Goal: Task Accomplishment & Management: Use online tool/utility

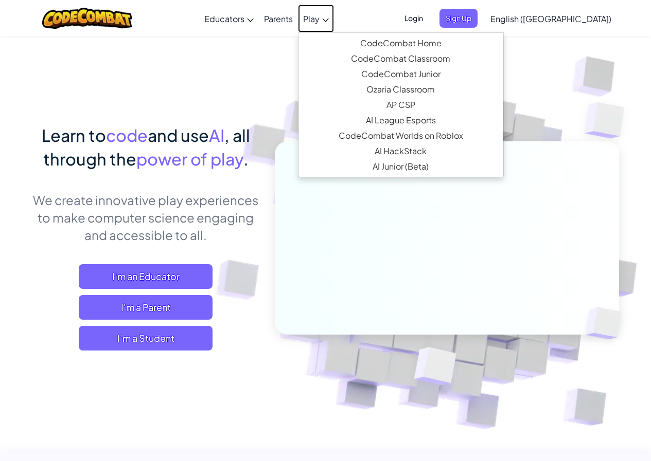
click at [319, 17] on span "Play" at bounding box center [311, 18] width 16 height 11
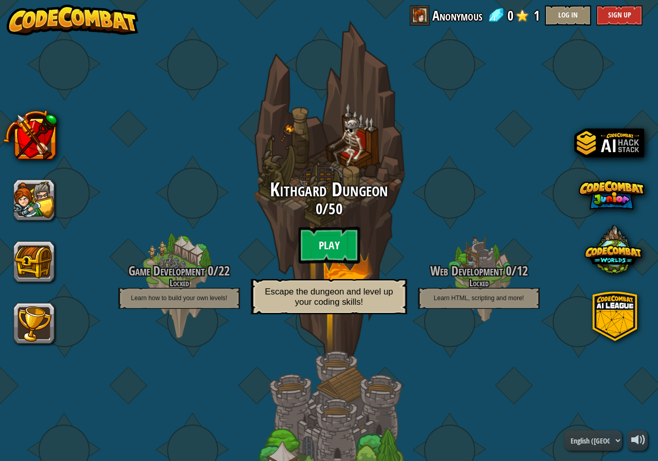
click at [334, 243] on btn "Play" at bounding box center [329, 245] width 62 height 37
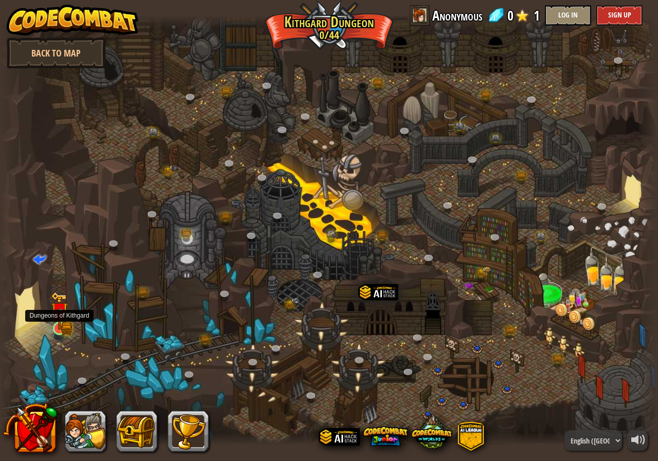
click at [52, 319] on img at bounding box center [59, 311] width 17 height 38
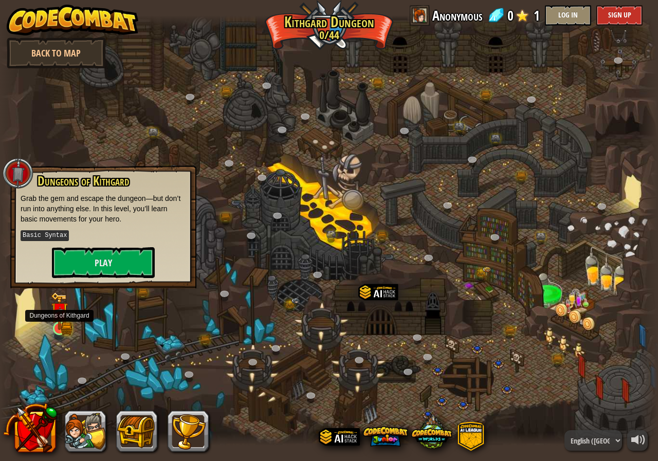
click at [57, 321] on img at bounding box center [59, 311] width 17 height 38
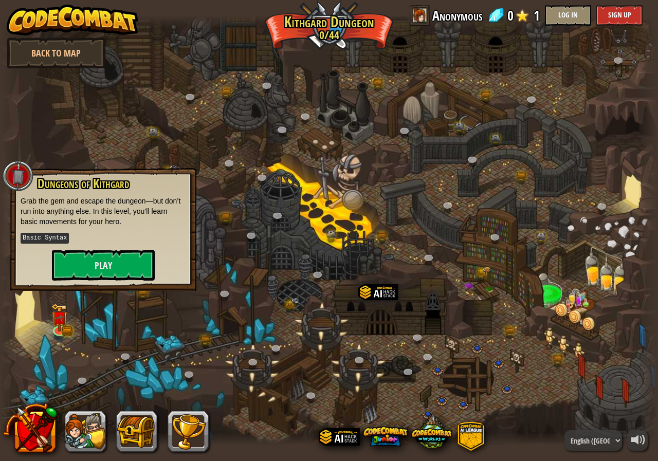
click at [241, 255] on div at bounding box center [329, 230] width 658 height 430
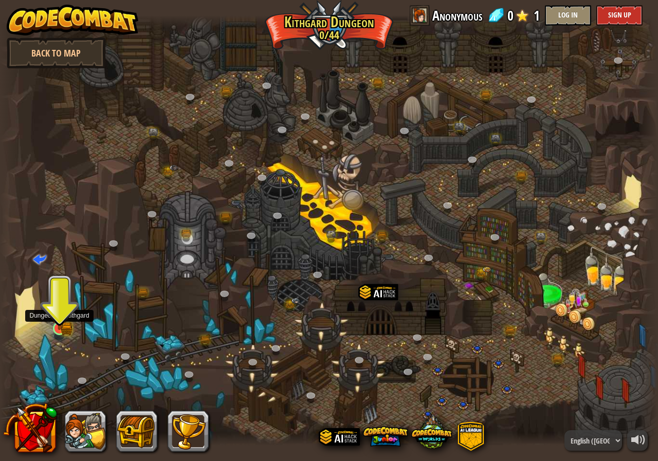
click at [61, 321] on img at bounding box center [59, 311] width 17 height 38
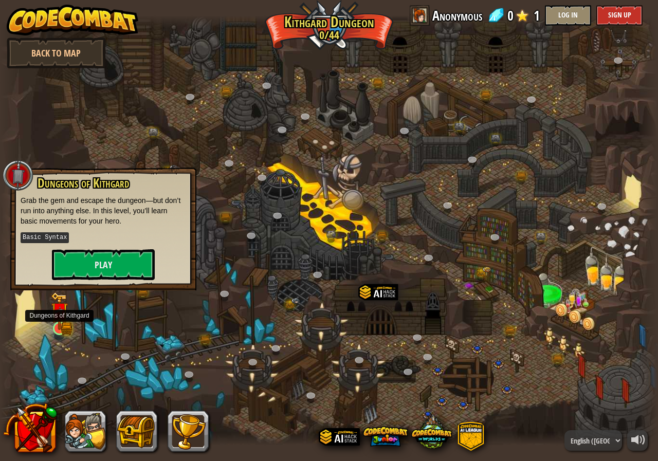
drag, startPoint x: 107, startPoint y: 295, endPoint x: 68, endPoint y: 317, distance: 45.2
click at [67, 317] on div "Twisted Canyon (Locked) Challenge: collect the most gold using all the programm…" at bounding box center [329, 230] width 658 height 430
click at [89, 262] on button "Play" at bounding box center [103, 264] width 103 height 31
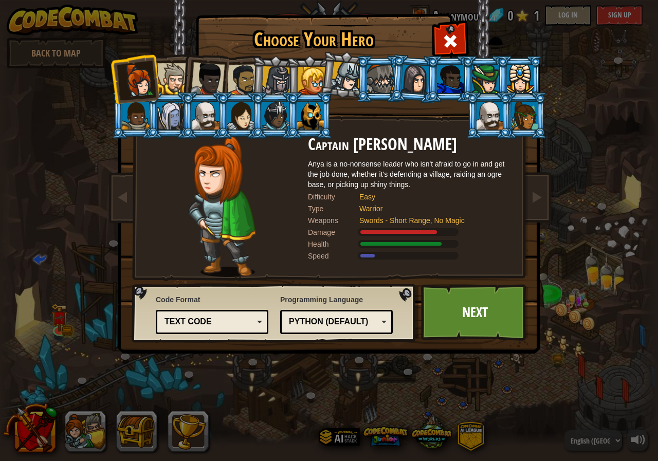
click at [492, 112] on div at bounding box center [490, 116] width 27 height 28
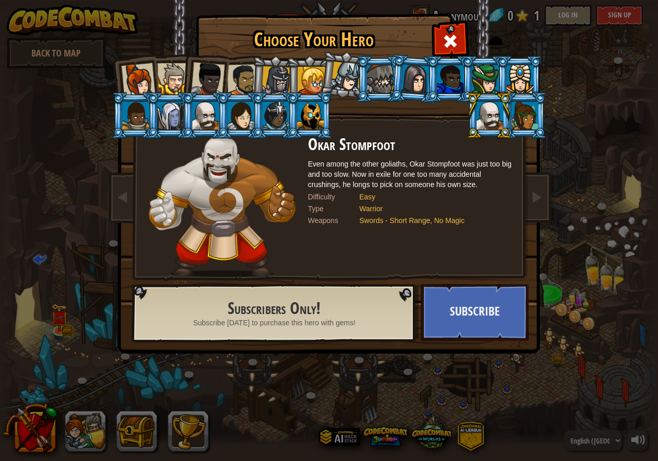
click at [172, 73] on div at bounding box center [172, 78] width 31 height 31
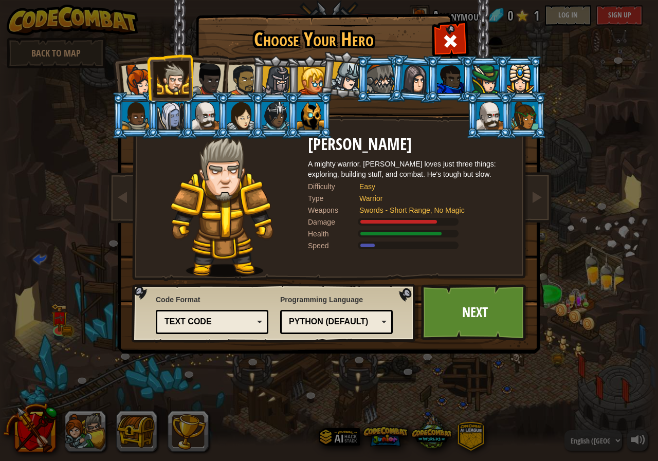
click at [136, 77] on div at bounding box center [138, 80] width 34 height 34
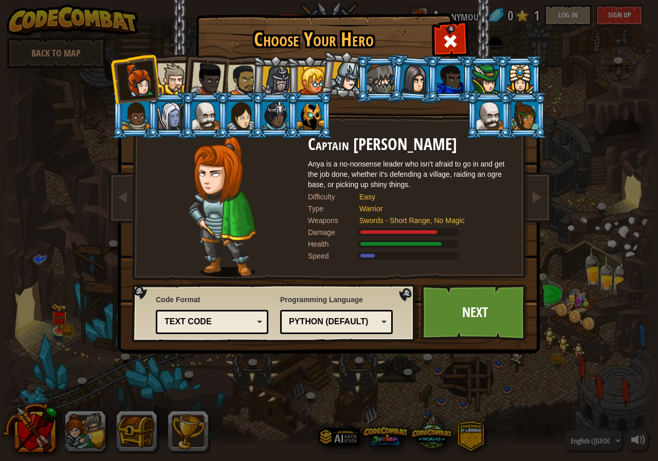
click at [169, 81] on div at bounding box center [172, 78] width 31 height 31
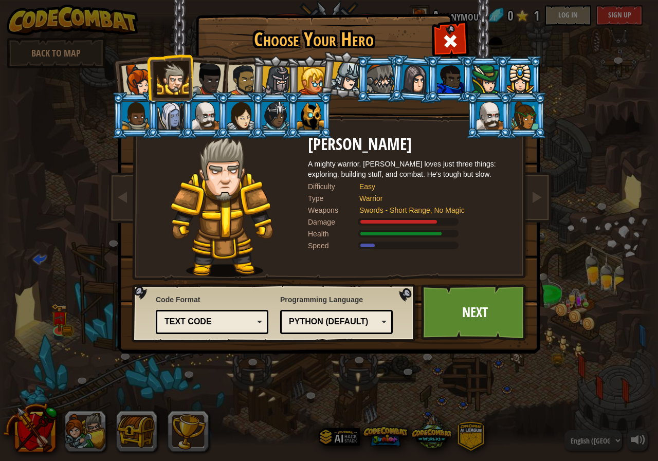
click at [204, 77] on div at bounding box center [208, 79] width 34 height 34
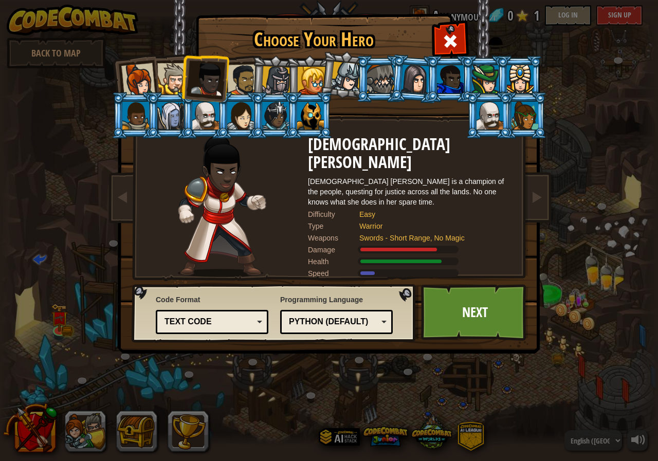
click at [250, 70] on div at bounding box center [243, 80] width 32 height 32
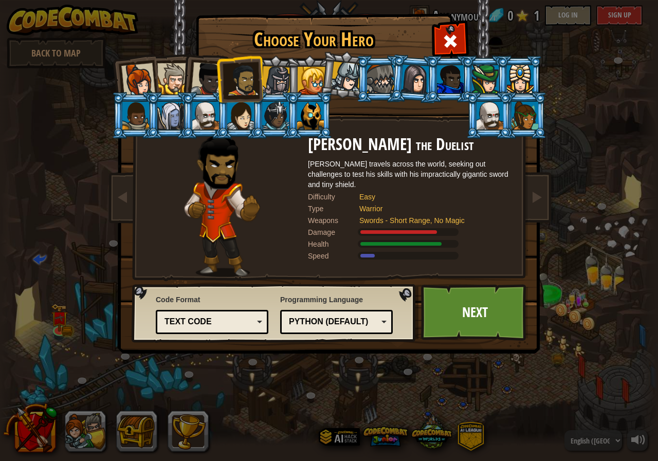
drag, startPoint x: 278, startPoint y: 78, endPoint x: 276, endPoint y: 70, distance: 8.0
click at [277, 75] on div at bounding box center [276, 80] width 29 height 29
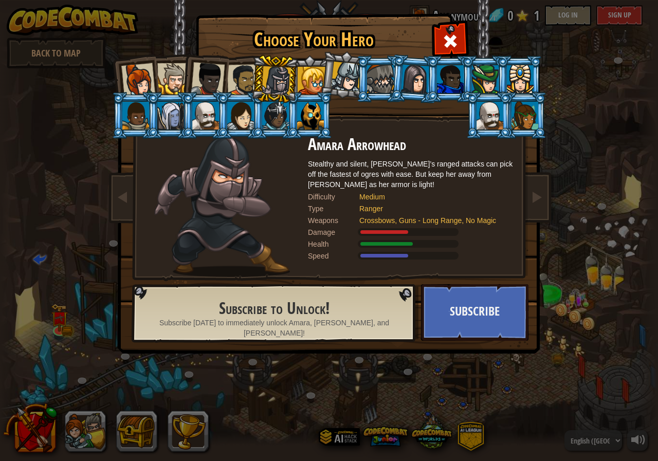
click at [307, 80] on div at bounding box center [312, 81] width 28 height 28
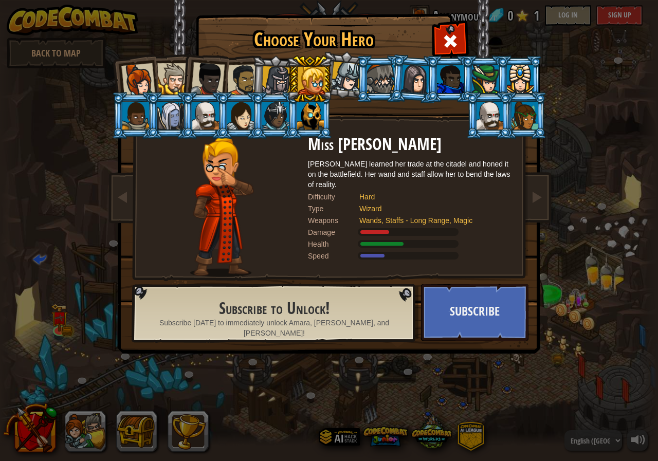
click at [345, 74] on div at bounding box center [346, 77] width 30 height 30
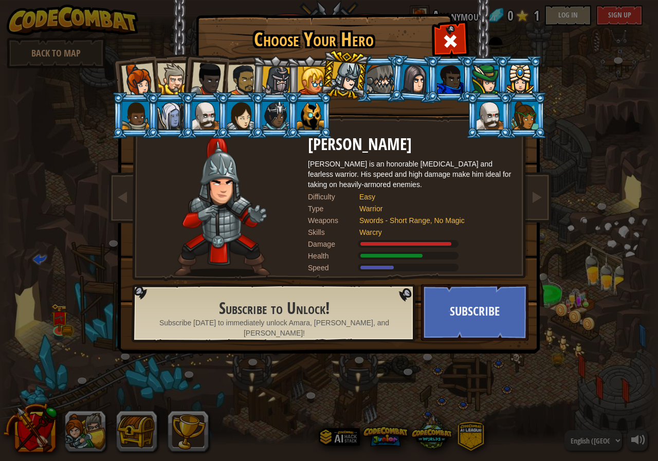
click at [418, 69] on div at bounding box center [415, 78] width 29 height 29
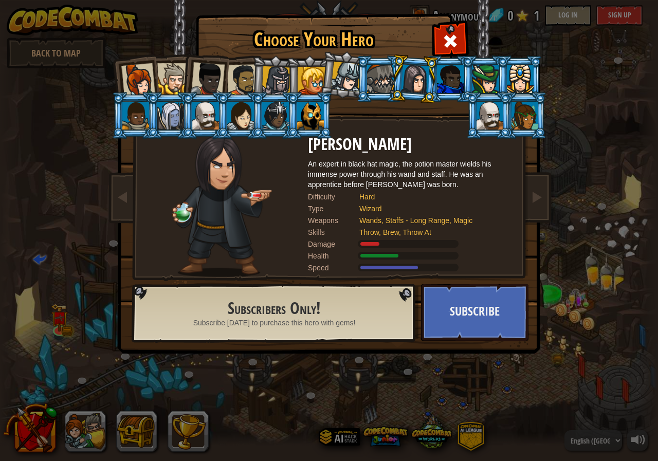
click at [441, 72] on div at bounding box center [450, 79] width 27 height 28
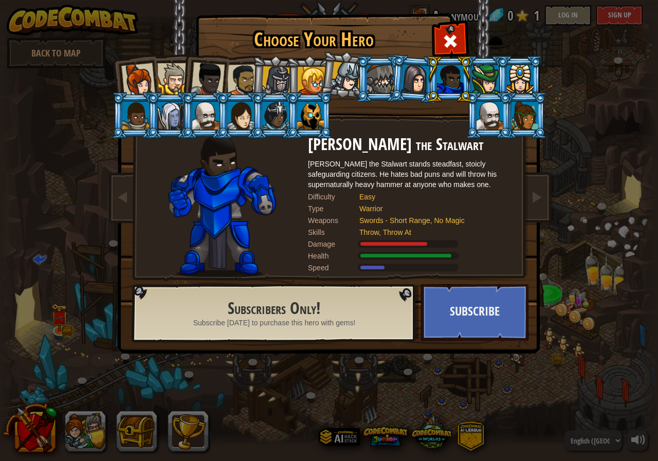
click at [134, 69] on div at bounding box center [138, 80] width 34 height 34
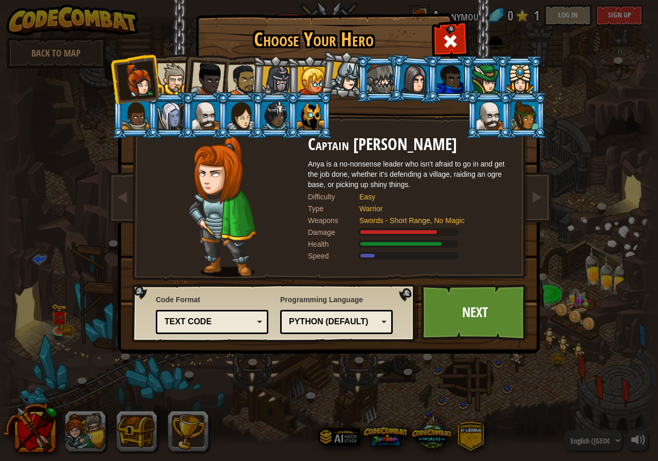
click at [167, 118] on div at bounding box center [170, 116] width 27 height 28
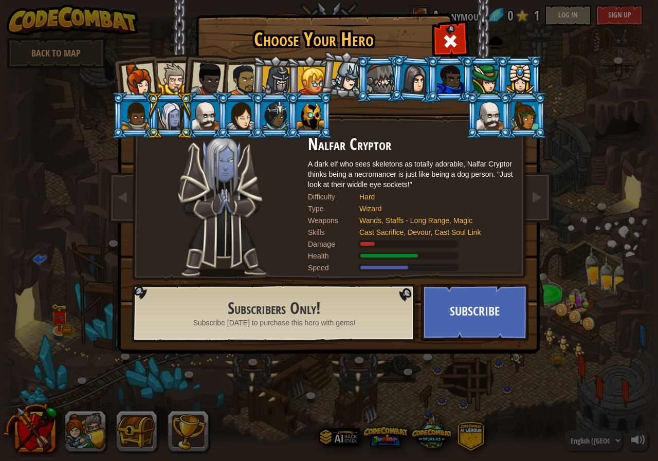
click at [281, 113] on div at bounding box center [275, 116] width 27 height 28
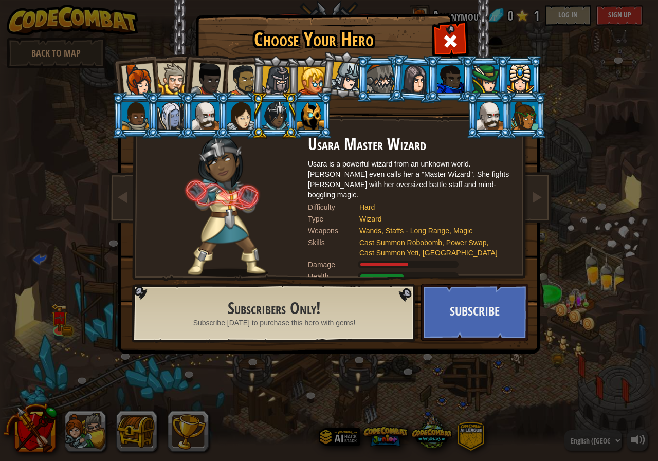
click at [315, 116] on div at bounding box center [310, 116] width 27 height 28
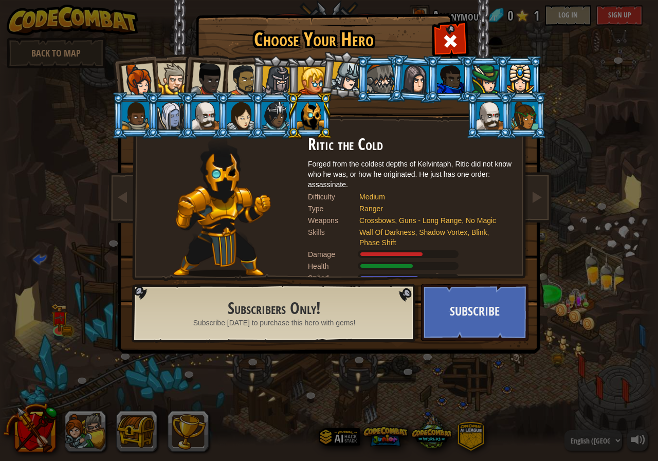
click at [139, 68] on div at bounding box center [138, 80] width 34 height 34
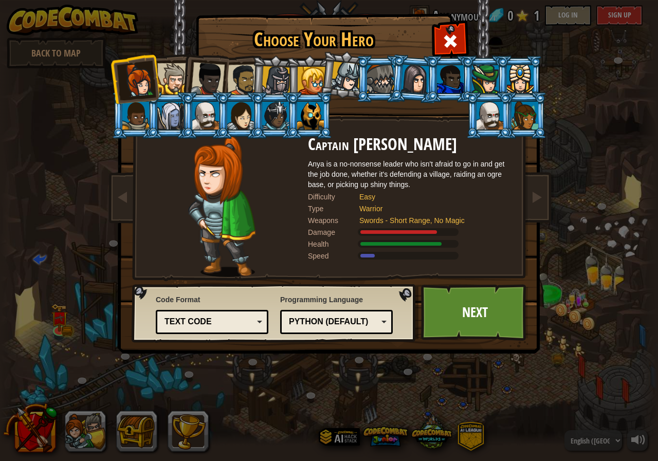
click at [507, 80] on li at bounding box center [519, 79] width 46 height 47
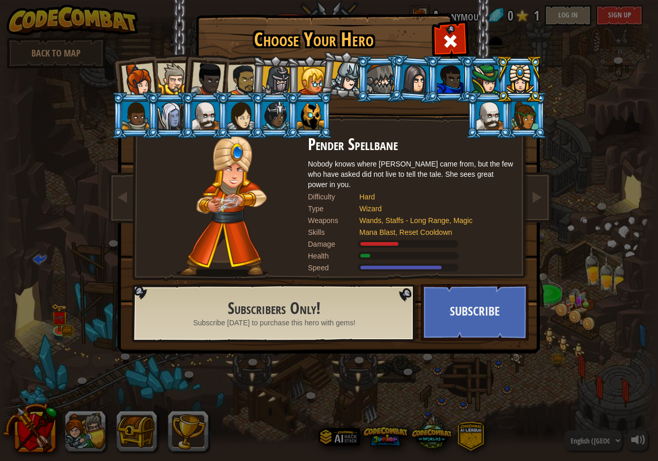
drag, startPoint x: 131, startPoint y: 76, endPoint x: 203, endPoint y: 257, distance: 195.1
click at [203, 257] on div "Captain [PERSON_NAME] Anya is a no-nonsense leader who isn't afraid to go in an…" at bounding box center [329, 162] width 386 height 224
click at [136, 69] on div at bounding box center [138, 80] width 34 height 34
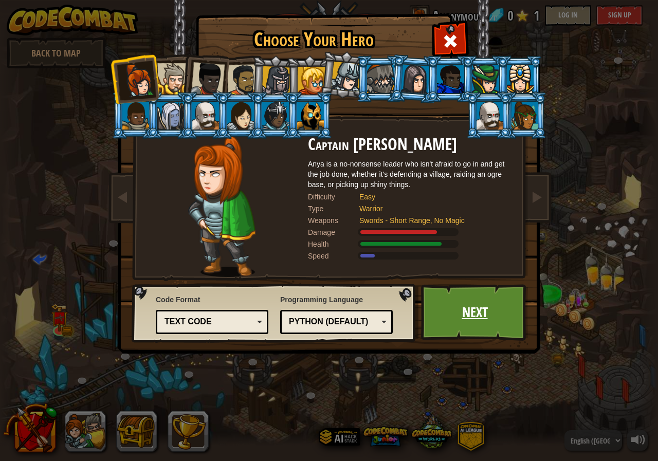
click at [491, 316] on link "Next" at bounding box center [474, 312] width 107 height 57
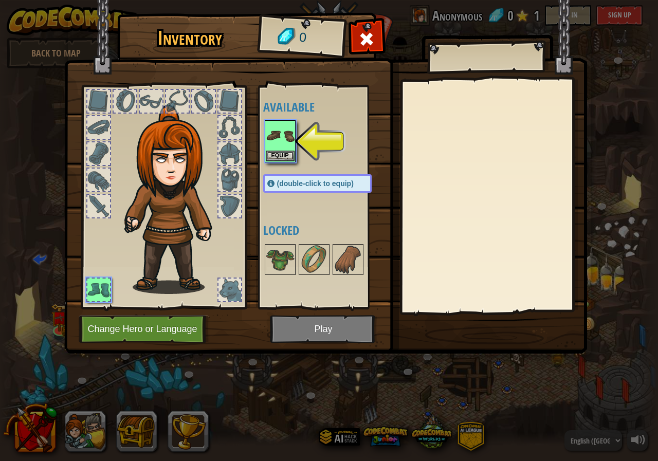
click at [235, 203] on div at bounding box center [230, 206] width 23 height 23
click at [103, 283] on div at bounding box center [98, 290] width 23 height 23
drag, startPoint x: 103, startPoint y: 281, endPoint x: 173, endPoint y: 278, distance: 70.0
click at [173, 278] on div at bounding box center [164, 194] width 170 height 231
click at [173, 276] on img at bounding box center [175, 199] width 111 height 189
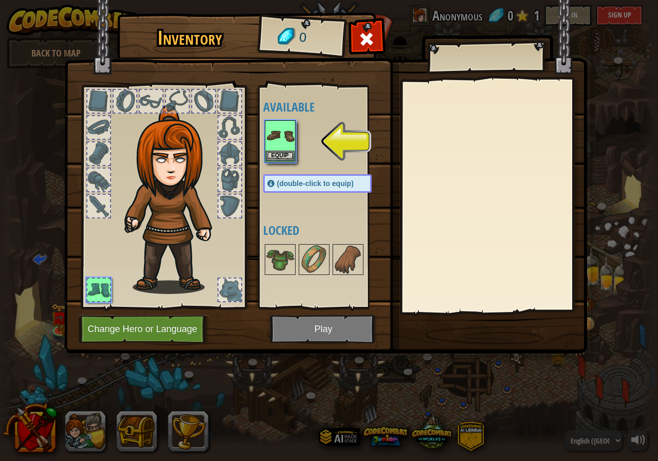
click at [94, 182] on div at bounding box center [98, 180] width 23 height 23
click at [349, 255] on img at bounding box center [348, 259] width 29 height 29
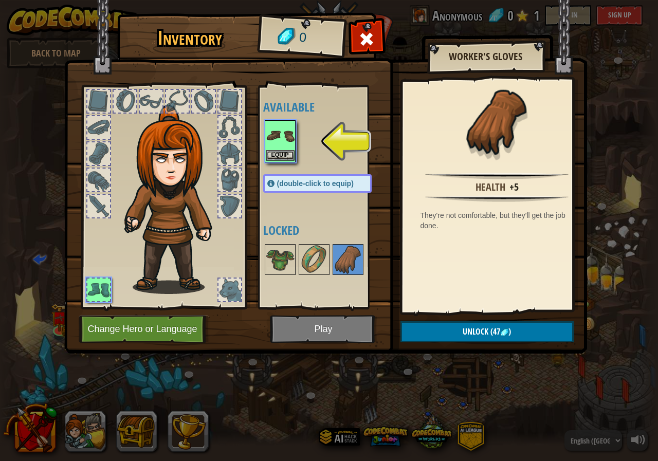
click at [283, 145] on img at bounding box center [280, 135] width 29 height 29
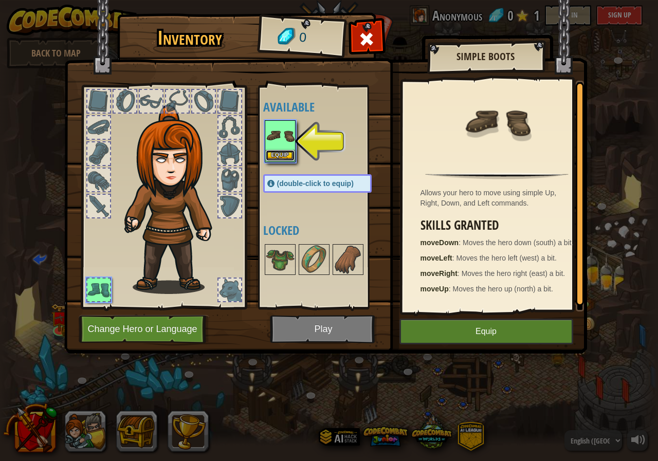
click at [280, 153] on button "Equip" at bounding box center [280, 155] width 29 height 11
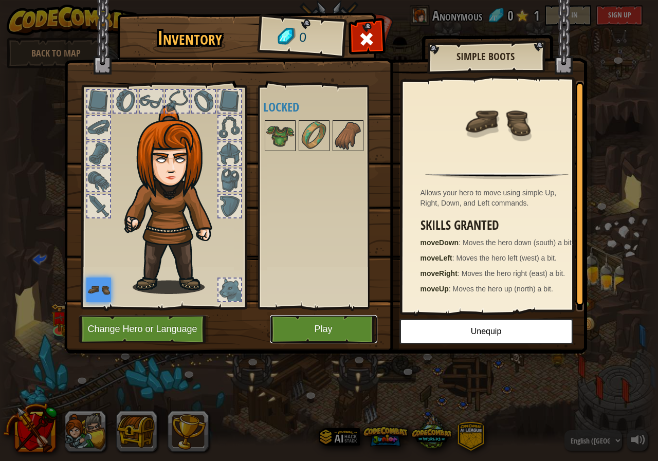
click at [327, 331] on button "Play" at bounding box center [323, 329] width 107 height 28
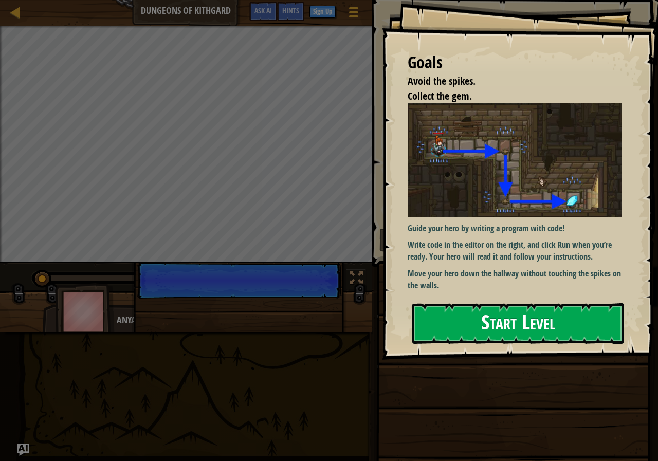
click at [506, 323] on button "Start Level" at bounding box center [518, 323] width 212 height 41
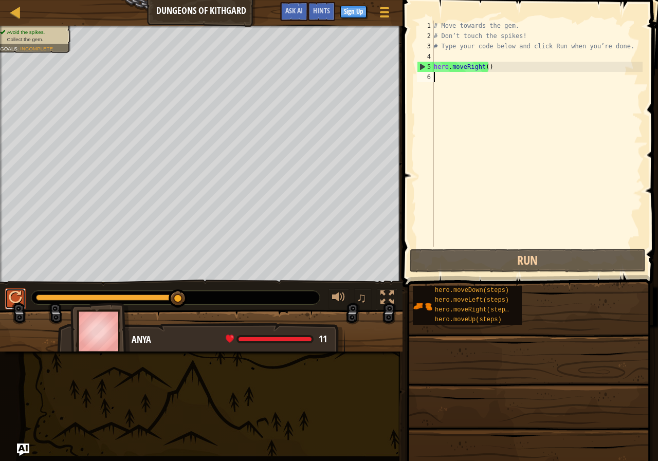
click at [16, 289] on button at bounding box center [15, 299] width 21 height 21
click at [345, 301] on div at bounding box center [338, 297] width 13 height 13
drag, startPoint x: 344, startPoint y: 301, endPoint x: 326, endPoint y: 311, distance: 20.7
click at [338, 304] on div at bounding box center [338, 297] width 13 height 13
drag, startPoint x: 323, startPoint y: 312, endPoint x: 345, endPoint y: 300, distance: 24.6
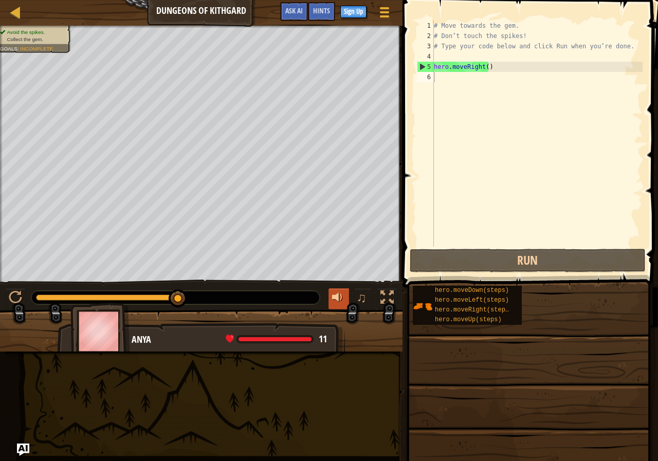
click at [329, 309] on div "Avoid the spikes. Collect the gem. Goals : Incomplete ♫ Anya 11 x: 18 y: 18 No …" at bounding box center [329, 189] width 658 height 326
click at [345, 300] on div at bounding box center [338, 297] width 13 height 13
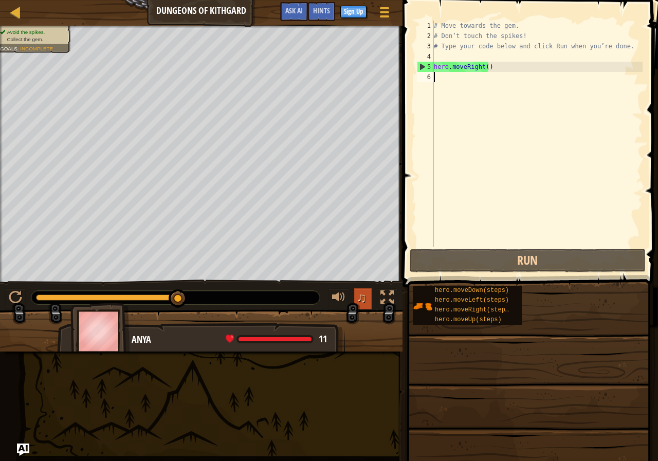
click at [364, 290] on button "♫" at bounding box center [362, 299] width 17 height 21
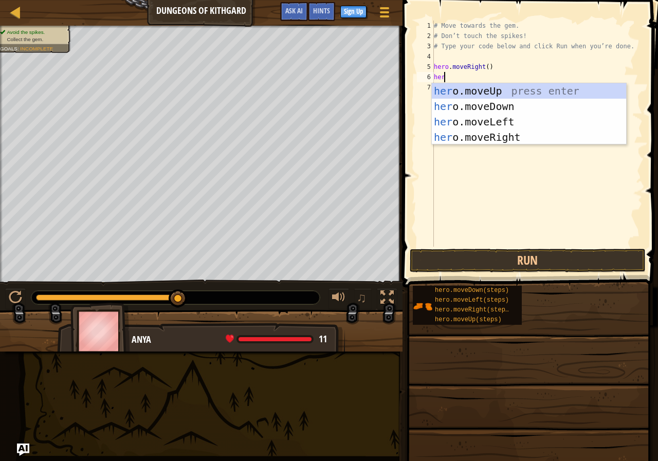
type textarea "hero"
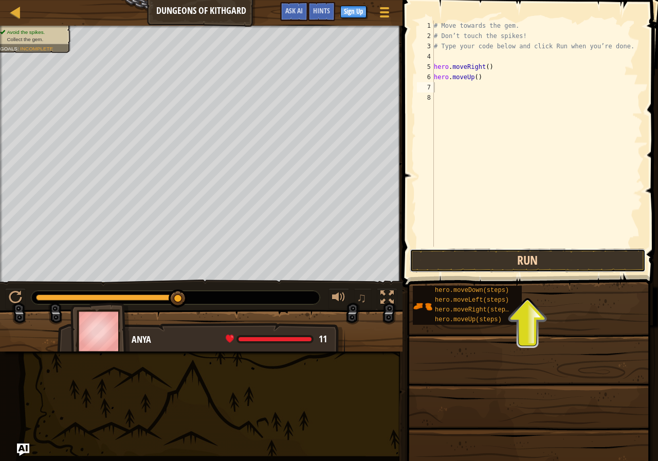
drag, startPoint x: 422, startPoint y: 257, endPoint x: 602, endPoint y: 258, distance: 180.0
click at [602, 258] on button "Run" at bounding box center [528, 261] width 236 height 24
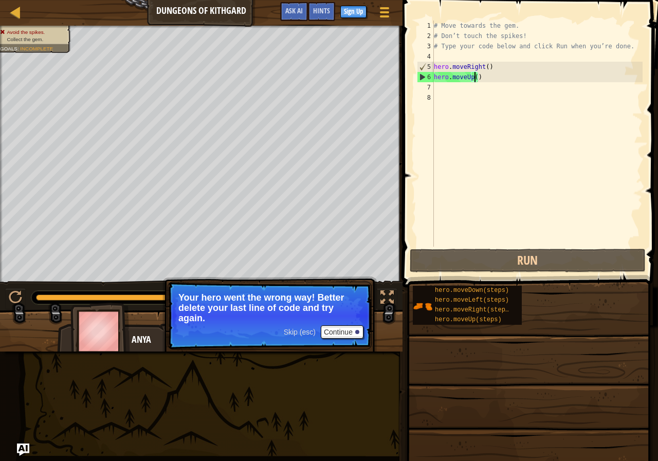
click at [474, 80] on div "# Move towards the gem. # Don’t touch the spikes! # Type your code below and cl…" at bounding box center [537, 144] width 211 height 247
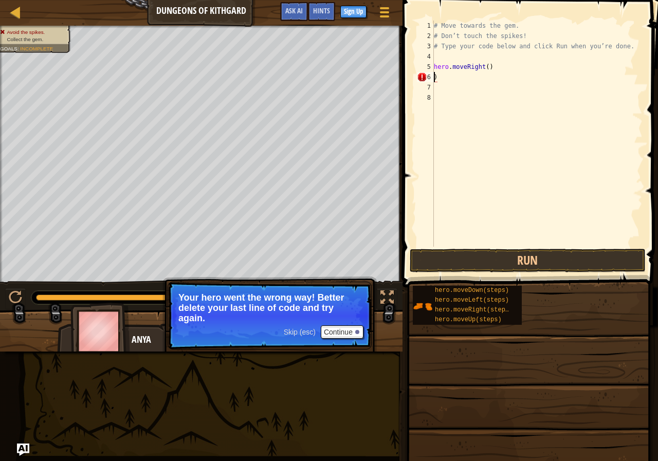
type textarea "hero.moveRight())"
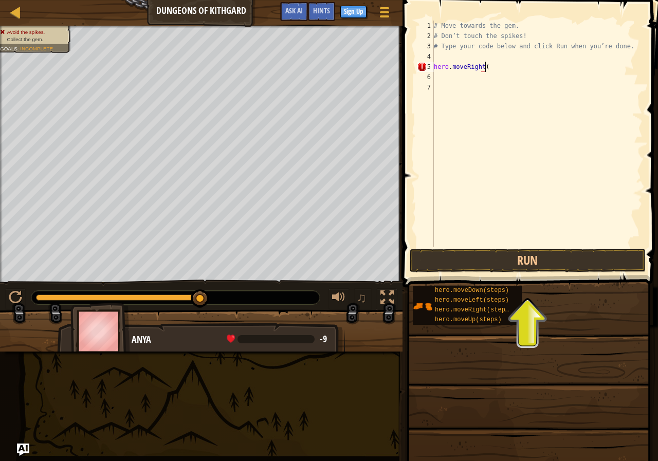
scroll to position [5, 4]
type textarea "hero.moveRight(0"
click at [525, 262] on button "Run" at bounding box center [528, 261] width 236 height 24
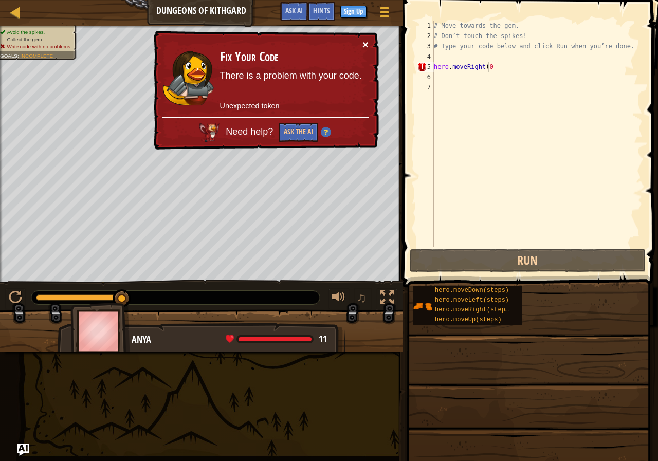
click at [364, 40] on button "×" at bounding box center [366, 44] width 6 height 11
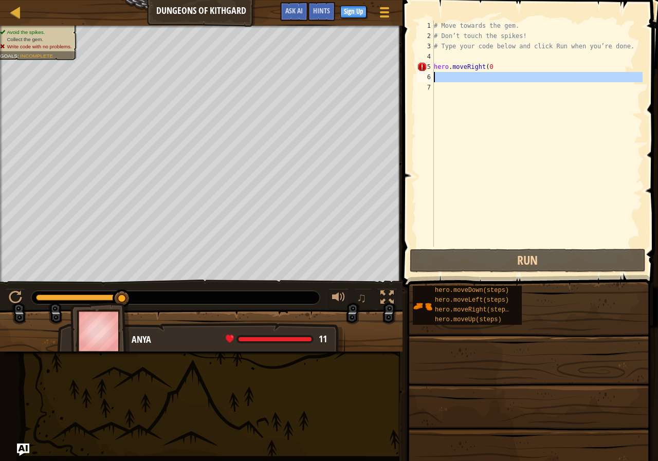
click at [432, 78] on div "6" at bounding box center [425, 77] width 17 height 10
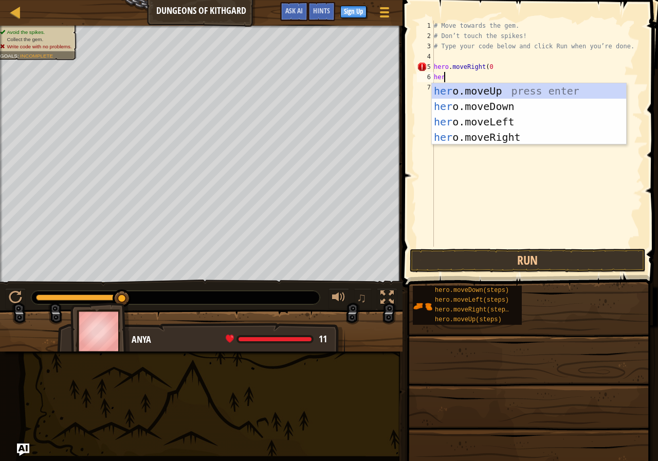
type textarea "hero"
click at [505, 109] on div "hero .moveUp press enter hero .moveDown press enter hero .moveLeft press enter …" at bounding box center [529, 129] width 194 height 93
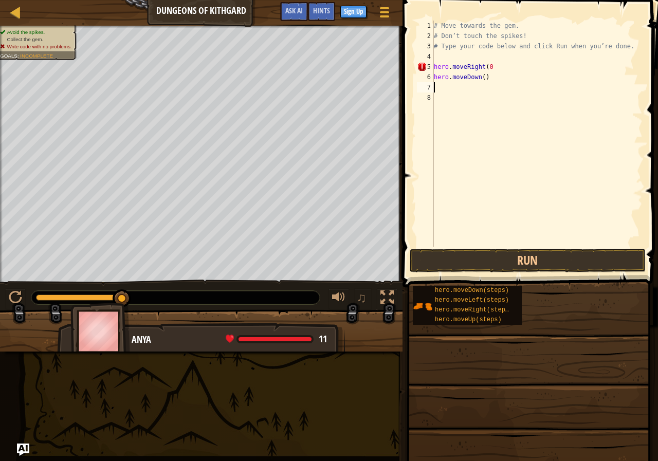
scroll to position [5, 0]
click at [498, 257] on button "Run" at bounding box center [528, 261] width 236 height 24
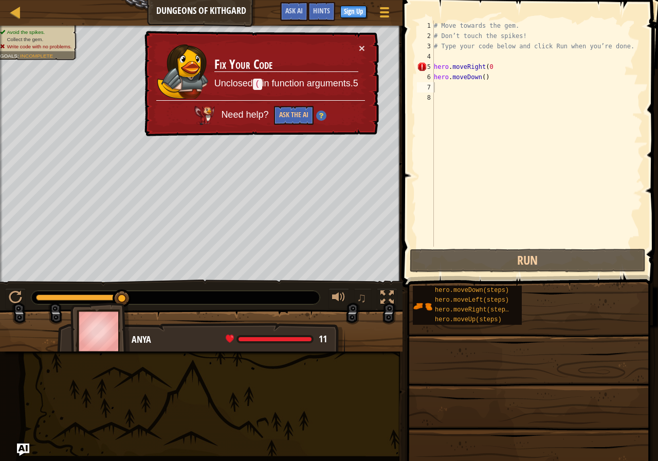
click at [368, 44] on div "× Fix Your Code Unclosed ( in function arguments.5 Need help? Ask the AI" at bounding box center [260, 84] width 237 height 106
click at [363, 43] on button "×" at bounding box center [362, 48] width 6 height 11
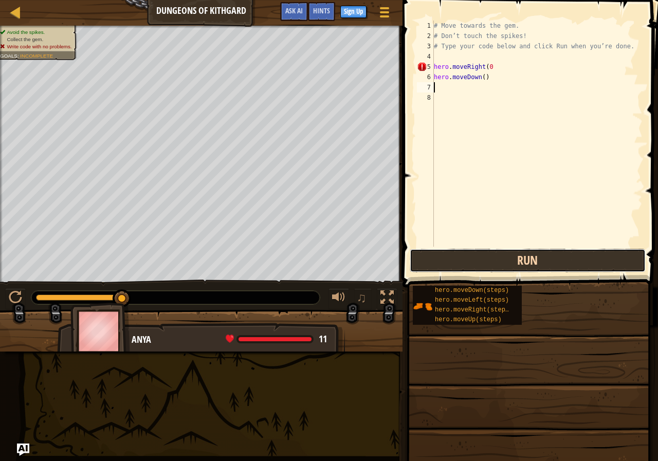
click at [463, 266] on button "Run" at bounding box center [528, 261] width 236 height 24
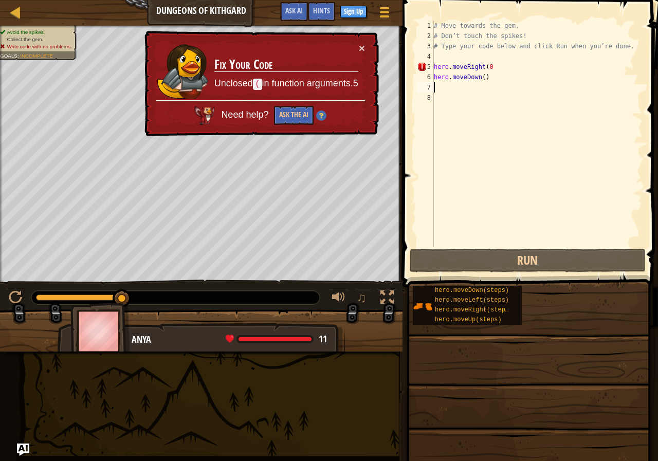
click at [444, 81] on div "# Move towards the gem. # Don’t touch the spikes! # Type your code below and cl…" at bounding box center [537, 144] width 211 height 247
click at [486, 78] on div "# Move towards the gem. # Don’t touch the spikes! # Type your code below and cl…" at bounding box center [537, 144] width 211 height 247
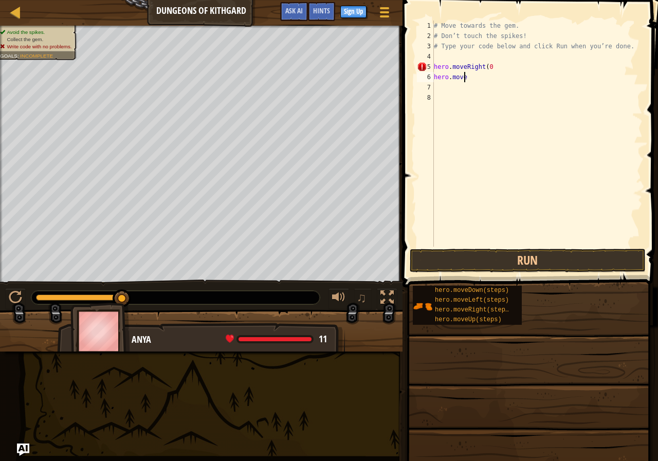
type textarea "h"
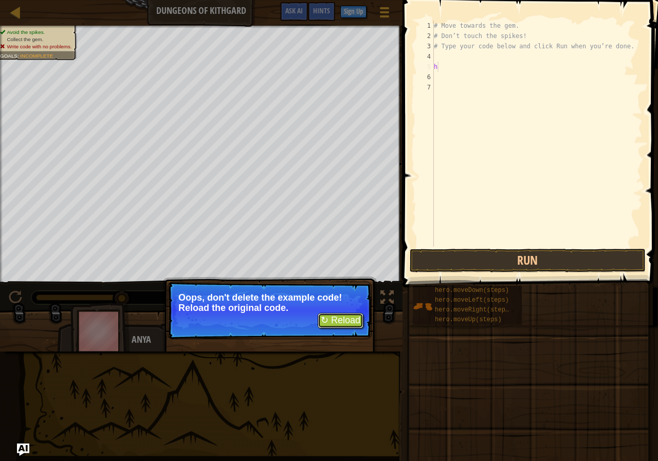
click at [329, 326] on button "↻ Reload" at bounding box center [341, 320] width 46 height 15
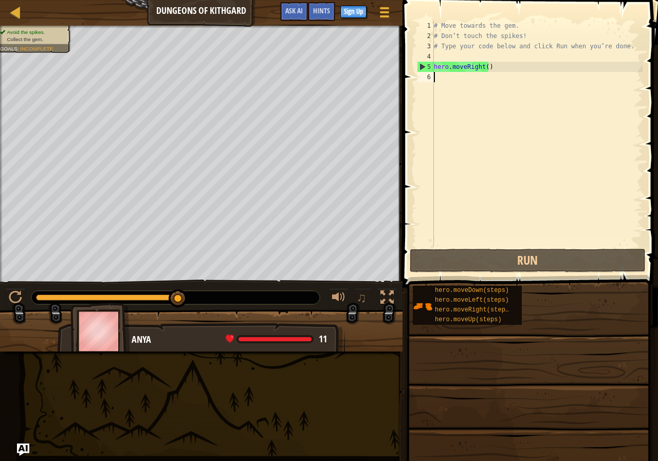
click at [434, 79] on div "6" at bounding box center [425, 77] width 17 height 10
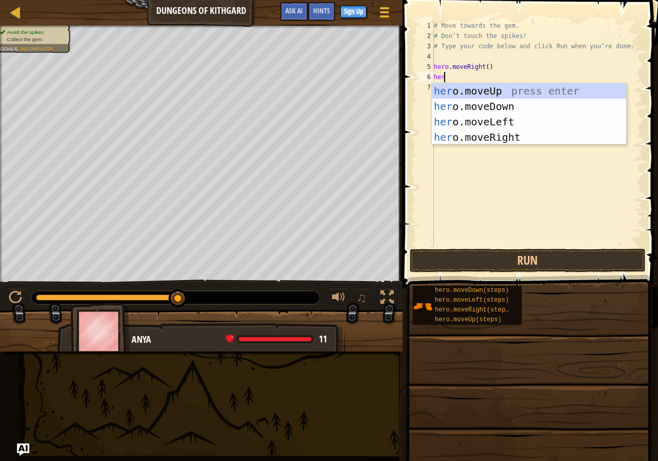
type textarea "hero"
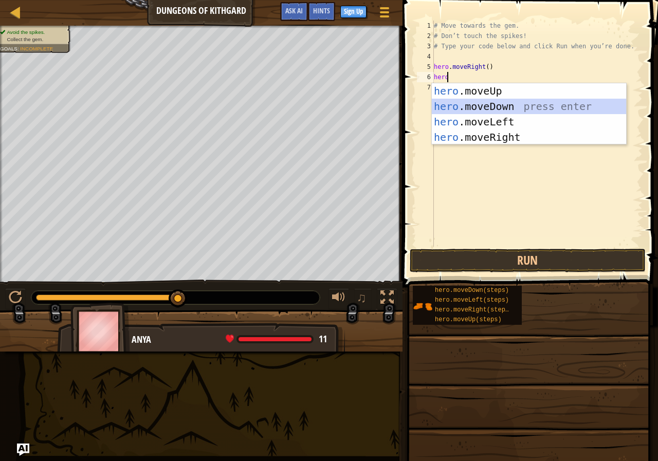
click at [516, 109] on div "hero .moveUp press enter hero .moveDown press enter hero .moveLeft press enter …" at bounding box center [529, 129] width 194 height 93
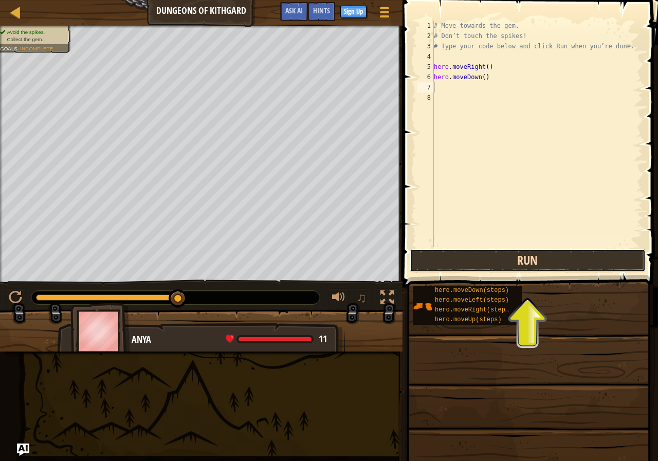
click at [514, 263] on button "Run" at bounding box center [528, 261] width 236 height 24
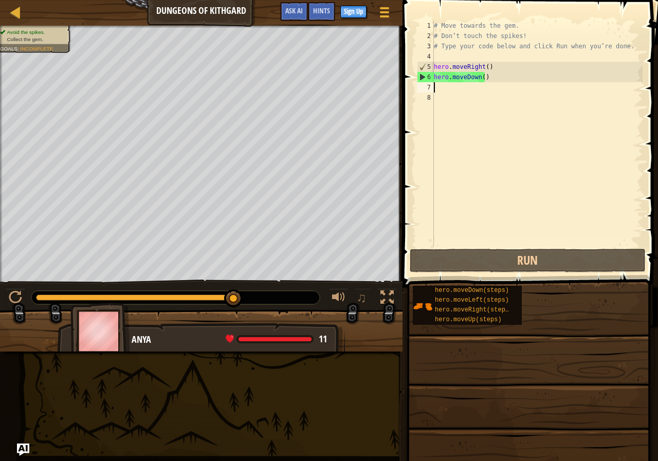
click at [435, 90] on div "# Move towards the gem. # Don’t touch the spikes! # Type your code below and cl…" at bounding box center [537, 144] width 211 height 247
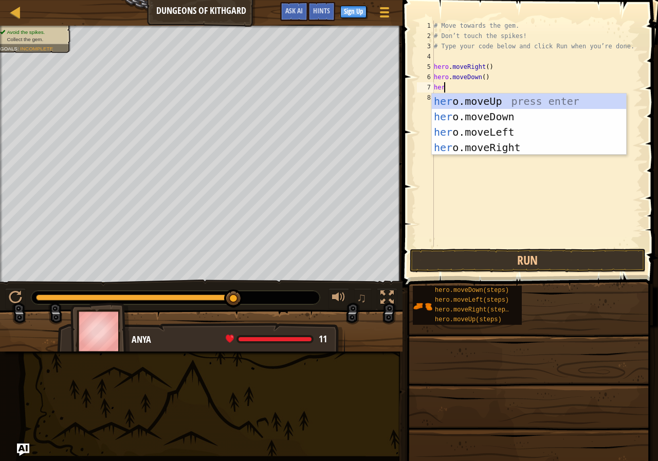
type textarea "hero"
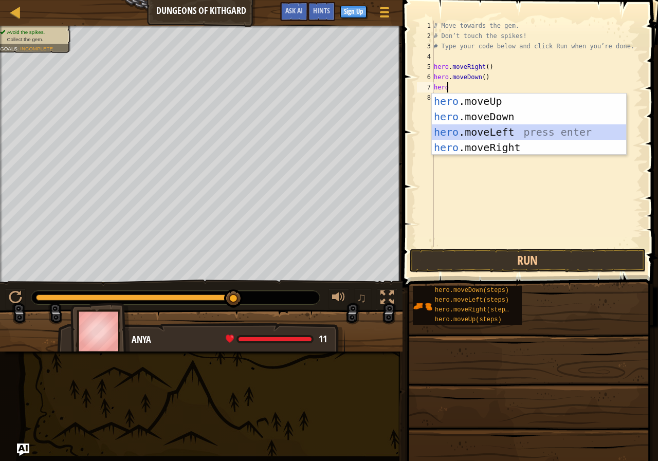
click at [514, 131] on div "hero .moveUp press enter hero .moveDown press enter hero .moveLeft press enter …" at bounding box center [529, 140] width 194 height 93
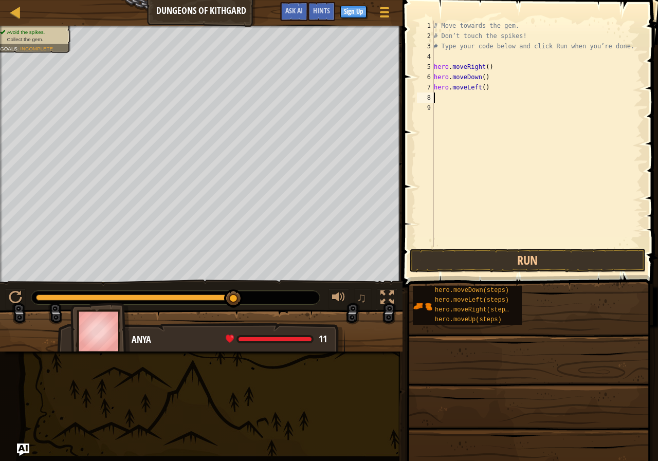
scroll to position [5, 0]
click at [483, 90] on div "# Move towards the gem. # Don’t touch the spikes! # Type your code below and cl…" at bounding box center [537, 144] width 211 height 247
type textarea "h"
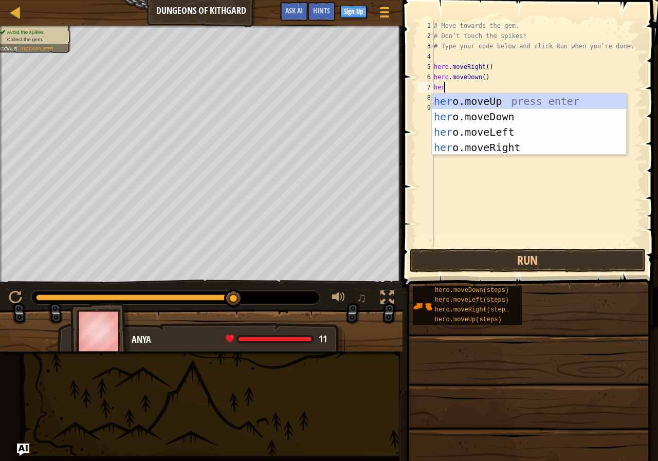
type textarea "hero"
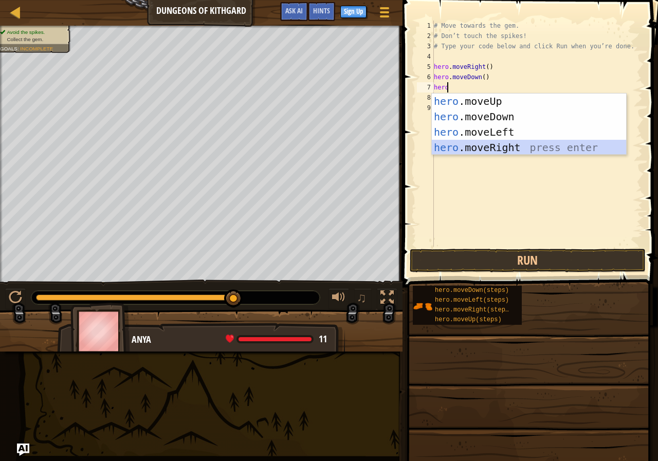
click at [500, 146] on div "hero .moveUp press enter hero .moveDown press enter hero .moveLeft press enter …" at bounding box center [529, 140] width 194 height 93
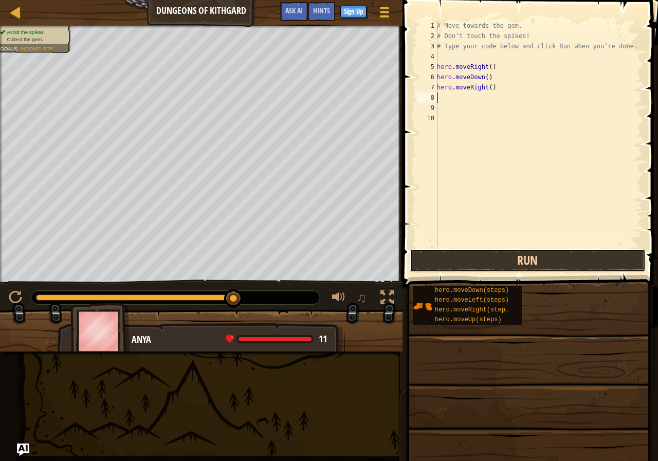
click at [512, 267] on button "Run" at bounding box center [528, 261] width 236 height 24
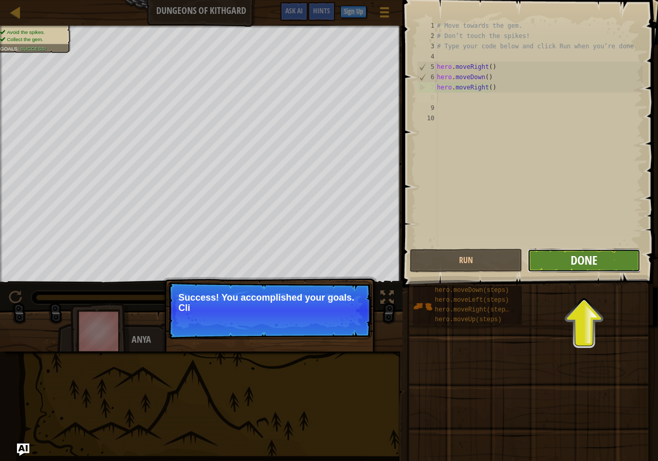
click at [597, 262] on span "Done" at bounding box center [584, 260] width 27 height 16
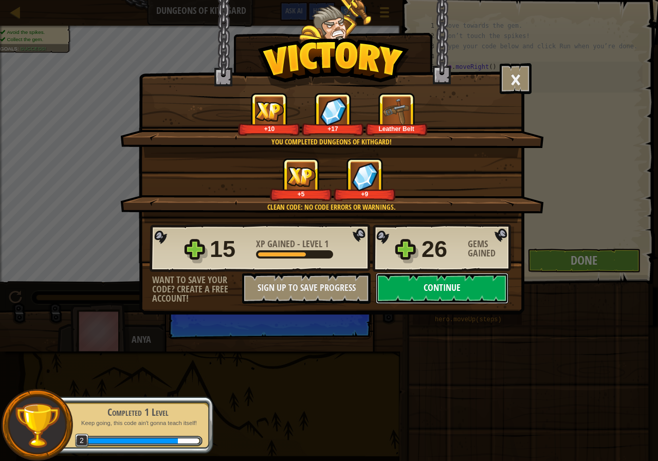
click at [444, 286] on button "Continue" at bounding box center [442, 288] width 133 height 31
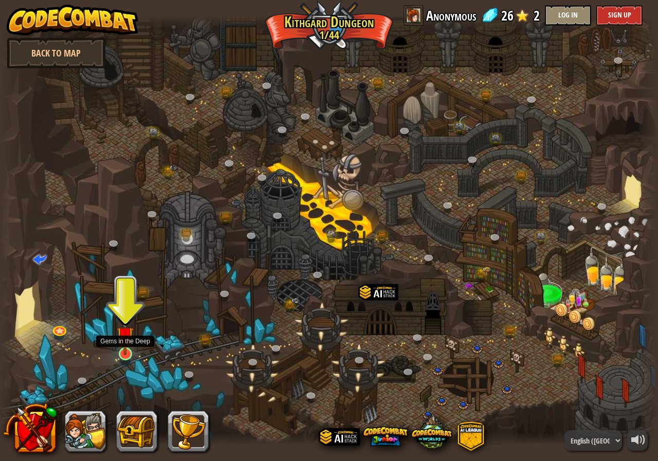
click at [122, 349] on img at bounding box center [125, 335] width 17 height 39
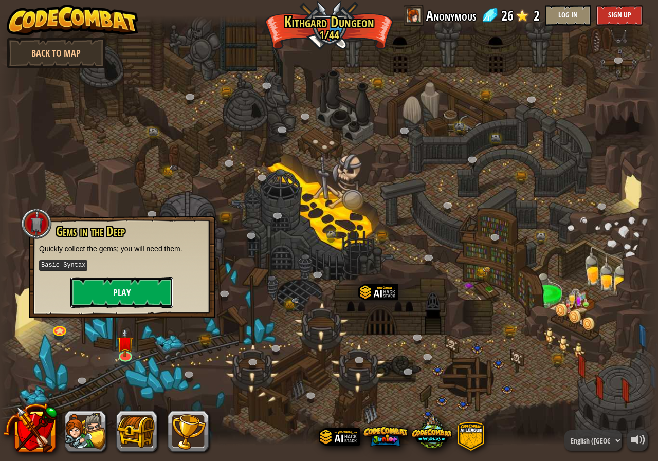
click at [143, 283] on button "Play" at bounding box center [121, 292] width 103 height 31
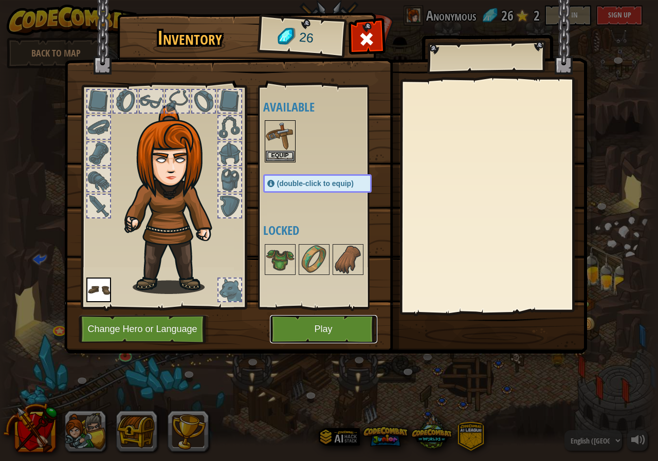
click at [349, 325] on button "Play" at bounding box center [323, 329] width 107 height 28
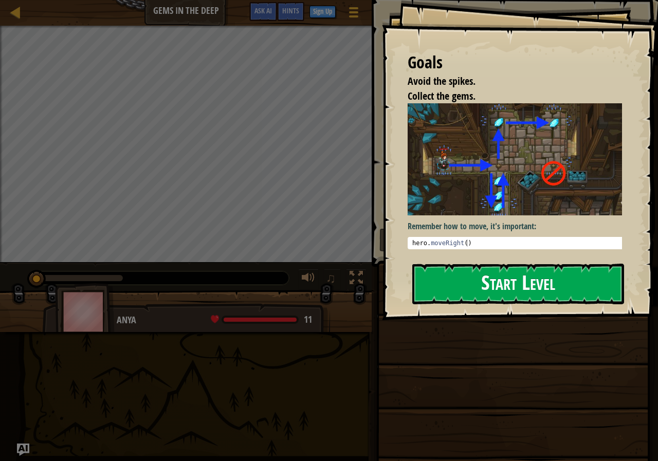
click at [515, 283] on button "Start Level" at bounding box center [518, 284] width 212 height 41
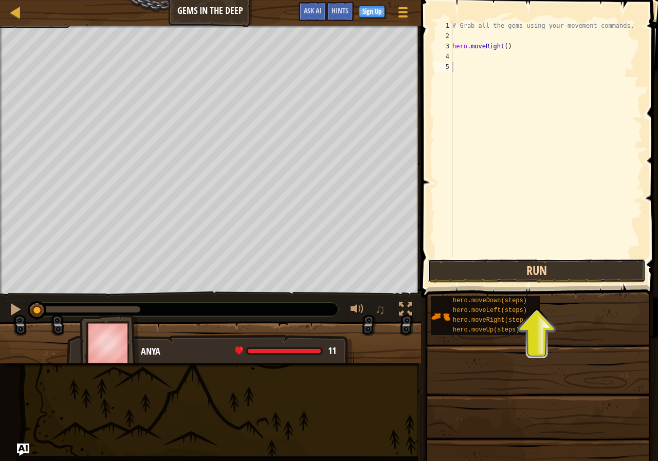
click at [548, 266] on button "Run" at bounding box center [537, 271] width 218 height 24
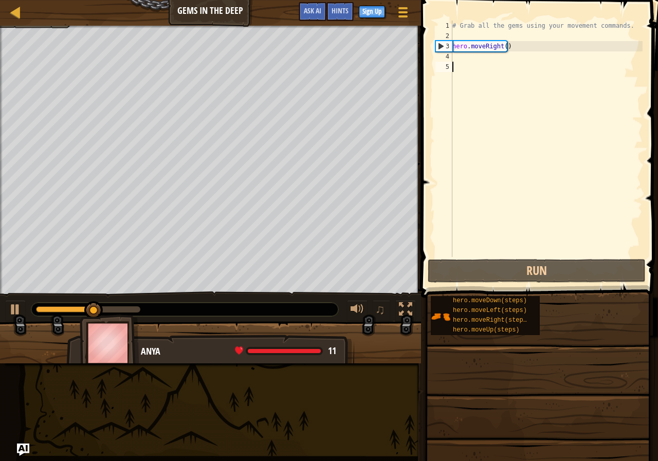
click at [453, 60] on div "# Grab all the gems using your movement commands. hero . moveRight ( )" at bounding box center [547, 149] width 192 height 257
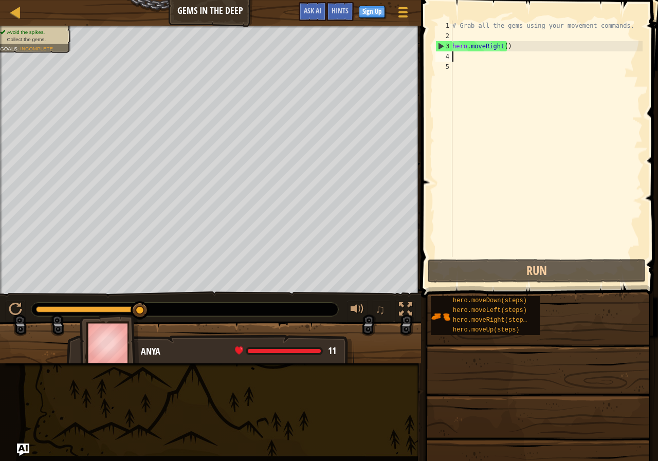
scroll to position [5, 0]
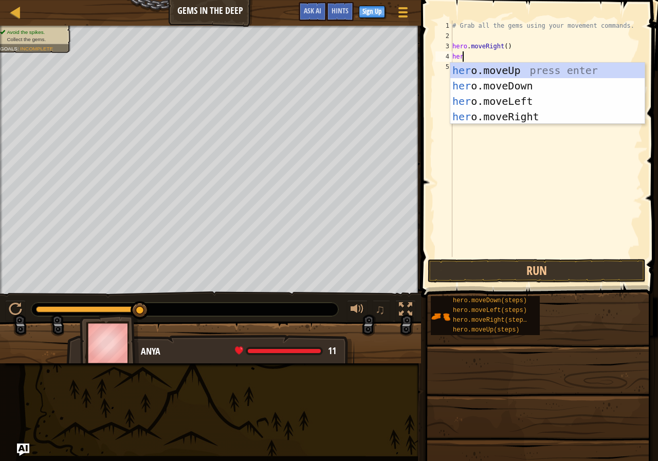
type textarea "hero"
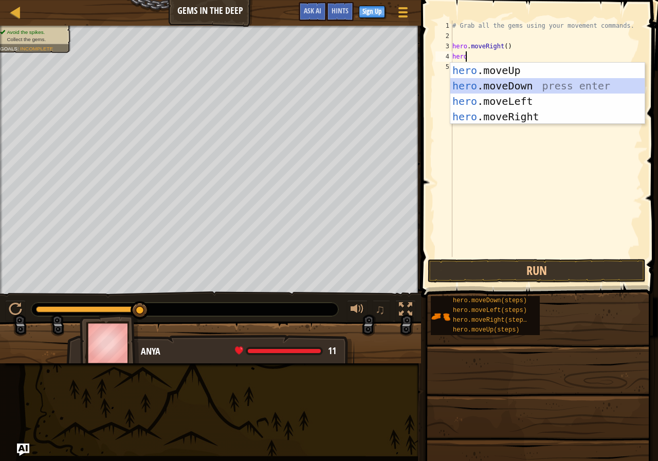
click at [518, 86] on div "hero .moveUp press enter hero .moveDown press enter hero .moveLeft press enter …" at bounding box center [548, 109] width 194 height 93
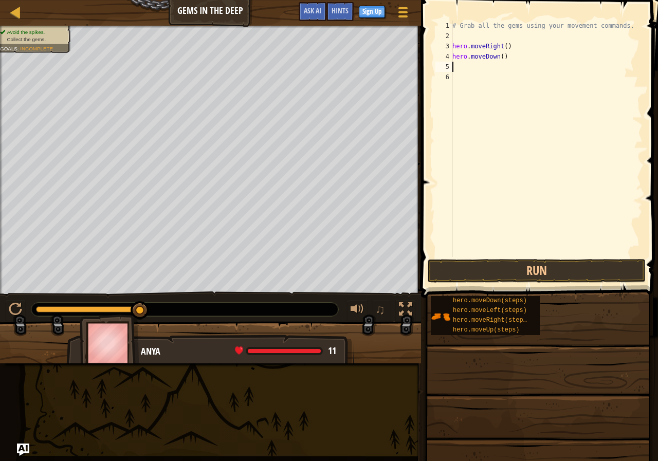
scroll to position [5, 0]
drag, startPoint x: 640, startPoint y: 63, endPoint x: 635, endPoint y: 54, distance: 9.9
click at [635, 54] on div "# Grab all the gems using your movement commands. hero . moveRight ( ) hero . m…" at bounding box center [547, 149] width 192 height 257
type textarea "hero"
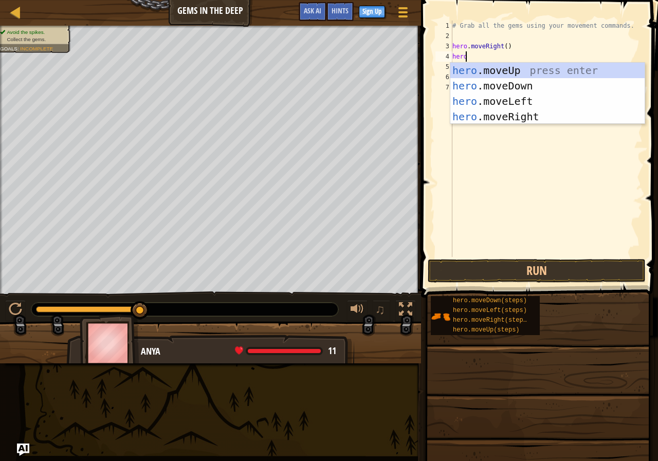
scroll to position [5, 1]
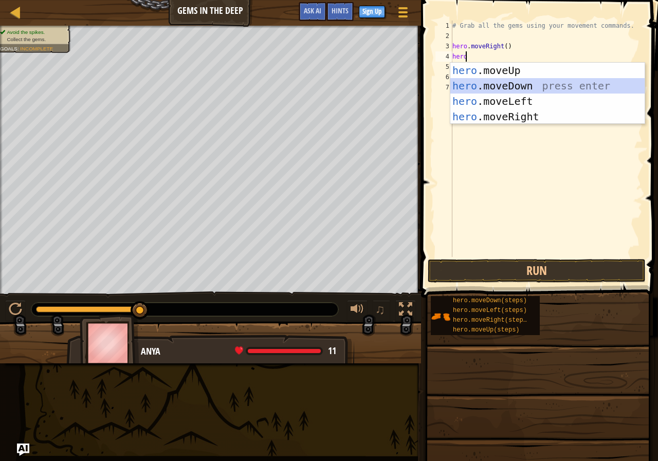
click at [573, 89] on div "hero .moveUp press enter hero .moveDown press enter hero .moveLeft press enter …" at bounding box center [548, 109] width 194 height 93
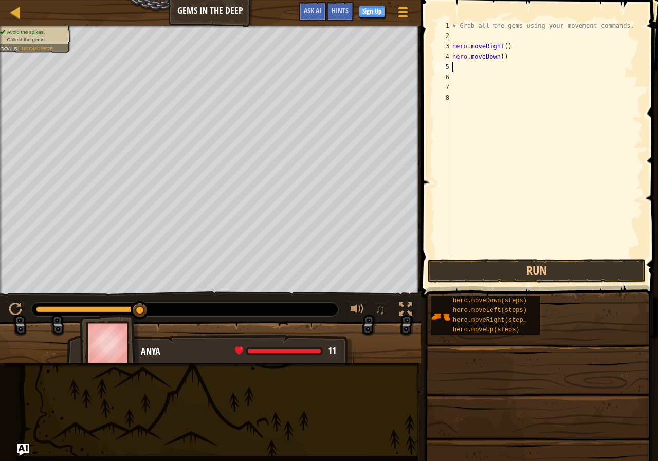
scroll to position [5, 0]
click at [573, 88] on div "# Grab all the gems using your movement commands. hero . moveRight ( ) hero . m…" at bounding box center [547, 149] width 192 height 257
click at [553, 270] on button "Run" at bounding box center [537, 271] width 218 height 24
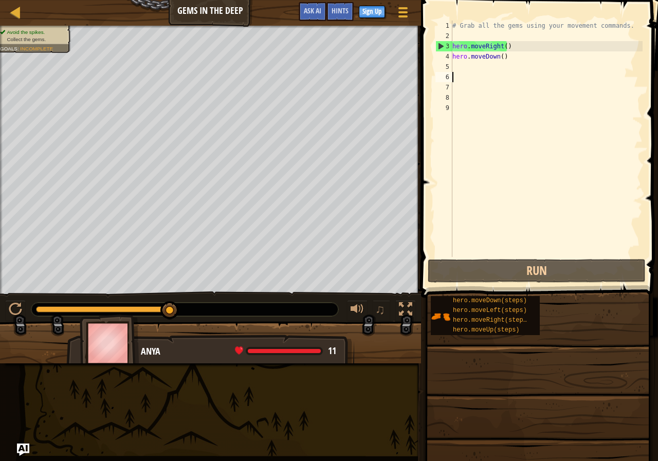
click at [453, 73] on div "# Grab all the gems using your movement commands. hero . moveRight ( ) hero . m…" at bounding box center [547, 149] width 192 height 257
click at [453, 69] on div "# Grab all the gems using your movement commands. hero . moveRight ( ) hero . m…" at bounding box center [547, 149] width 192 height 257
type textarea "h"
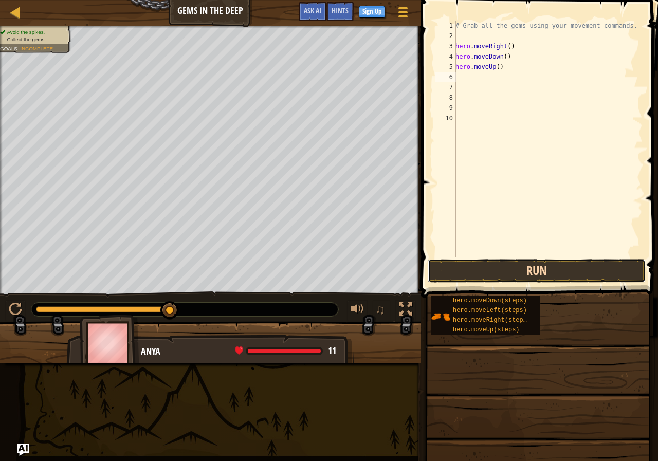
click at [554, 273] on button "Run" at bounding box center [537, 271] width 218 height 24
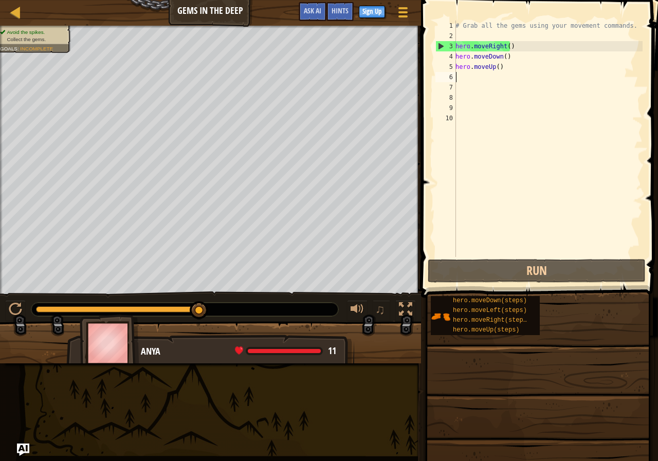
type textarea "h"
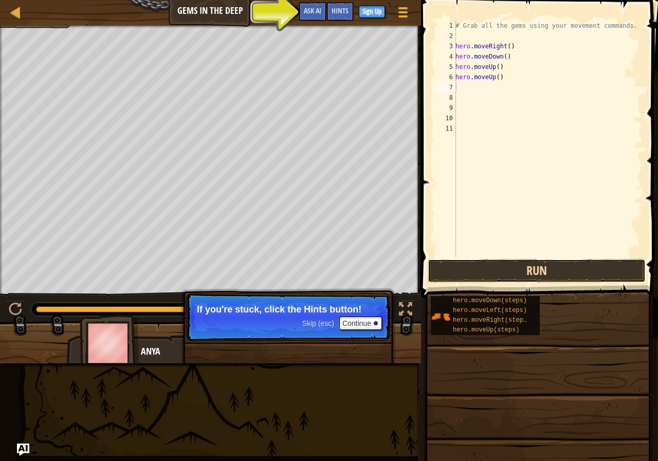
click at [502, 268] on button "Run" at bounding box center [537, 271] width 218 height 24
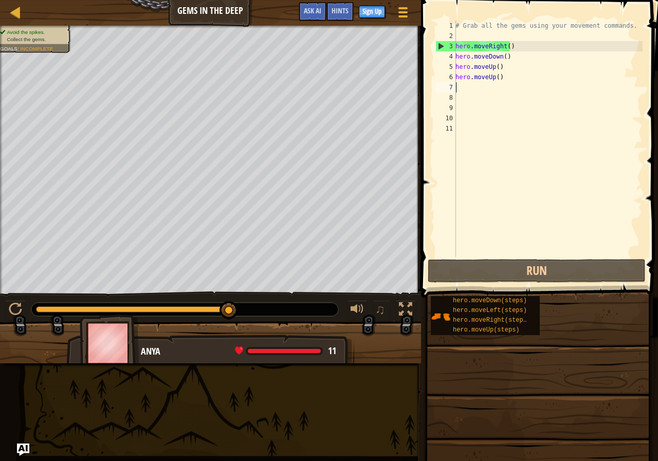
type textarea "h"
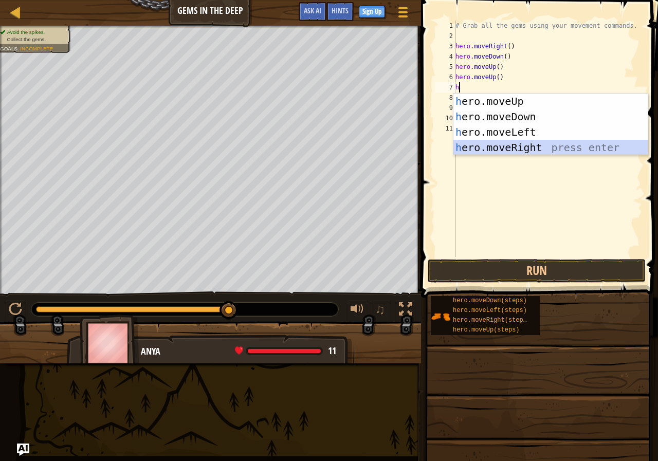
click at [517, 144] on div "h ero.moveUp press enter h ero.moveDown press enter h ero.moveLeft press enter …" at bounding box center [551, 140] width 194 height 93
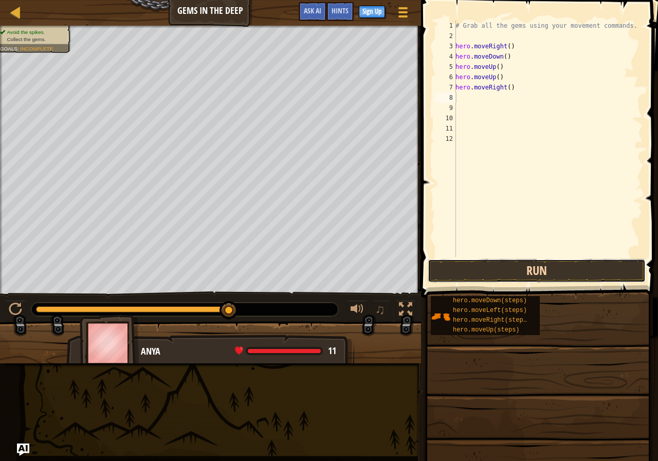
click at [531, 268] on button "Run" at bounding box center [537, 271] width 218 height 24
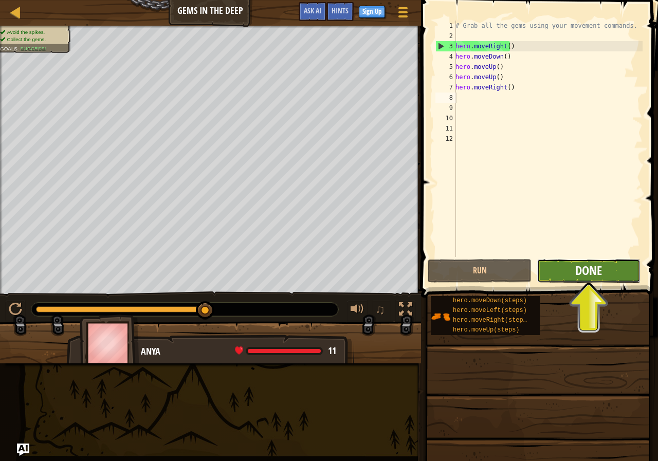
click at [583, 263] on span "Done" at bounding box center [588, 270] width 27 height 16
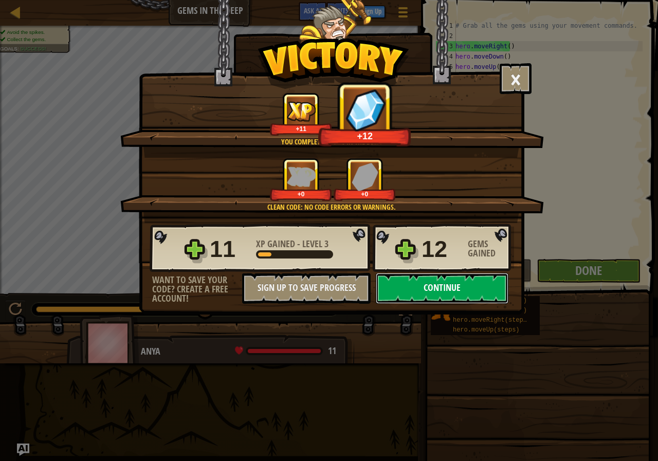
click at [476, 291] on button "Continue" at bounding box center [442, 288] width 133 height 31
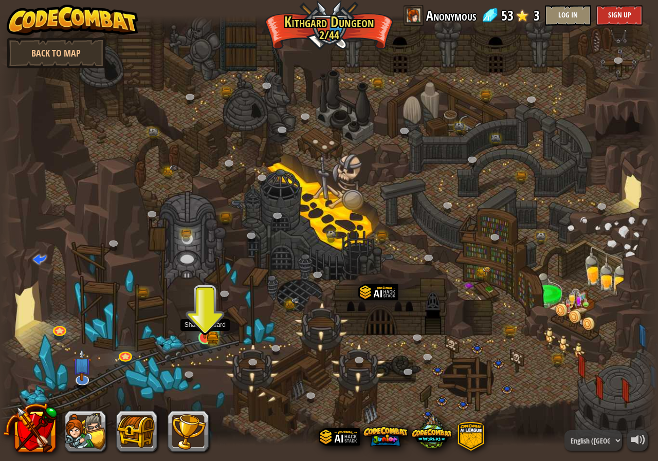
click at [204, 335] on img at bounding box center [204, 320] width 17 height 38
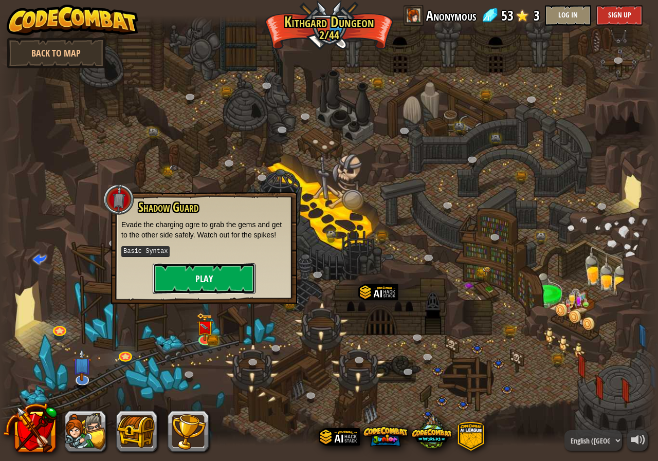
click at [209, 283] on button "Play" at bounding box center [204, 278] width 103 height 31
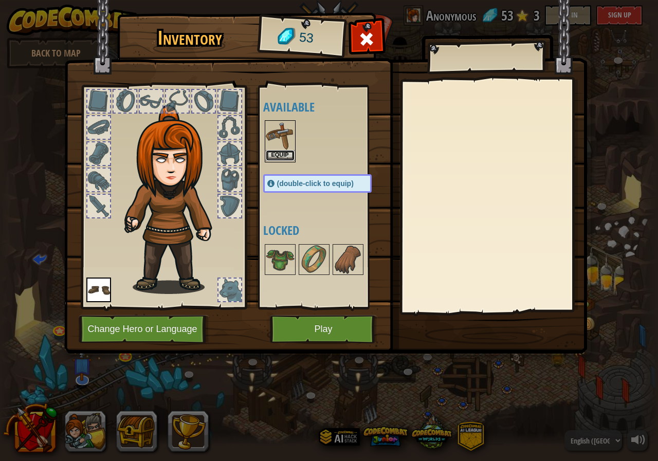
click at [274, 152] on button "Equip" at bounding box center [280, 155] width 29 height 11
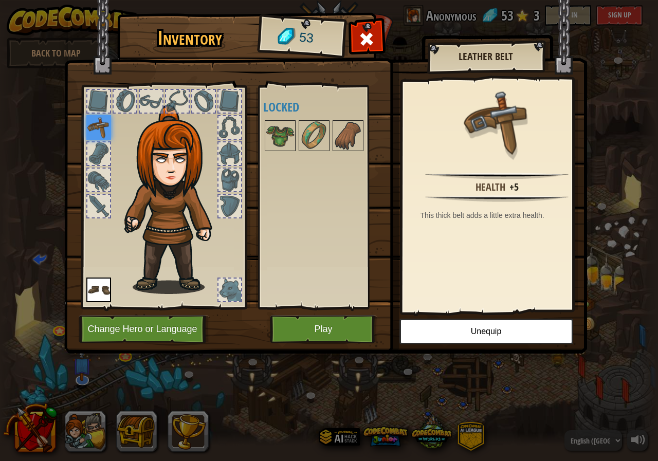
click at [88, 132] on img at bounding box center [98, 127] width 25 height 25
click at [351, 326] on button "Play" at bounding box center [323, 329] width 107 height 28
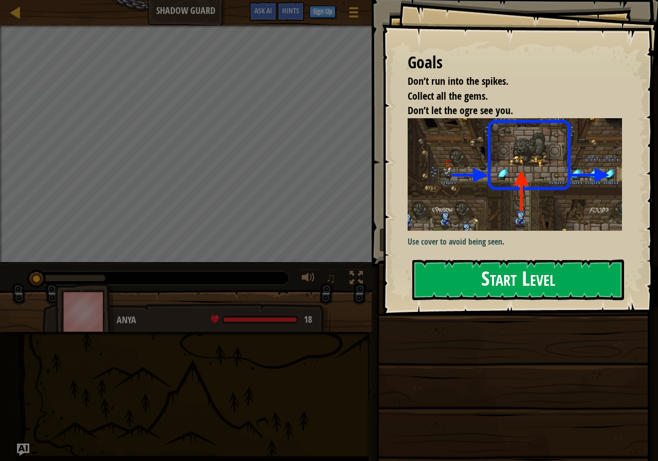
click at [508, 280] on button "Start Level" at bounding box center [518, 280] width 212 height 41
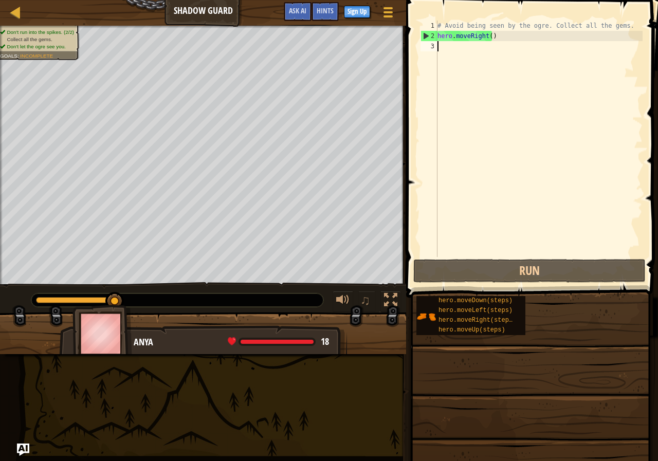
type textarea "h"
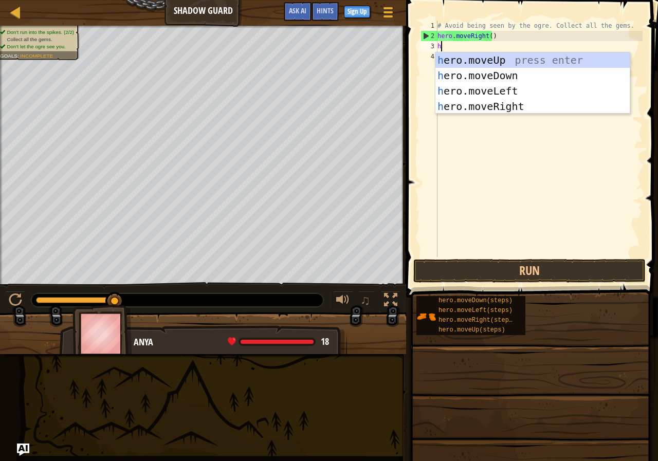
scroll to position [5, 0]
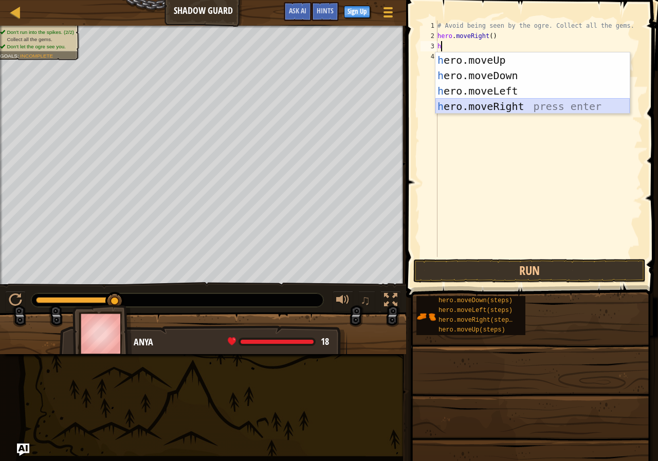
click at [493, 106] on div "h ero.moveUp press enter h ero.moveDown press enter h ero.moveLeft press enter …" at bounding box center [533, 98] width 194 height 93
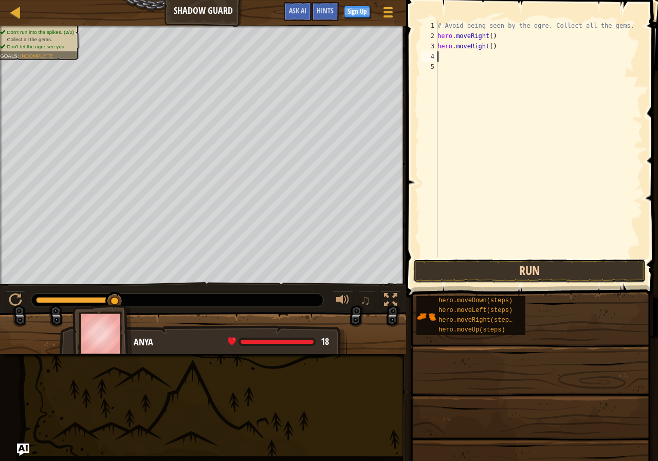
click at [517, 266] on button "Run" at bounding box center [529, 271] width 232 height 24
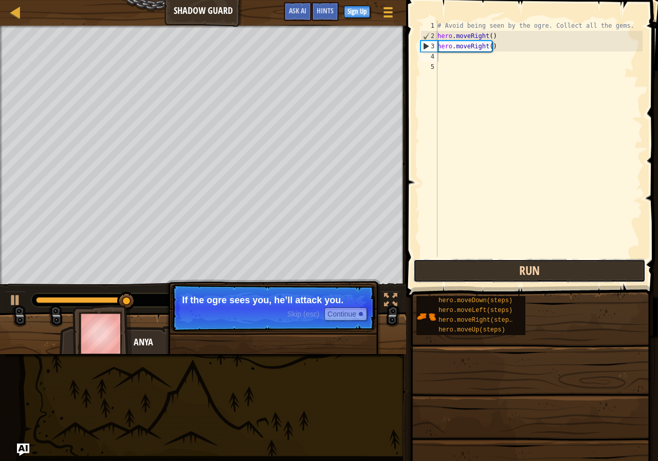
click at [507, 266] on button "Run" at bounding box center [529, 271] width 232 height 24
click at [507, 267] on button "Run" at bounding box center [529, 271] width 232 height 24
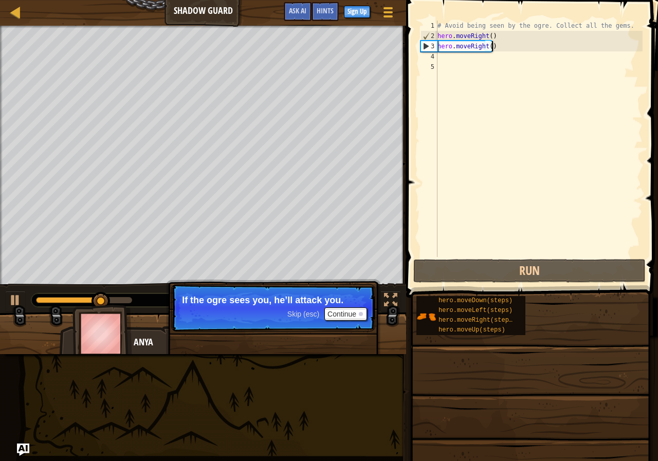
click at [494, 46] on div "# Avoid being seen by the ogre. Collect all the gems. hero . moveRight ( ) hero…" at bounding box center [539, 149] width 207 height 257
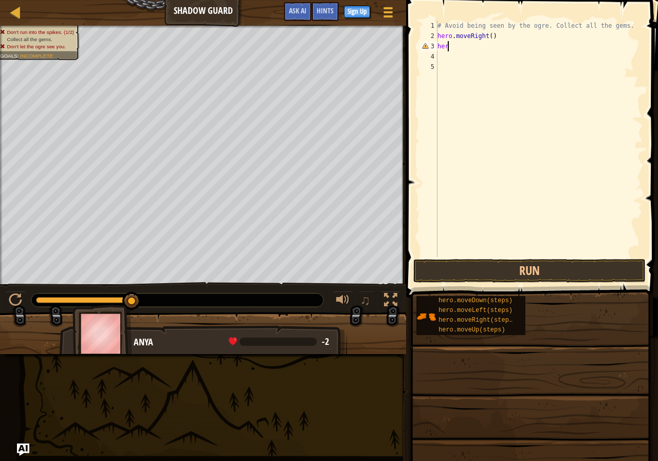
type textarea "h"
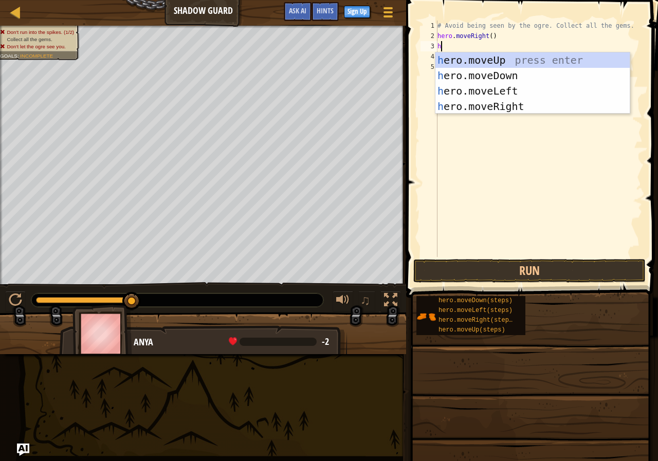
type textarea "h"
click at [473, 57] on div "h ero.moveUp press enter h ero.moveDown press enter h ero.moveLeft press enter …" at bounding box center [533, 98] width 194 height 93
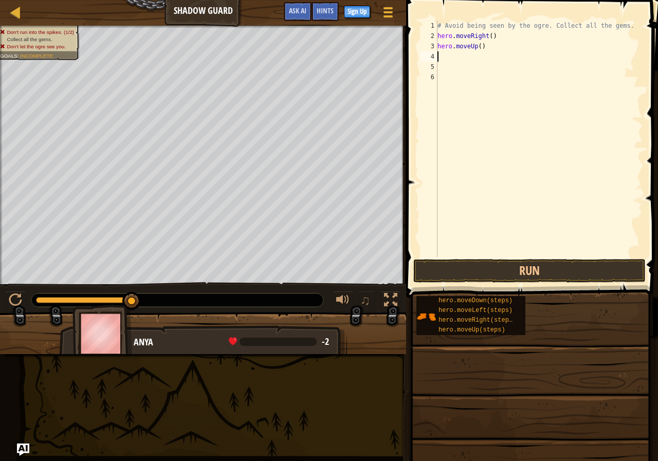
click at [436, 55] on div "4" at bounding box center [429, 56] width 17 height 10
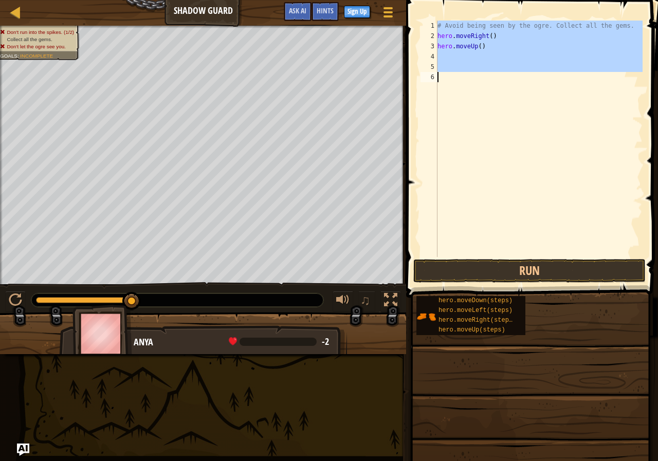
click at [436, 55] on div "4" at bounding box center [429, 56] width 17 height 10
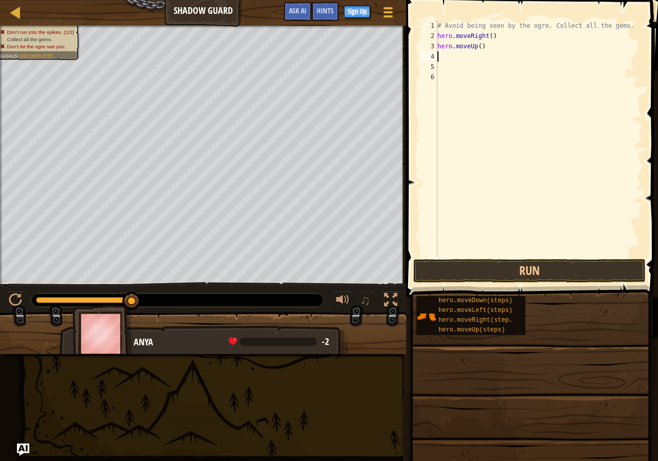
type textarea "h"
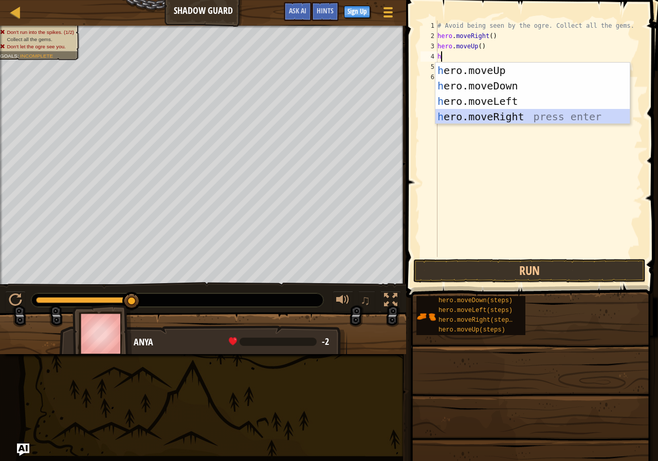
click at [493, 113] on div "h ero.moveUp press enter h ero.moveDown press enter h ero.moveLeft press enter …" at bounding box center [533, 109] width 194 height 93
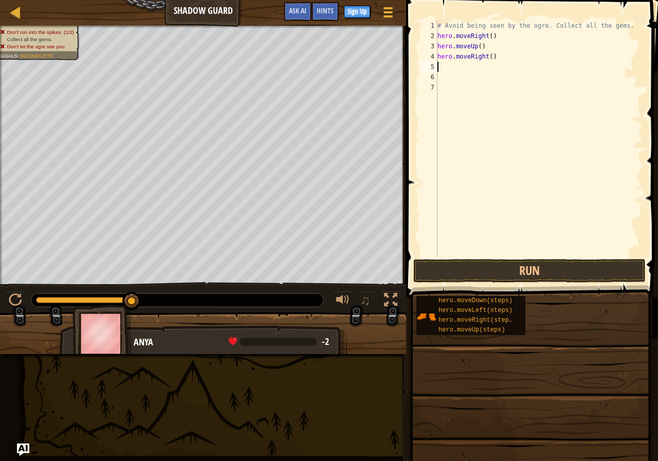
click at [439, 66] on div "# Avoid being seen by the ogre. Collect all the gems. hero . moveRight ( ) hero…" at bounding box center [539, 149] width 207 height 257
type textarea "h"
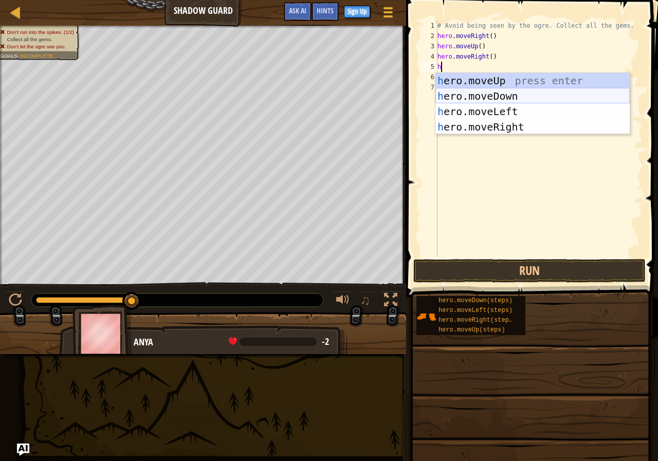
click at [498, 97] on div "h ero.moveUp press enter h ero.moveDown press enter h ero.moveLeft press enter …" at bounding box center [533, 119] width 194 height 93
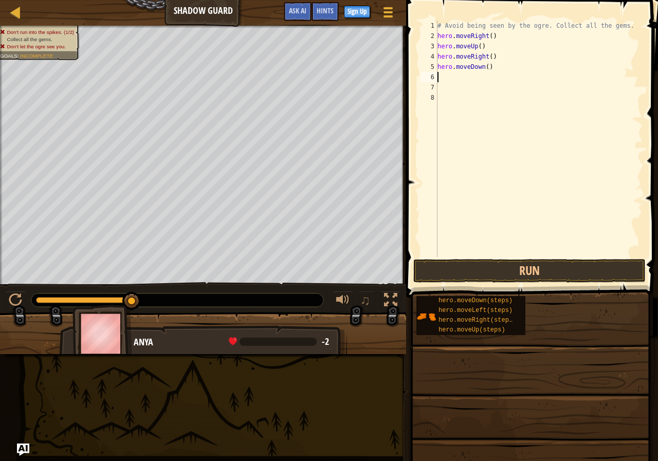
click at [437, 80] on div "6" at bounding box center [429, 77] width 17 height 10
type textarea "h"
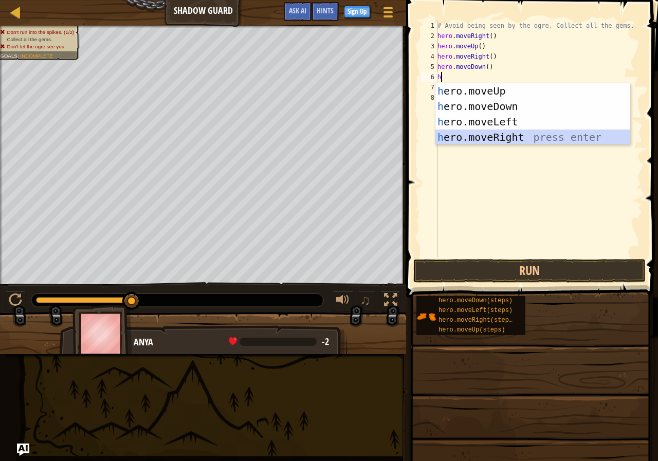
click at [500, 139] on div "h ero.moveUp press enter h ero.moveDown press enter h ero.moveLeft press enter …" at bounding box center [533, 129] width 194 height 93
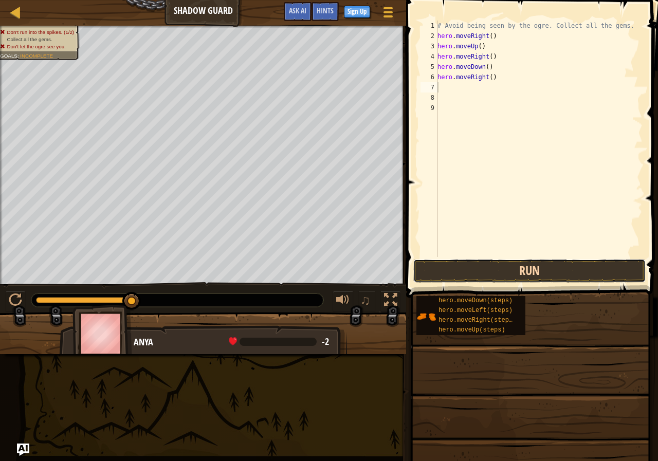
click at [494, 277] on button "Run" at bounding box center [529, 271] width 232 height 24
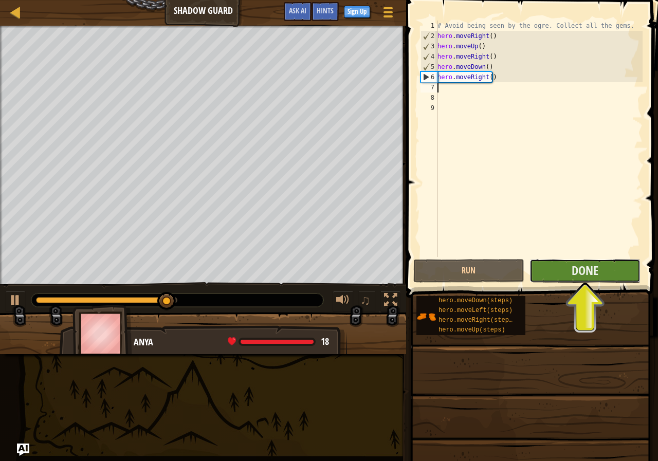
click at [567, 263] on button "Done" at bounding box center [585, 271] width 111 height 24
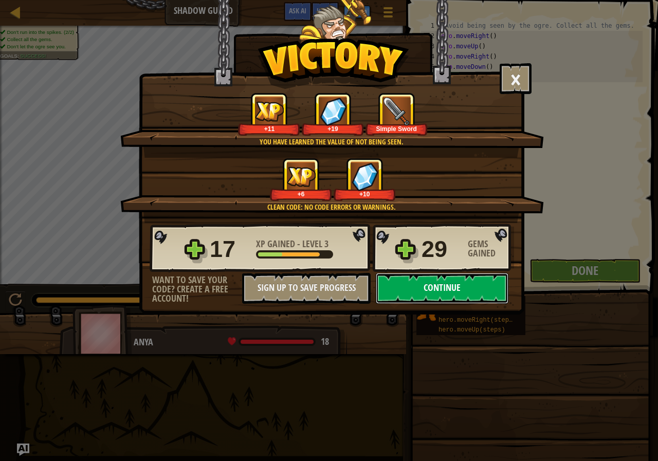
click at [456, 283] on button "Continue" at bounding box center [442, 288] width 133 height 31
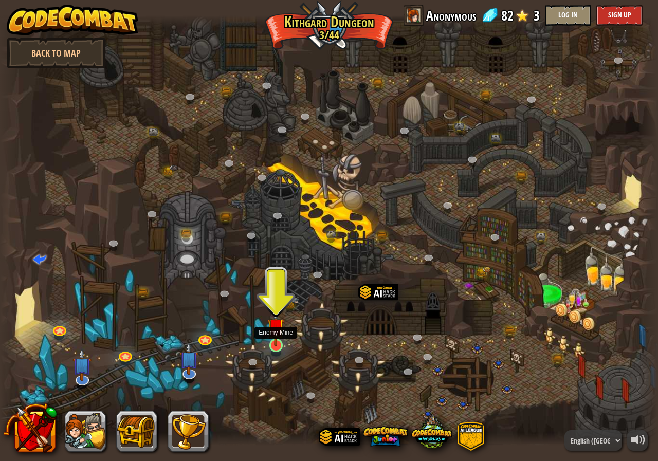
click at [272, 334] on img at bounding box center [275, 327] width 17 height 39
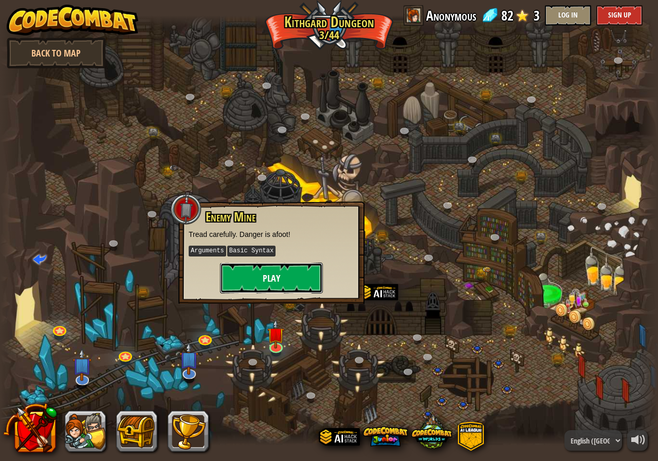
click at [290, 273] on button "Play" at bounding box center [271, 278] width 103 height 31
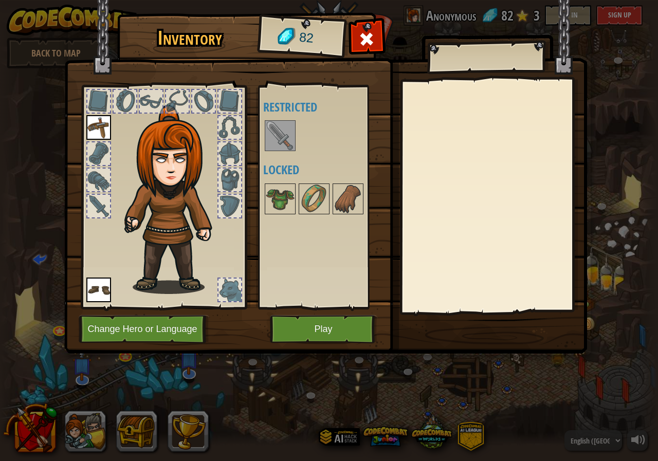
click at [296, 148] on div at bounding box center [327, 136] width 129 height 34
click at [309, 324] on button "Play" at bounding box center [323, 329] width 107 height 28
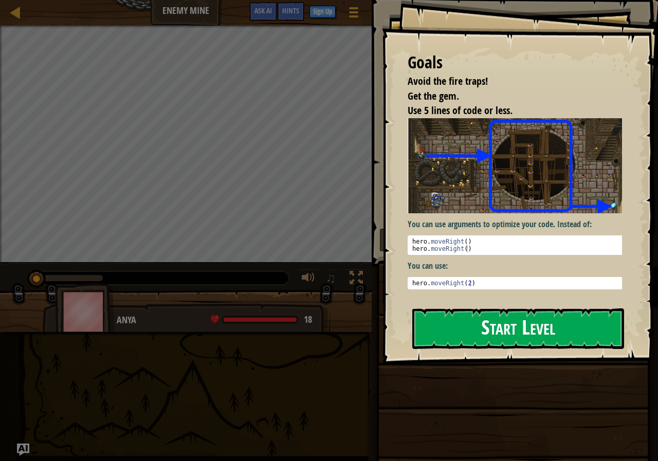
click at [496, 321] on button "Start Level" at bounding box center [518, 329] width 212 height 41
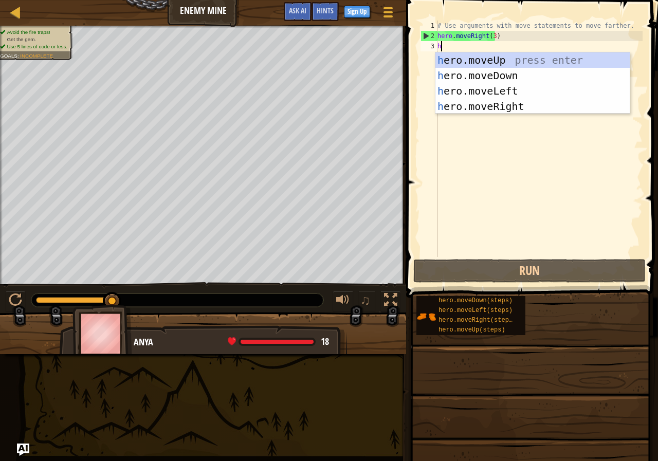
type textarea "h"
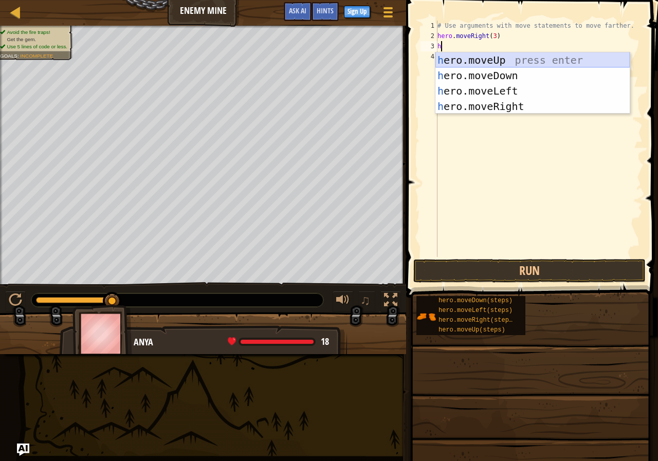
click at [483, 58] on div "h ero.moveUp press enter h ero.moveDown press enter h ero.moveLeft press enter …" at bounding box center [533, 98] width 194 height 93
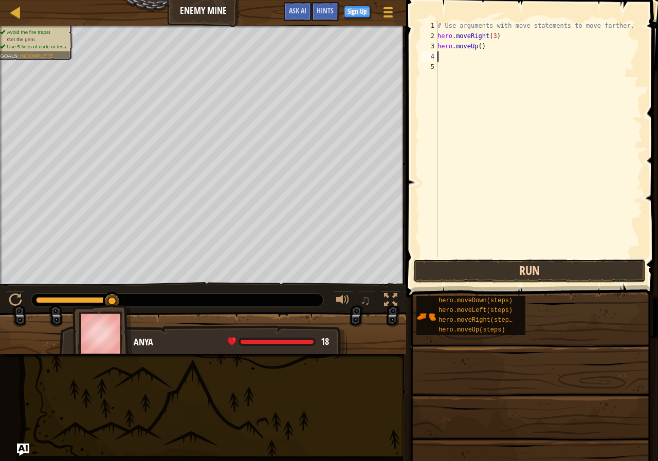
click at [459, 269] on button "Run" at bounding box center [529, 271] width 232 height 24
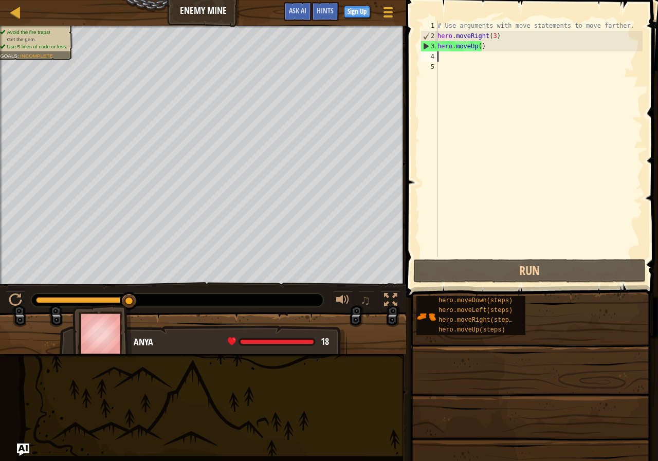
type textarea "h"
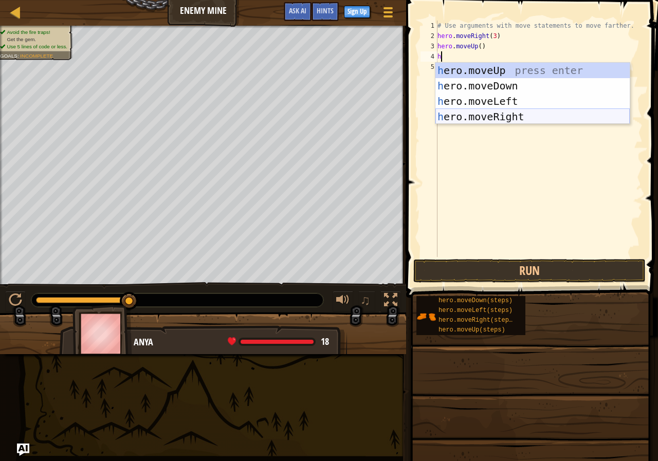
click at [477, 0] on body "Map Enemy Mine Game Menu Done Sign Up Hints Ask AI 1 הההההההההההההההההההההההההה…" at bounding box center [329, 0] width 658 height 0
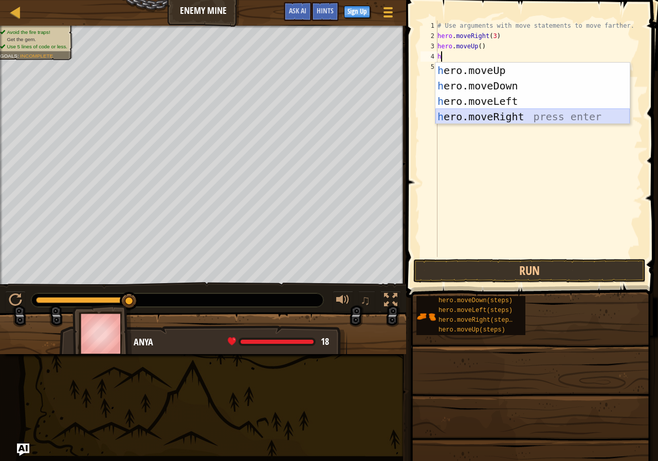
click at [483, 120] on div "h ero.moveUp press enter h ero.moveDown press enter h ero.moveLeft press enter …" at bounding box center [533, 109] width 194 height 93
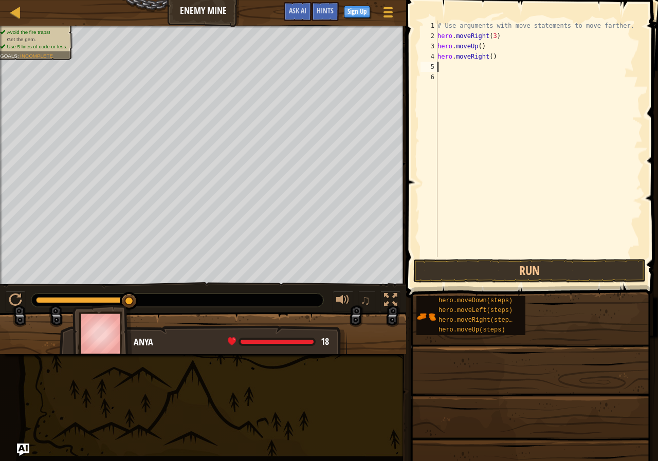
type textarea "h"
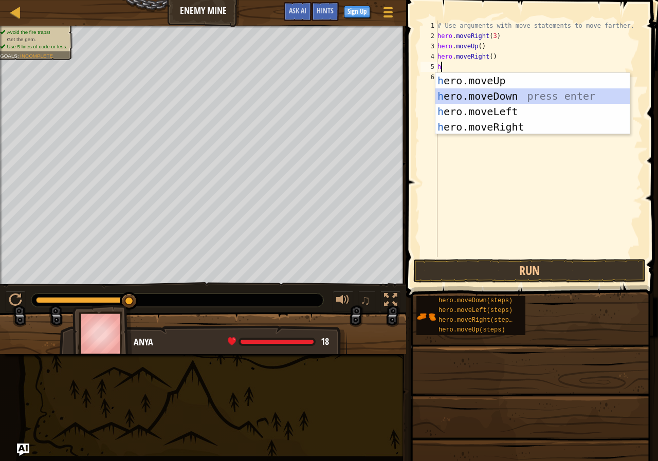
click at [513, 92] on div "h ero.moveUp press enter h ero.moveDown press enter h ero.moveLeft press enter …" at bounding box center [533, 119] width 194 height 93
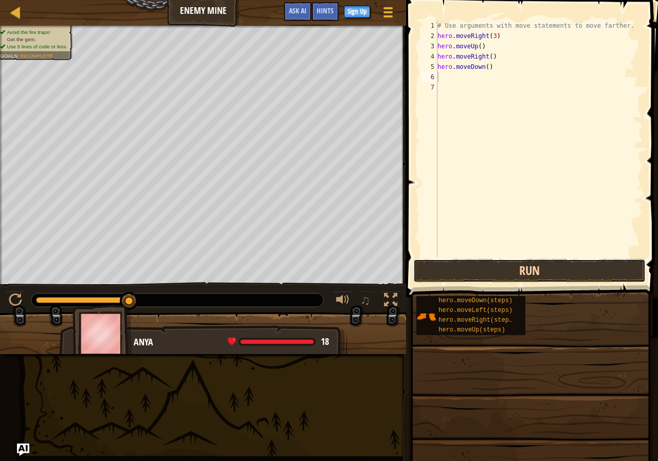
click at [501, 262] on button "Run" at bounding box center [529, 271] width 232 height 24
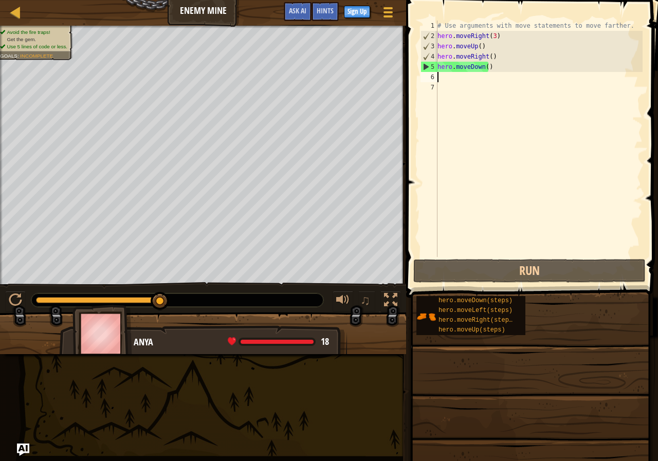
type textarea "h"
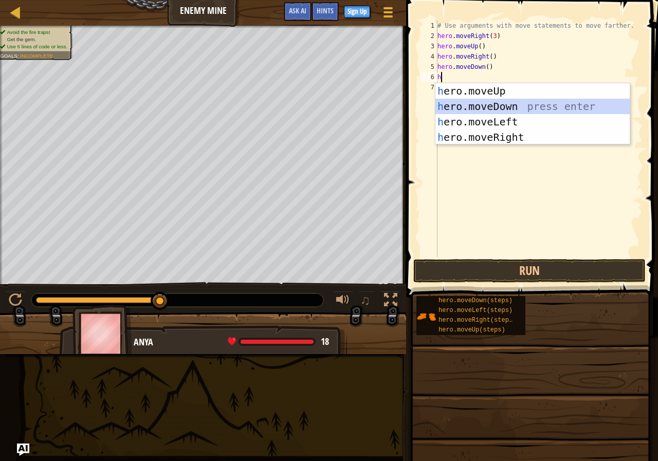
click at [484, 103] on div "h ero.moveUp press enter h ero.moveDown press enter h ero.moveLeft press enter …" at bounding box center [533, 129] width 194 height 93
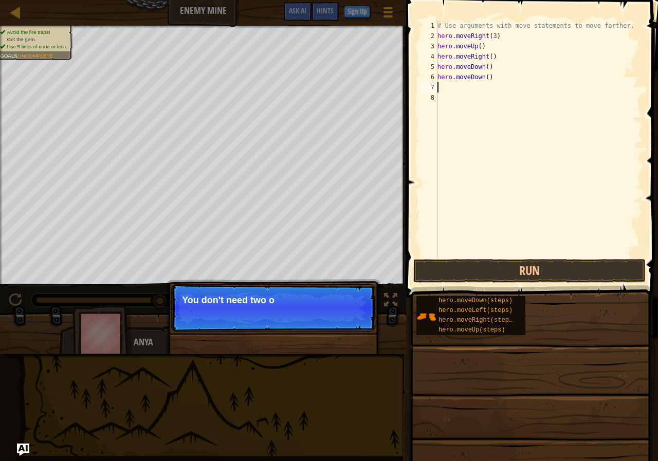
type textarea "h"
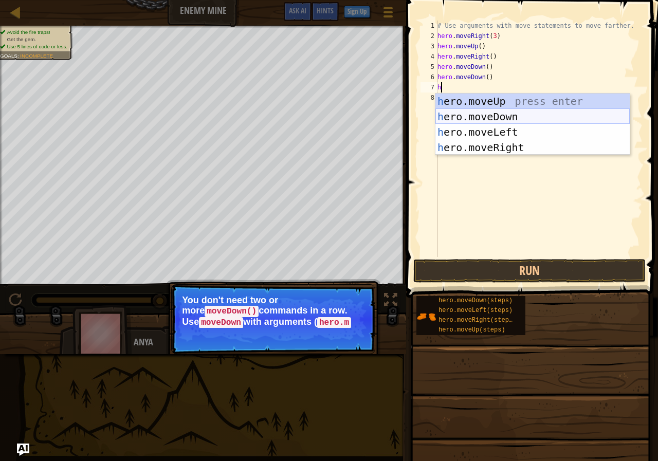
click at [484, 114] on div "h ero.moveUp press enter h ero.moveDown press enter h ero.moveLeft press enter …" at bounding box center [533, 140] width 194 height 93
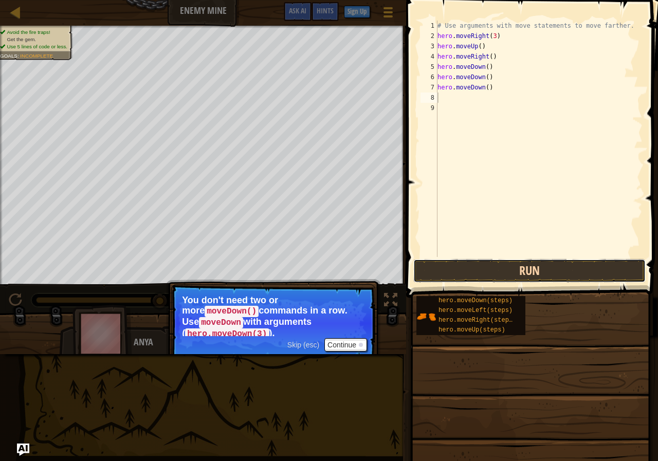
click at [470, 267] on button "Run" at bounding box center [529, 271] width 232 height 24
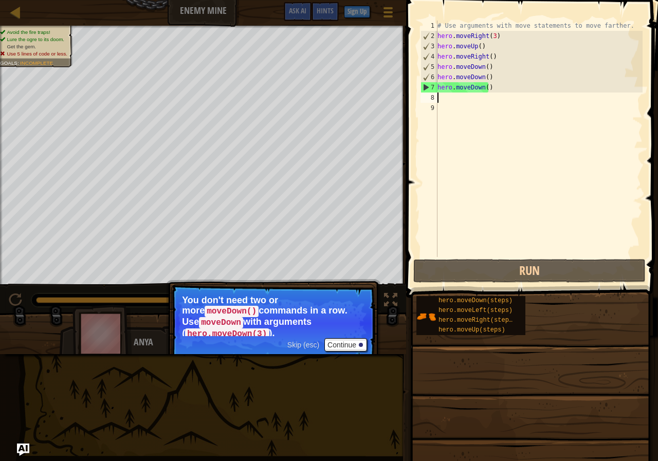
type textarea "h"
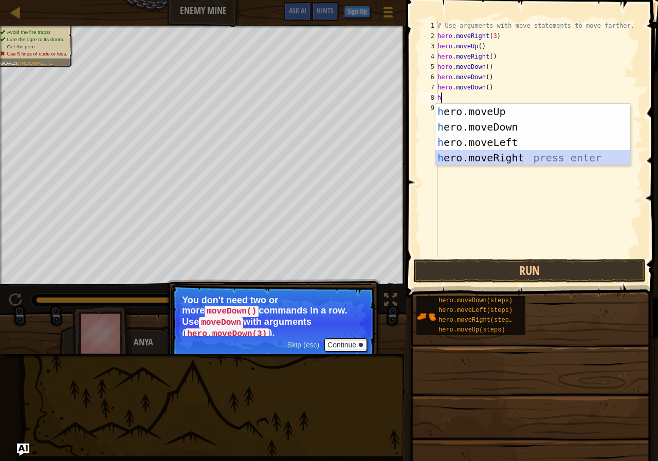
click at [507, 157] on div "h ero.moveUp press enter h ero.moveDown press enter h ero.moveLeft press enter …" at bounding box center [533, 150] width 194 height 93
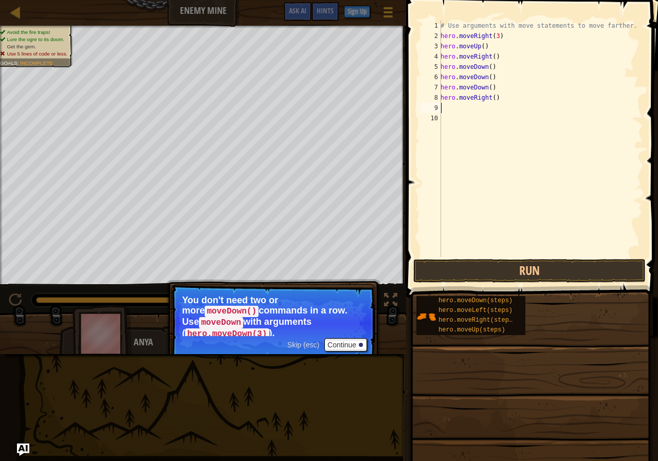
type textarea "h"
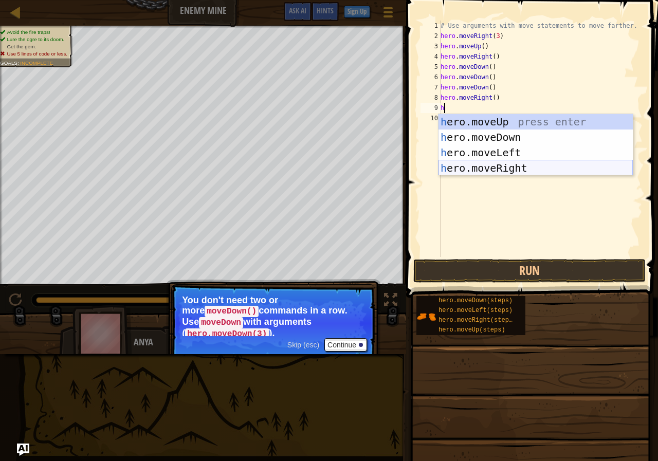
click at [491, 173] on div "h ero.moveUp press enter h ero.moveDown press enter h ero.moveLeft press enter …" at bounding box center [536, 160] width 194 height 93
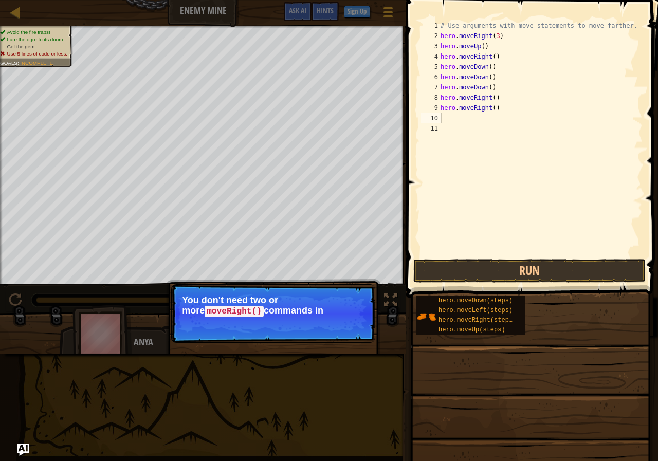
click at [521, 258] on span at bounding box center [533, 134] width 260 height 328
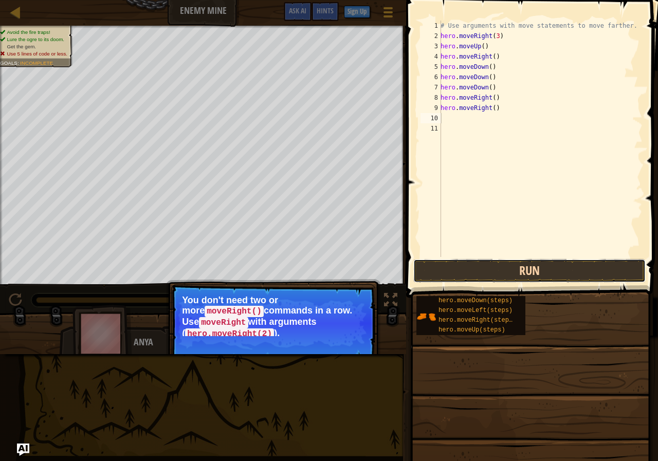
click at [519, 267] on button "Run" at bounding box center [529, 271] width 232 height 24
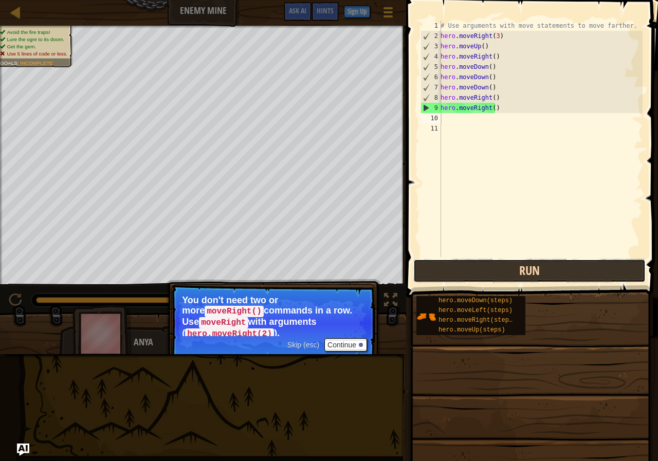
click at [513, 268] on button "Run" at bounding box center [529, 271] width 232 height 24
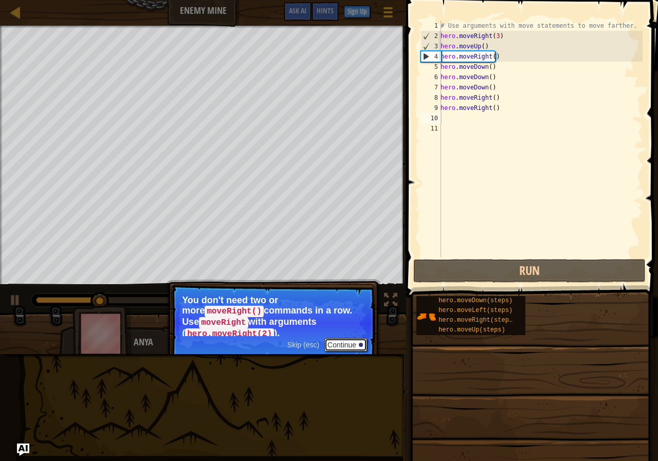
click at [344, 338] on button "Continue" at bounding box center [346, 344] width 43 height 13
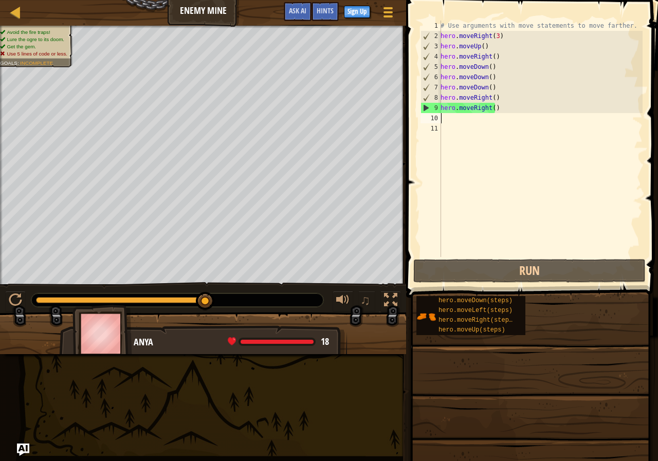
click at [438, 121] on div "10" at bounding box center [431, 118] width 21 height 10
type textarea "h"
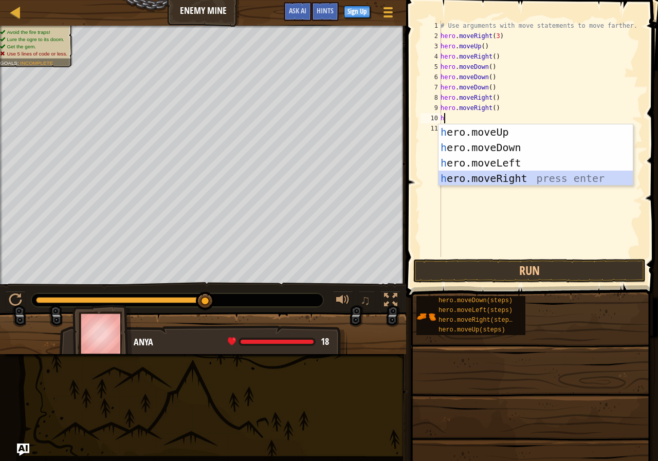
click at [488, 175] on div "h ero.moveUp press enter h ero.moveDown press enter h ero.moveLeft press enter …" at bounding box center [536, 170] width 194 height 93
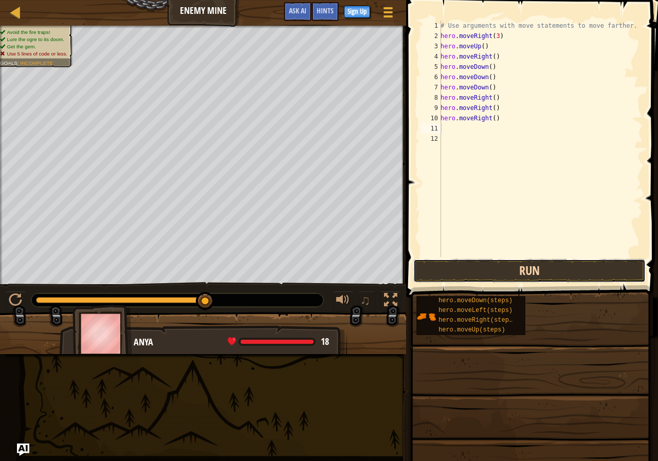
click at [516, 272] on button "Run" at bounding box center [529, 271] width 232 height 24
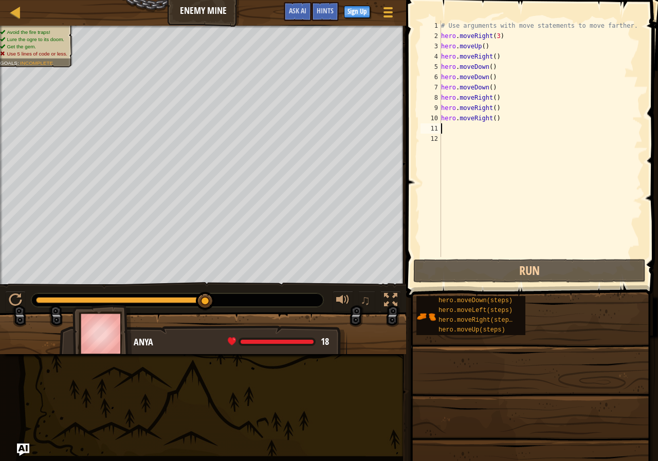
type textarea "hero.moveRight()"
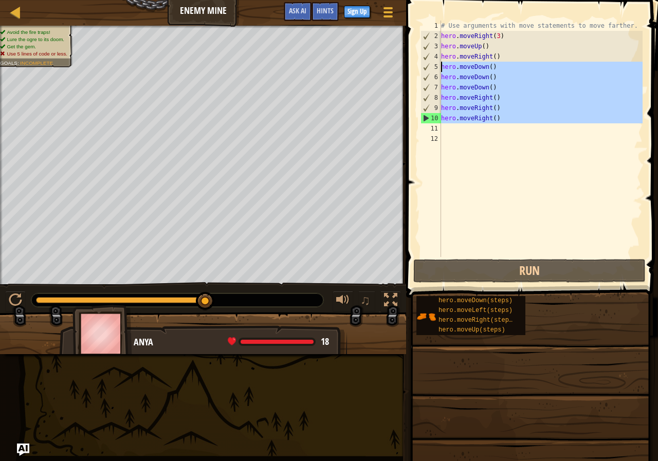
drag, startPoint x: 505, startPoint y: 124, endPoint x: 443, endPoint y: 63, distance: 86.6
click at [441, 64] on div "# Use arguments with move statements to move farther. hero . moveRight ( 3 ) he…" at bounding box center [541, 149] width 204 height 257
type textarea "hero.moveDown() hero.moveDown()"
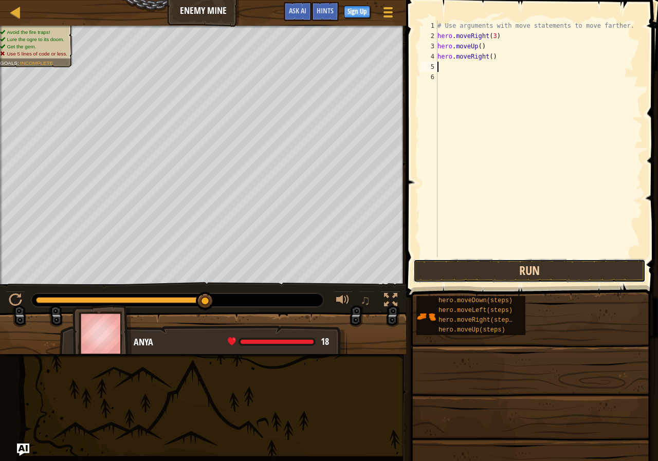
click at [489, 274] on button "Run" at bounding box center [529, 271] width 232 height 24
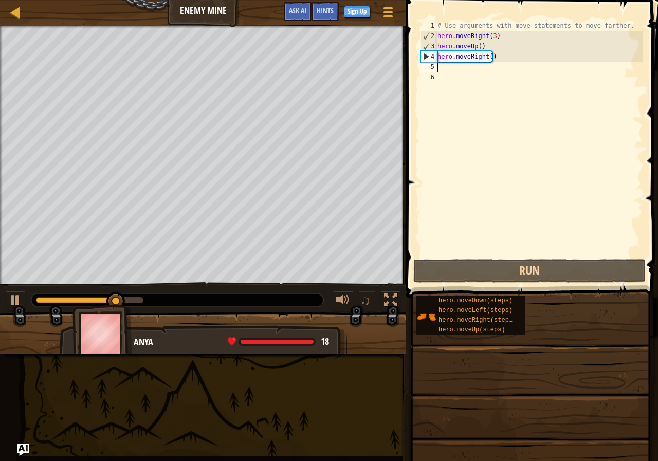
click at [505, 37] on div "# Use arguments with move statements to move farther. hero . moveRight ( 3 ) he…" at bounding box center [539, 149] width 207 height 257
type textarea "hero.moveRight(3)"
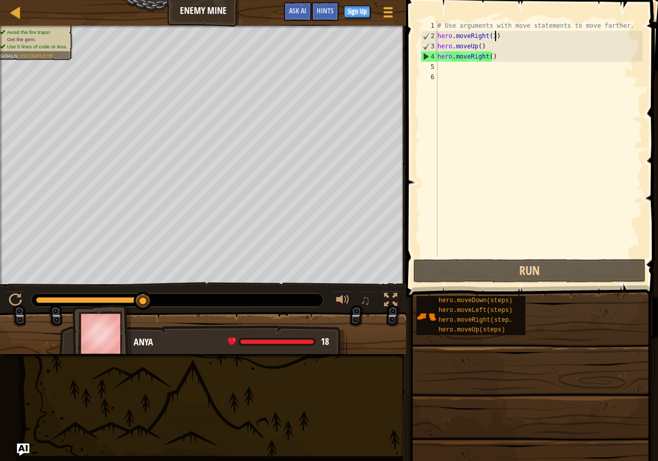
click at [454, 65] on div "# Use arguments with move statements to move farther. hero . moveRight ( 3 ) he…" at bounding box center [539, 149] width 207 height 257
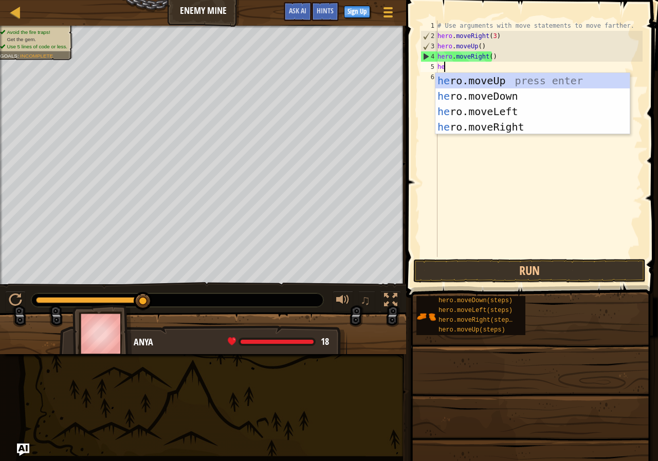
type textarea "her"
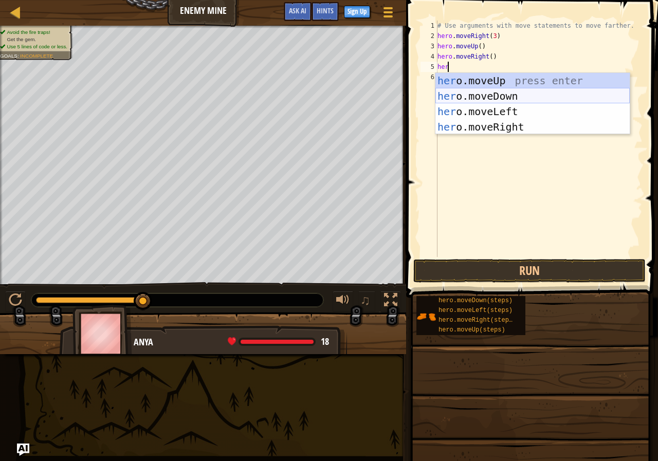
click at [488, 95] on div "her o.moveUp press enter her o.moveDown press enter her o.moveLeft press enter …" at bounding box center [533, 119] width 194 height 93
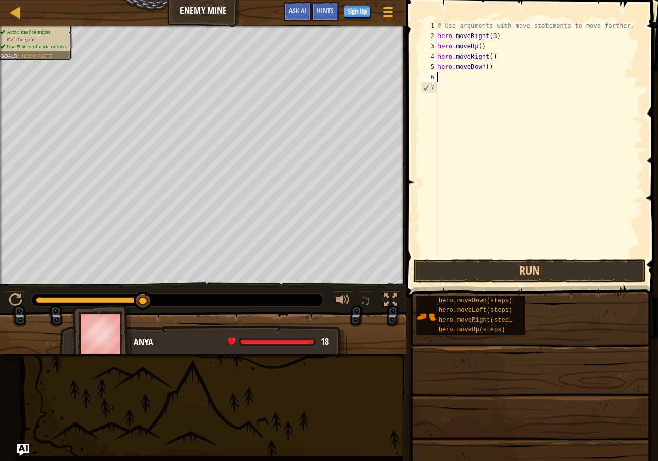
scroll to position [5, 0]
click at [484, 68] on div "# Use arguments with move statements to move farther. hero . moveRight ( 3 ) he…" at bounding box center [539, 149] width 207 height 257
type textarea "hero.moveDown(3)"
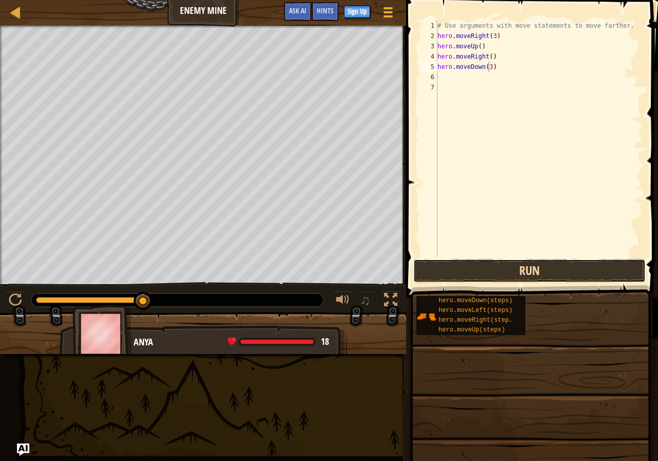
click at [506, 269] on button "Run" at bounding box center [529, 271] width 232 height 24
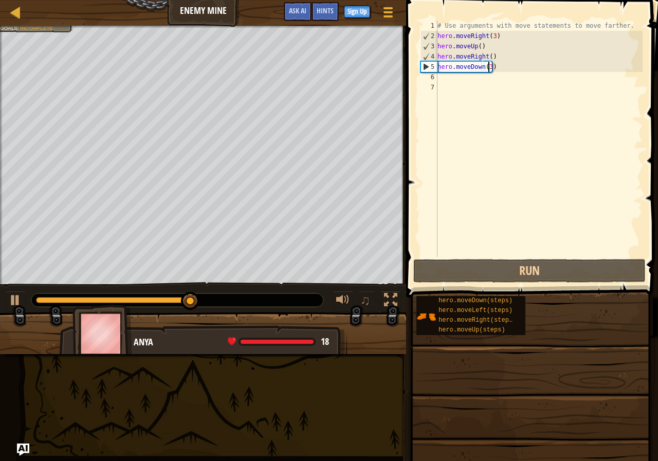
click at [442, 78] on div "# Use arguments with move statements to move farther. hero . moveRight ( 3 ) he…" at bounding box center [539, 149] width 207 height 257
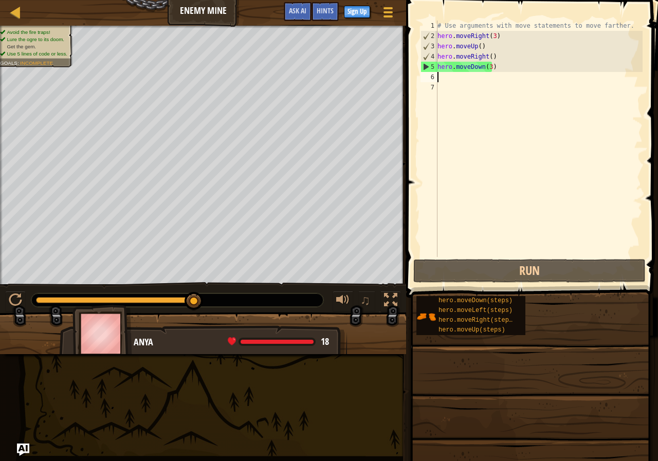
type textarea "h"
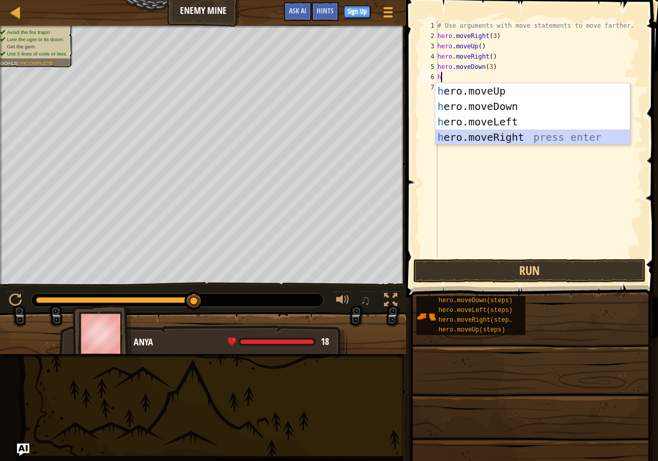
click at [495, 133] on div "h ero.moveUp press enter h ero.moveDown press enter h ero.moveLeft press enter …" at bounding box center [533, 129] width 194 height 93
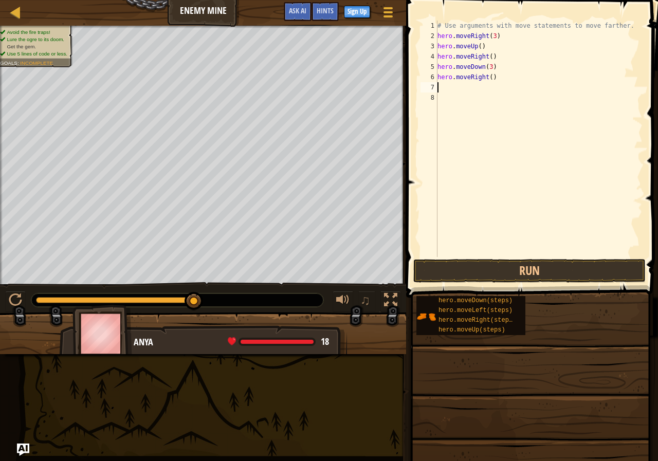
click at [488, 78] on div "# Use arguments with move statements to move farther. hero . moveRight ( 3 ) he…" at bounding box center [539, 149] width 207 height 257
type textarea "hero.moveRight(2)"
click at [521, 268] on button "Run" at bounding box center [529, 271] width 232 height 24
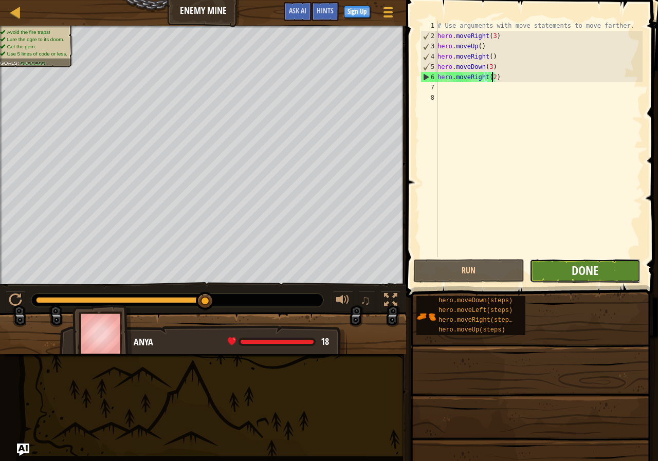
click at [583, 273] on span "Done" at bounding box center [585, 270] width 27 height 16
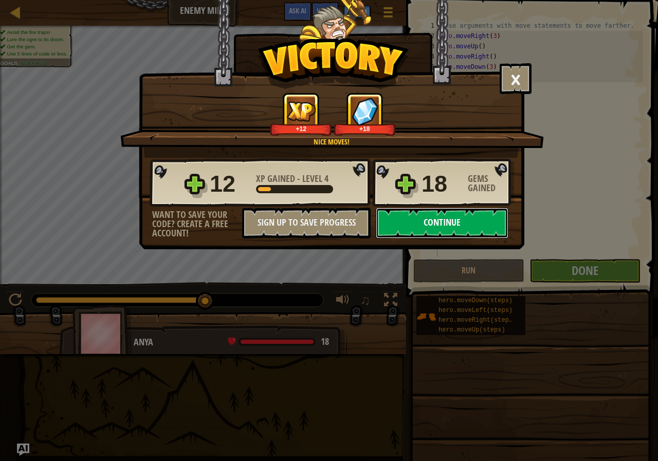
click at [421, 222] on button "Continue" at bounding box center [442, 223] width 133 height 31
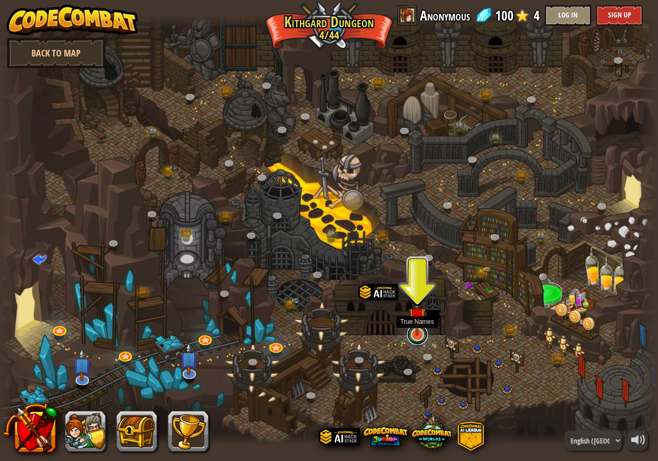
click at [416, 338] on link at bounding box center [417, 335] width 21 height 21
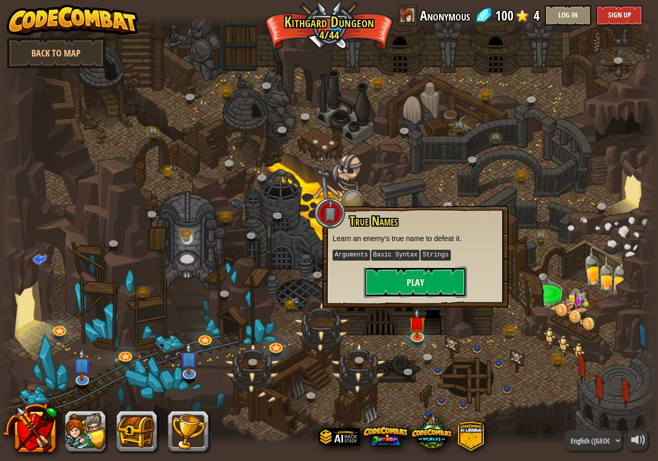
click at [422, 282] on button "Play" at bounding box center [415, 282] width 103 height 31
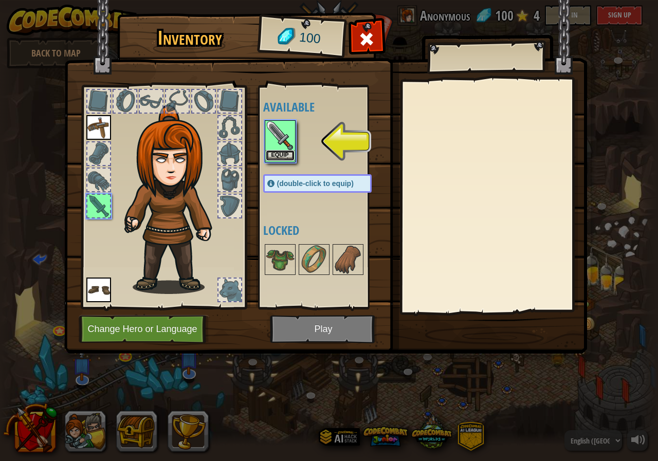
click at [277, 153] on button "Equip" at bounding box center [280, 155] width 29 height 11
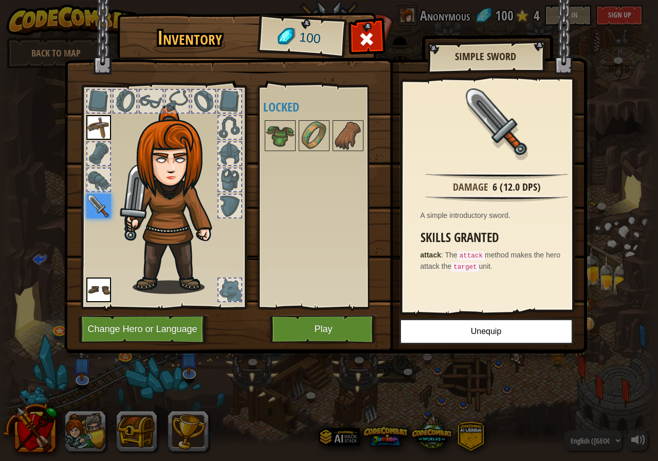
click at [96, 141] on div at bounding box center [164, 194] width 170 height 231
click at [312, 135] on img at bounding box center [314, 135] width 29 height 29
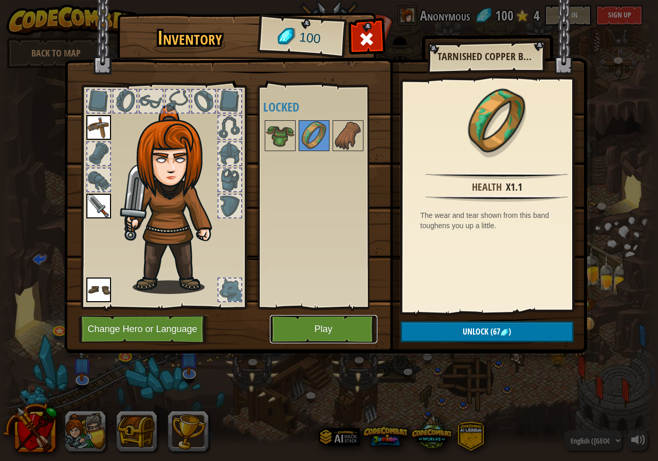
click at [328, 331] on button "Play" at bounding box center [323, 329] width 107 height 28
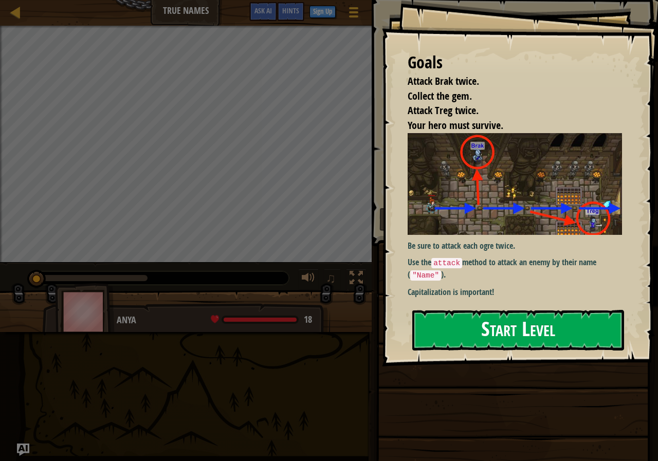
click at [487, 348] on button "Start Level" at bounding box center [518, 330] width 212 height 41
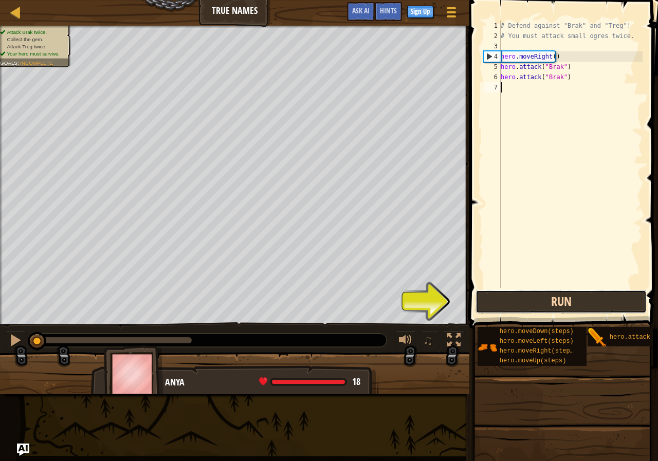
click at [536, 300] on button "Run" at bounding box center [561, 302] width 171 height 24
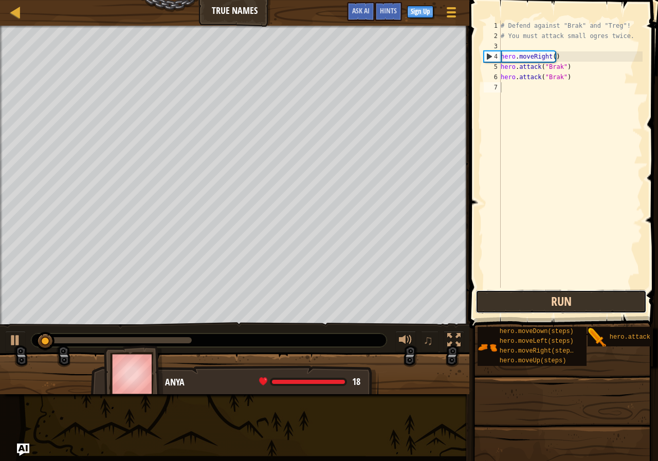
click at [536, 300] on button "Run" at bounding box center [561, 302] width 171 height 24
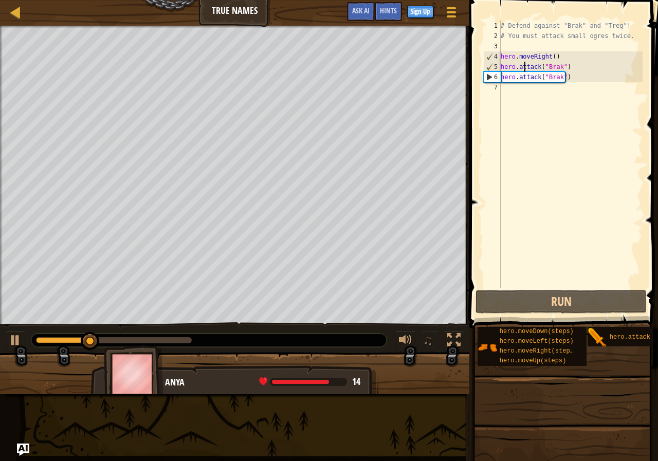
click at [526, 69] on div "# Defend against "Brak" and "Treg"! # You must attack small ogres twice. hero .…" at bounding box center [571, 165] width 144 height 288
type textarea "hero.attack("Brak")"
click at [526, 69] on div "# Defend against "Brak" and "Treg"! # You must attack small ogres twice. hero .…" at bounding box center [571, 165] width 144 height 288
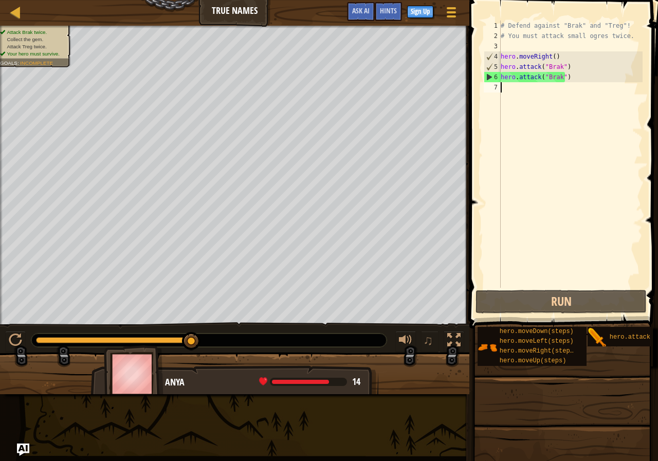
click at [561, 127] on div "# Defend against "Brak" and "Treg"! # You must attack small ogres twice. hero .…" at bounding box center [571, 165] width 144 height 288
type textarea "h"
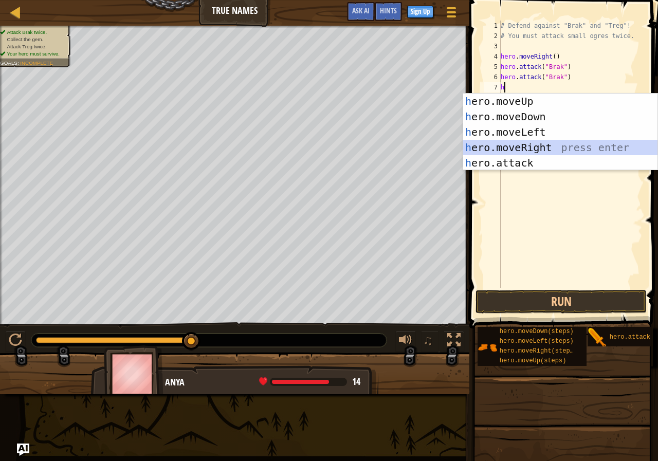
click at [531, 149] on div "h ero.moveUp press enter h ero.moveDown press enter h ero.moveLeft press enter …" at bounding box center [560, 148] width 194 height 108
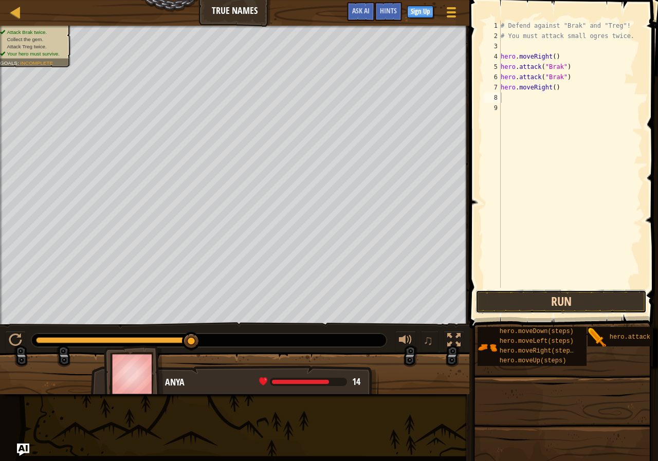
click at [530, 303] on button "Run" at bounding box center [561, 302] width 171 height 24
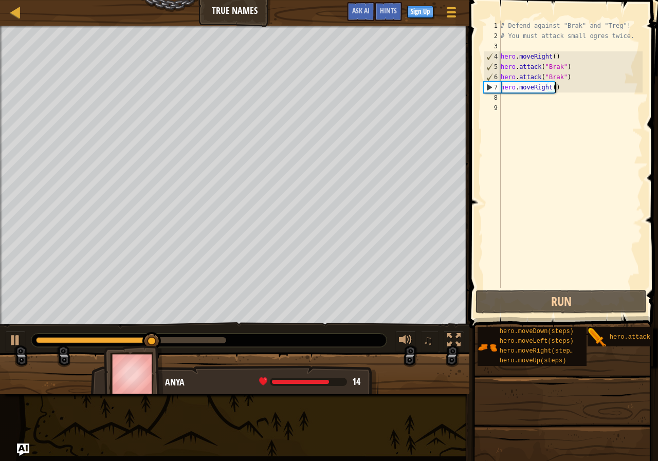
click at [565, 83] on div "# Defend against "Brak" and "Treg"! # You must attack small ogres twice. hero .…" at bounding box center [571, 165] width 144 height 288
drag, startPoint x: 565, startPoint y: 83, endPoint x: 565, endPoint y: 66, distance: 17.0
click at [565, 75] on div "# Defend against "Brak" and "Treg"! # You must attack small ogres twice. hero .…" at bounding box center [571, 165] width 144 height 288
drag, startPoint x: 565, startPoint y: 63, endPoint x: 553, endPoint y: 76, distance: 17.5
click at [553, 76] on div "# Defend against "Brak" and "Treg"! # You must attack small ogres twice. hero .…" at bounding box center [571, 165] width 144 height 288
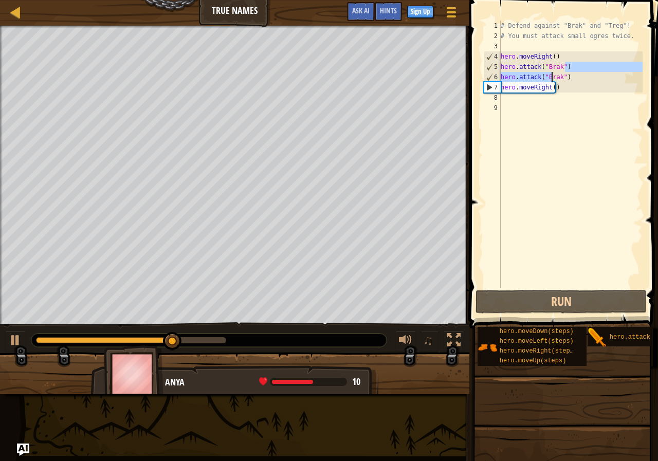
click at [553, 76] on div "# Defend against "Brak" and "Treg"! # You must attack small ogres twice. hero .…" at bounding box center [571, 154] width 144 height 267
click at [553, 76] on div "# Defend against "Brak" and "Treg"! # You must attack small ogres twice. hero .…" at bounding box center [571, 165] width 144 height 288
click at [553, 75] on div "# Defend against "Brak" and "Treg"! # You must attack small ogres twice. hero .…" at bounding box center [571, 165] width 144 height 288
type textarea "hero.attack("Brak") hero.moveRight()"
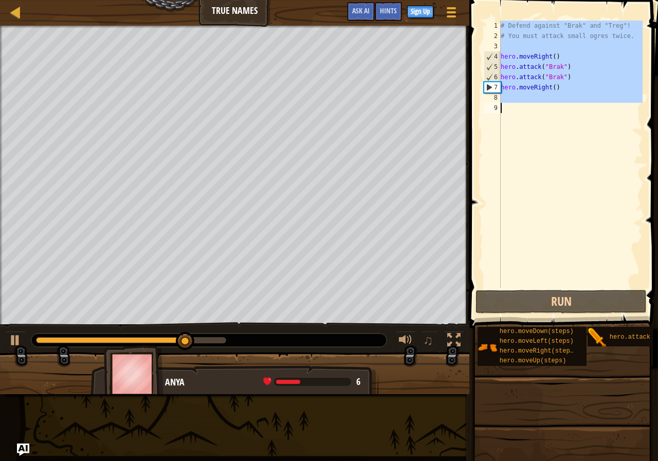
click at [553, 75] on div "# Defend against "Brak" and "Treg"! # You must attack small ogres twice. hero .…" at bounding box center [571, 165] width 144 height 288
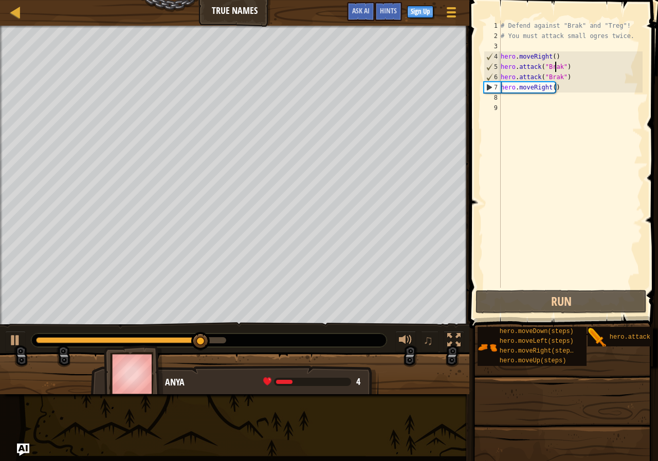
click at [553, 67] on div "# Defend against "Brak" and "Treg"! # You must attack small ogres twice. hero .…" at bounding box center [571, 165] width 144 height 288
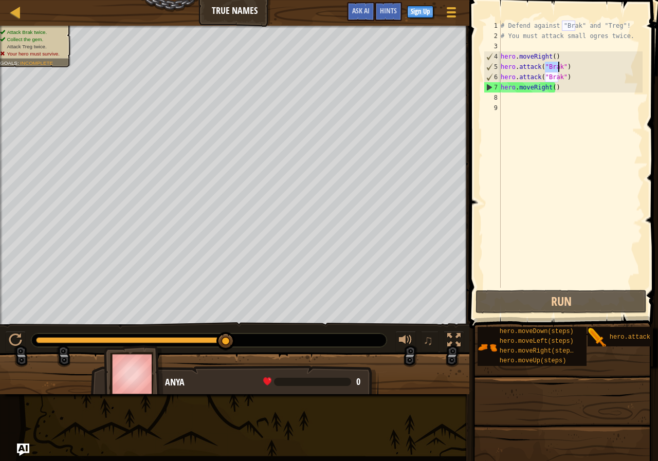
click at [553, 67] on div "# Defend against "Brak" and "Treg"! # You must attack small ogres twice. hero .…" at bounding box center [571, 165] width 144 height 288
click at [553, 87] on div "# Defend against "Brak" and "Treg"! # You must attack small ogres twice. hero .…" at bounding box center [571, 165] width 144 height 288
click at [558, 88] on div "# Defend against "Brak" and "Treg"! # You must attack small ogres twice. hero .…" at bounding box center [571, 165] width 144 height 288
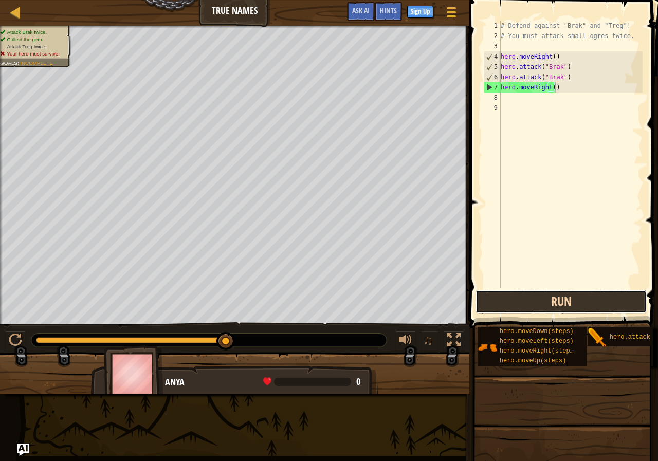
click at [575, 292] on button "Run" at bounding box center [561, 302] width 171 height 24
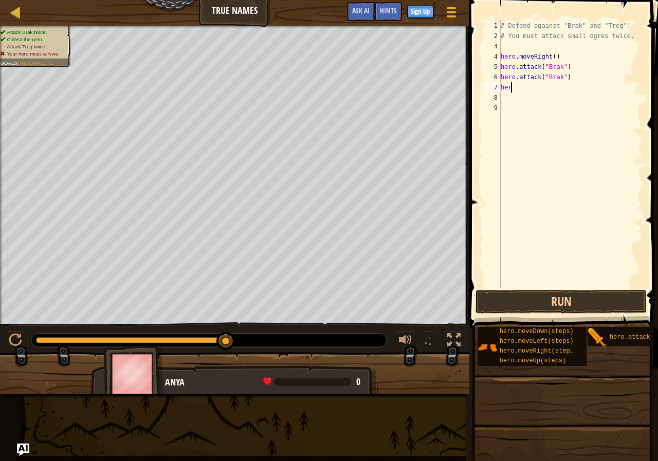
type textarea "hero"
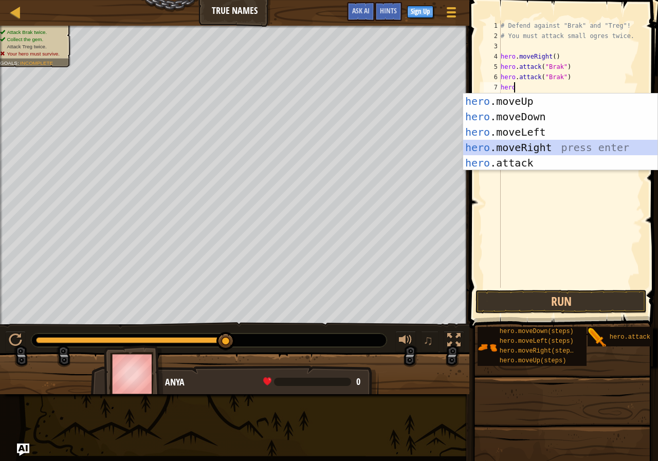
click at [532, 148] on div "hero .moveUp press enter hero .moveDown press enter hero .moveLeft press enter …" at bounding box center [560, 148] width 194 height 108
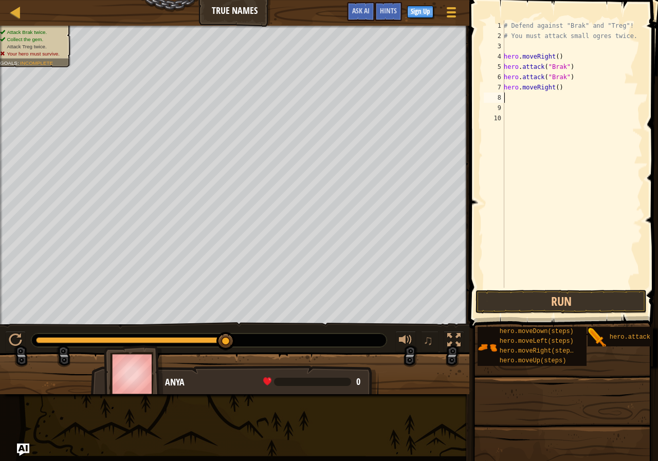
scroll to position [5, 0]
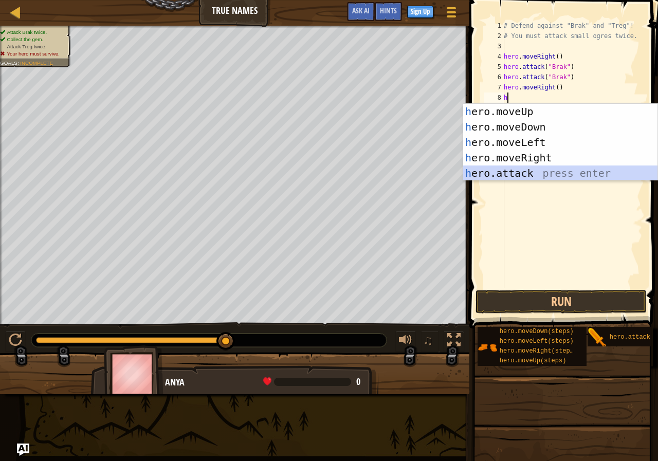
click at [522, 172] on div "h ero.moveUp press enter h ero.moveDown press enter h ero.moveLeft press enter …" at bounding box center [560, 158] width 194 height 108
type textarea "hero.attack("Enemy Name")"
click at [522, 172] on div "# Defend against "Brak" and "Treg"! # You must attack small ogres twice. hero .…" at bounding box center [572, 165] width 141 height 288
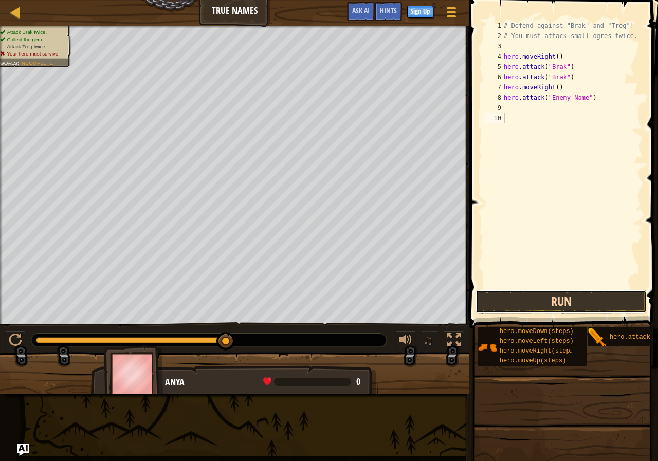
click at [554, 304] on button "Run" at bounding box center [561, 302] width 171 height 24
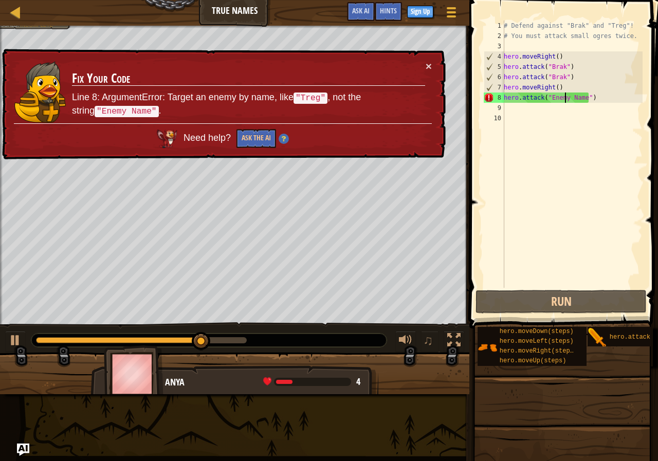
click at [566, 98] on div "# Defend against "Brak" and "Treg"! # You must attack small ogres twice. hero .…" at bounding box center [572, 165] width 141 height 288
click at [439, 66] on div "× Fix Your Code Line 8: ArgumentError: Target an enemy by name, like "Treg" , n…" at bounding box center [223, 104] width 446 height 111
click at [429, 57] on div "× Fix Your Code Line 8: ArgumentError: Target an enemy by name, like "Treg" , n…" at bounding box center [223, 104] width 446 height 111
click at [427, 64] on button "×" at bounding box center [429, 66] width 6 height 11
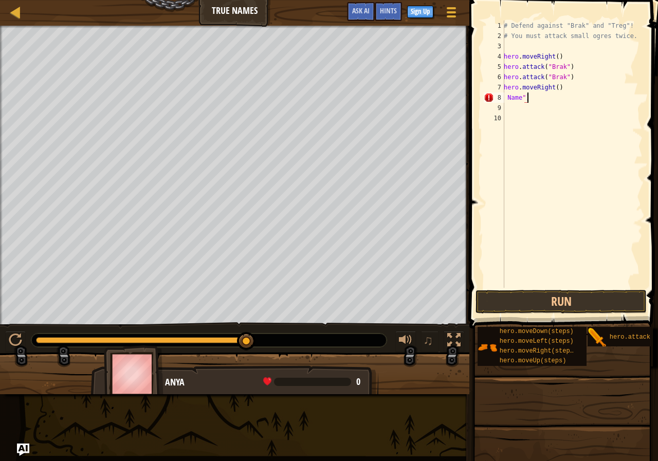
click at [527, 96] on div "# Defend against "Brak" and "Treg"! # You must attack small ogres twice. hero .…" at bounding box center [572, 165] width 141 height 288
type textarea "N"
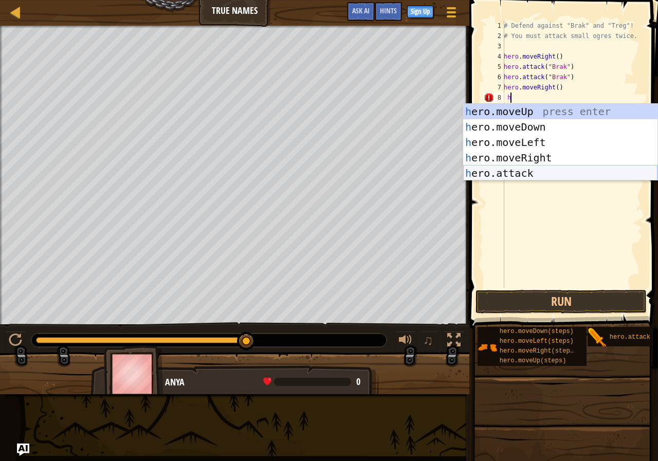
click at [505, 170] on div "h ero.moveUp press enter h ero.moveDown press enter h ero.moveLeft press enter …" at bounding box center [560, 158] width 194 height 108
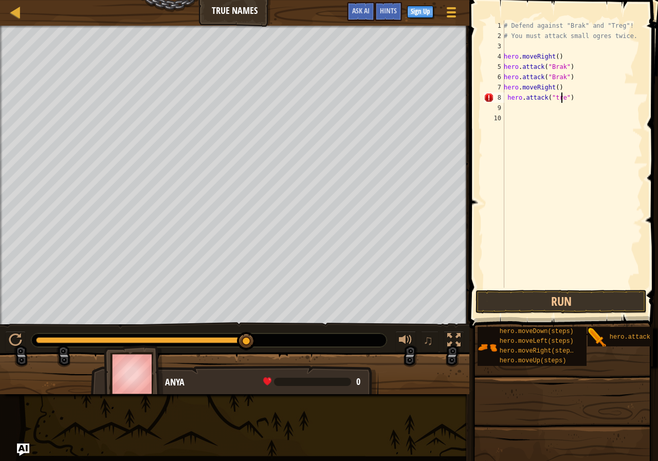
scroll to position [5, 5]
click at [549, 298] on button "Run" at bounding box center [561, 302] width 171 height 24
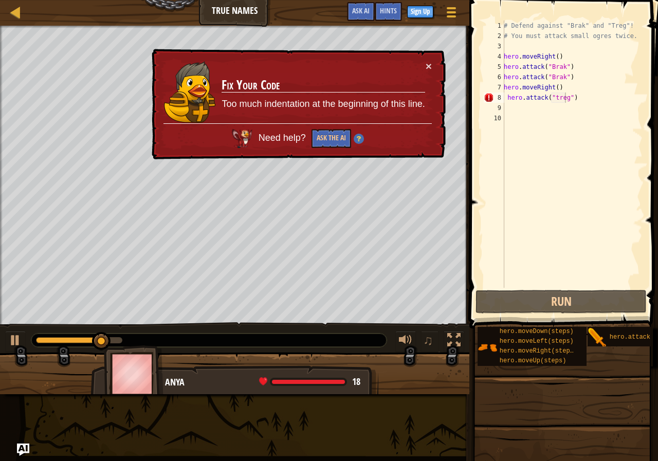
click at [426, 58] on div "× Fix Your Code Too much indentation at the beginning of this line. Need help? …" at bounding box center [298, 104] width 296 height 111
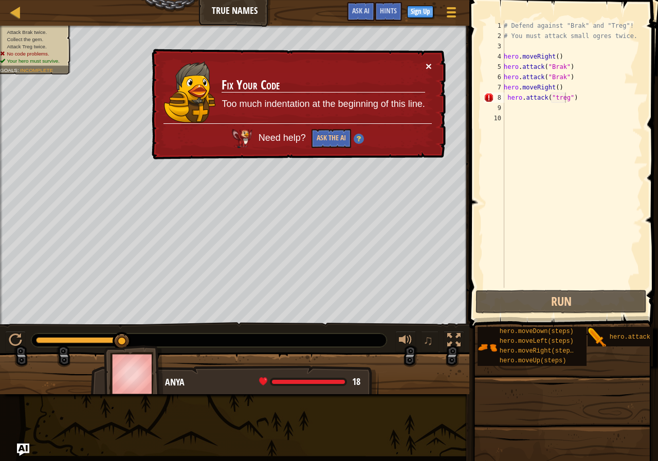
drag, startPoint x: 426, startPoint y: 58, endPoint x: 426, endPoint y: 68, distance: 10.3
click at [426, 68] on div "× Fix Your Code Too much indentation at the beginning of this line. Need help? …" at bounding box center [298, 104] width 296 height 111
click at [437, 62] on div "× Fix Your Code Too much indentation at the beginning of this line. Need help? …" at bounding box center [298, 104] width 296 height 111
click at [427, 62] on button "×" at bounding box center [429, 66] width 6 height 11
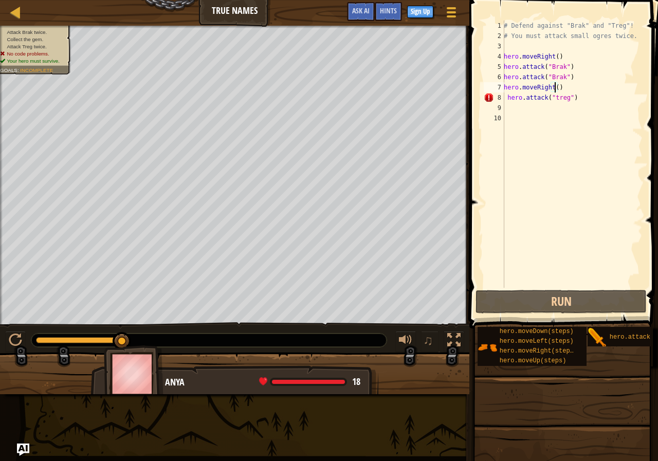
click at [554, 87] on div "# Defend against "Brak" and "Treg"! # You must attack small ogres twice. hero .…" at bounding box center [572, 165] width 141 height 288
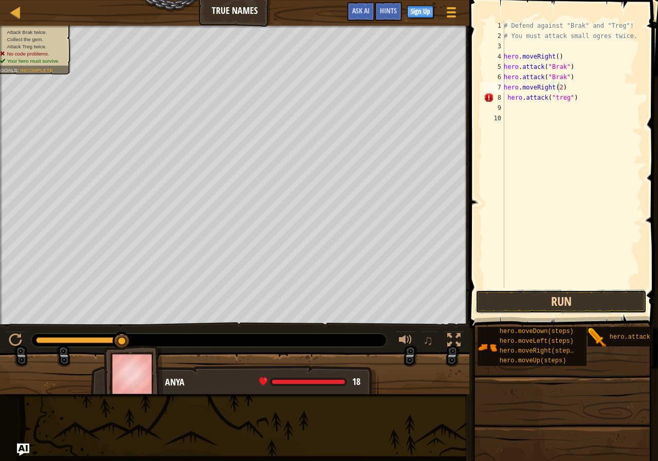
click at [545, 303] on button "Run" at bounding box center [561, 302] width 171 height 24
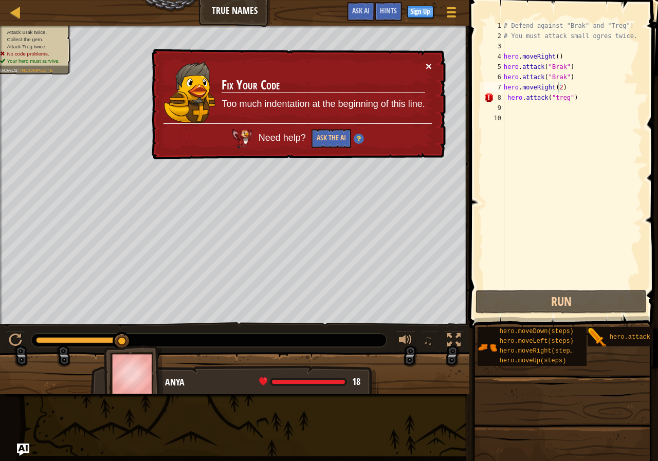
click at [428, 62] on button "×" at bounding box center [429, 66] width 6 height 11
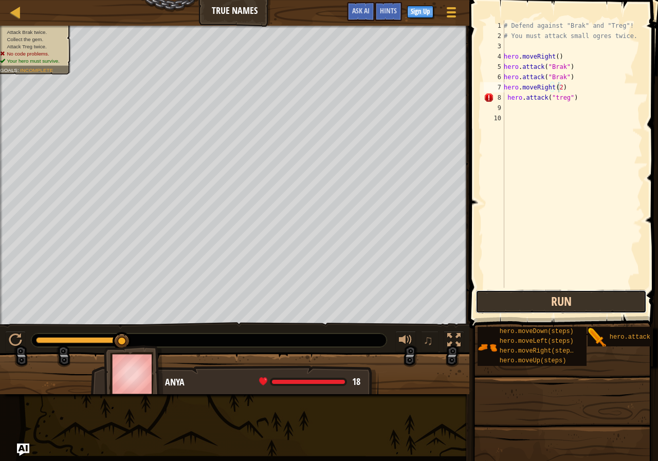
click at [519, 302] on button "Run" at bounding box center [561, 302] width 171 height 24
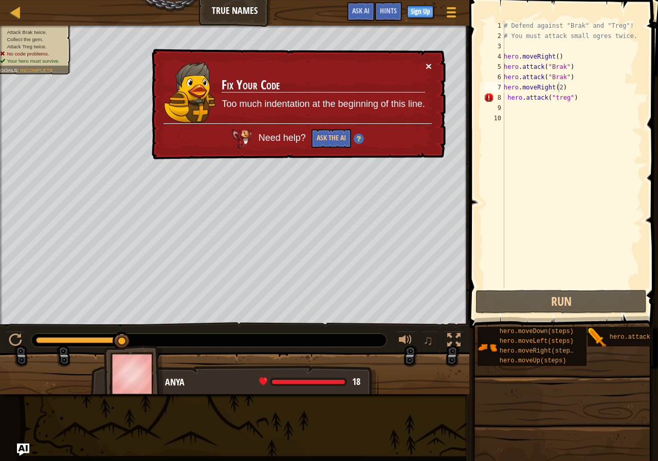
click at [429, 63] on button "×" at bounding box center [429, 66] width 6 height 11
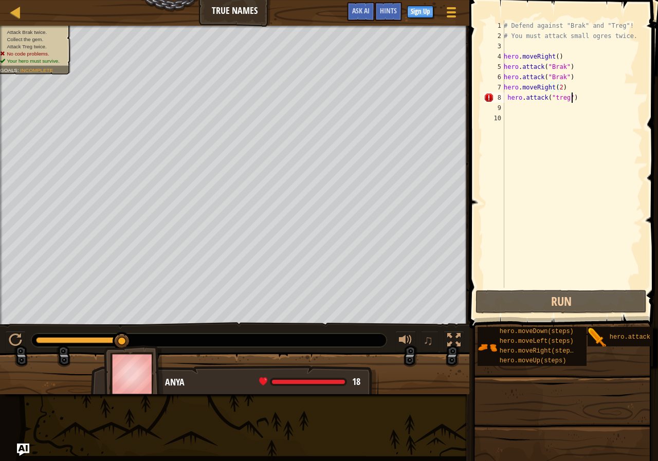
click at [577, 98] on div "# Defend against "Brak" and "Treg"! # You must attack small ogres twice. hero .…" at bounding box center [572, 165] width 141 height 288
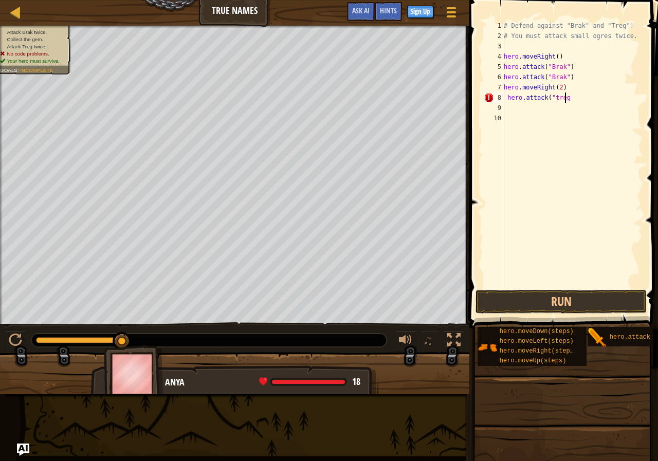
type textarea "hero.attack("tre"
click at [556, 287] on div "# Defend against "Brak" and "Treg"! # You must attack small ogres twice. hero .…" at bounding box center [572, 165] width 141 height 288
click at [567, 303] on button "Run" at bounding box center [561, 302] width 171 height 24
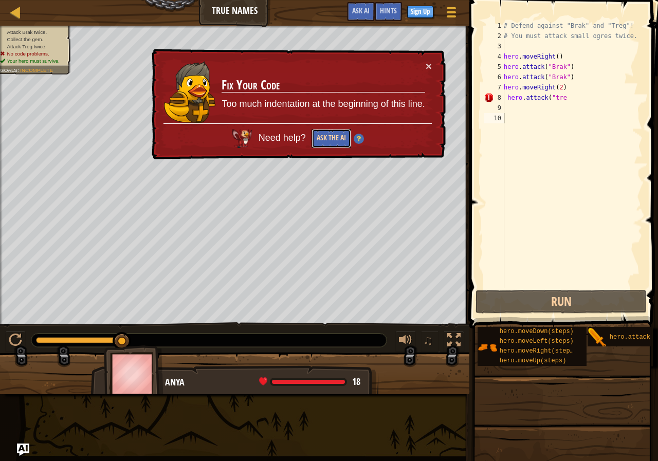
click at [316, 141] on button "Ask the AI" at bounding box center [332, 138] width 40 height 19
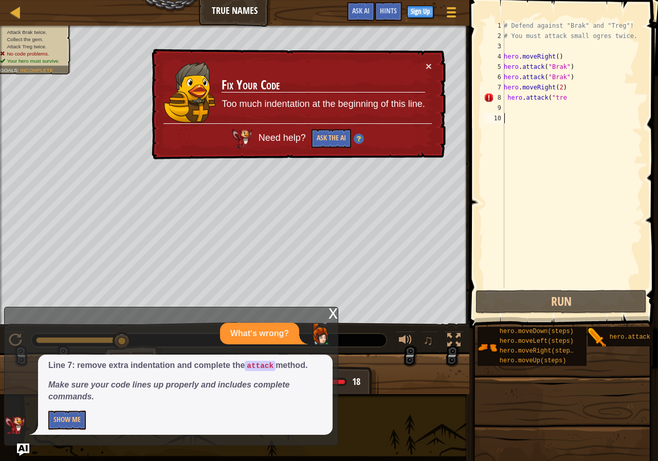
click at [327, 313] on div "x What's wrong? Line 7: remove extra indentation and complete the attack method…" at bounding box center [171, 376] width 334 height 139
click at [334, 311] on div "x" at bounding box center [333, 313] width 9 height 10
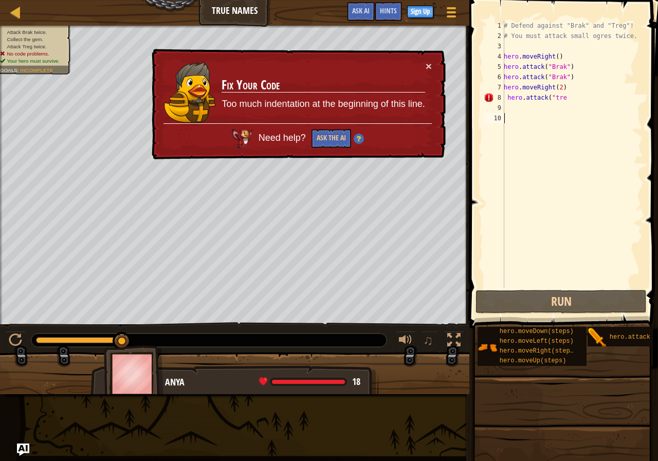
click at [425, 55] on div "× Fix Your Code Too much indentation at the beginning of this line. Need help? …" at bounding box center [298, 104] width 296 height 111
click at [427, 55] on div "× Fix Your Code Too much indentation at the beginning of this line. Need help? …" at bounding box center [298, 104] width 296 height 111
click at [425, 59] on div "× Fix Your Code Too much indentation at the beginning of this line. Need help? …" at bounding box center [298, 104] width 296 height 111
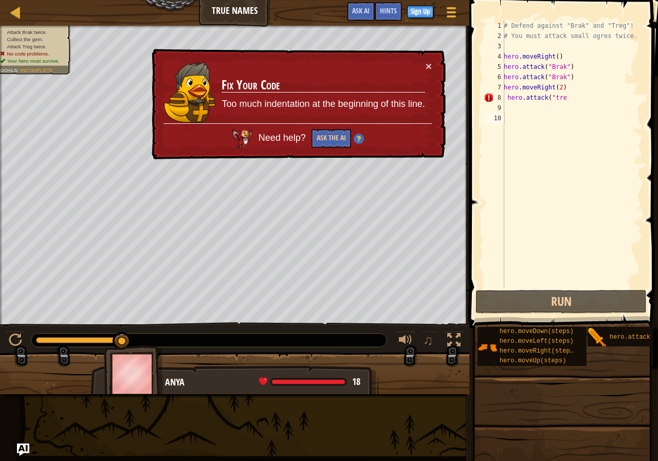
click at [428, 59] on div "× Fix Your Code Too much indentation at the beginning of this line. Need help? …" at bounding box center [298, 104] width 296 height 111
drag, startPoint x: 428, startPoint y: 59, endPoint x: 427, endPoint y: 66, distance: 7.9
click at [427, 66] on div "× Fix Your Code Too much indentation at the beginning of this line. Need help? …" at bounding box center [298, 104] width 296 height 111
click at [426, 66] on button "×" at bounding box center [429, 66] width 6 height 11
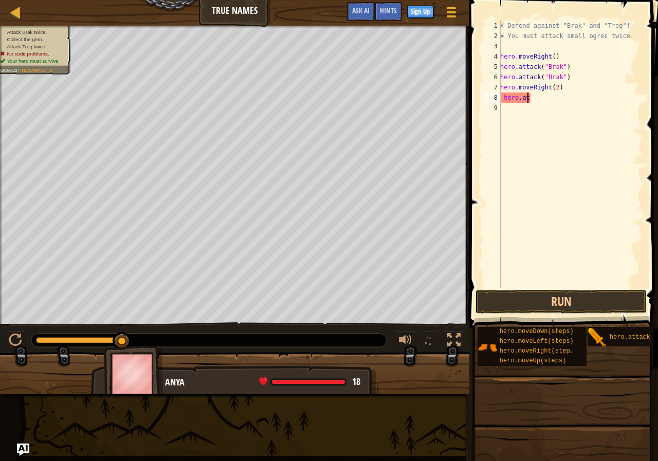
type textarea "h"
drag, startPoint x: 557, startPoint y: 285, endPoint x: 557, endPoint y: 297, distance: 12.3
click at [557, 290] on div "1 2 3 4 5 6 7 8 # Defend against "Brak" and "Treg"! # You must attack small ogr…" at bounding box center [562, 184] width 192 height 359
click at [526, 301] on button "Run" at bounding box center [561, 302] width 171 height 24
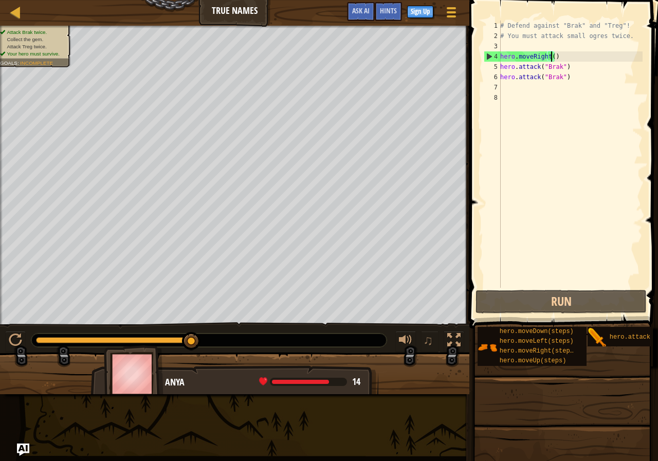
click at [550, 59] on div "# Defend against "Brak" and "Treg"! # You must attack small ogres twice. hero .…" at bounding box center [570, 165] width 145 height 288
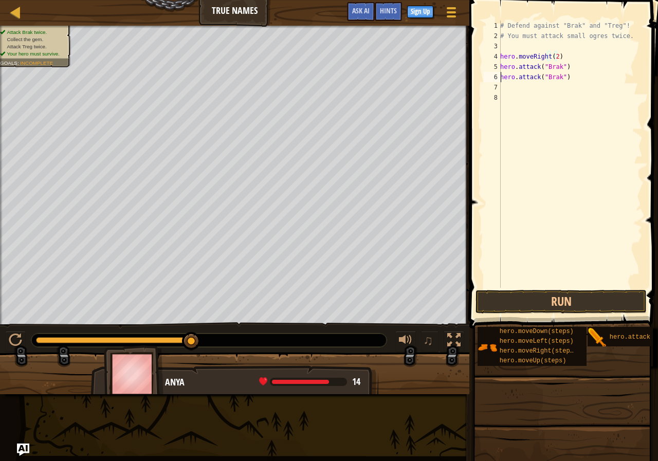
click at [501, 82] on div "# Defend against "Brak" and "Treg"! # You must attack small ogres twice. hero .…" at bounding box center [570, 165] width 145 height 288
type textarea "hero.attack("Brak")"
click at [570, 300] on button "Run" at bounding box center [561, 302] width 171 height 24
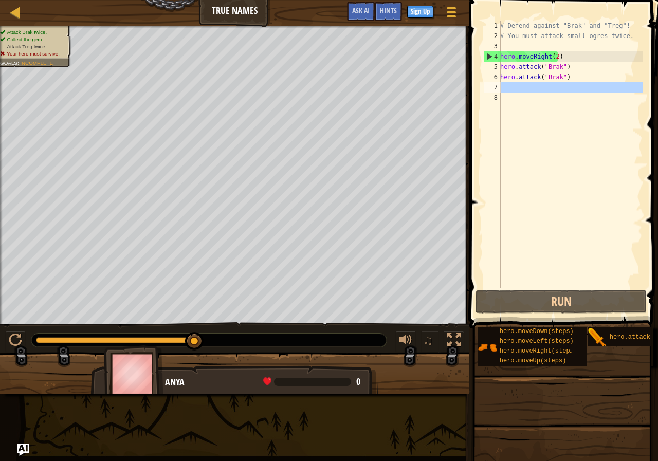
click at [499, 85] on div "7" at bounding box center [492, 87] width 17 height 10
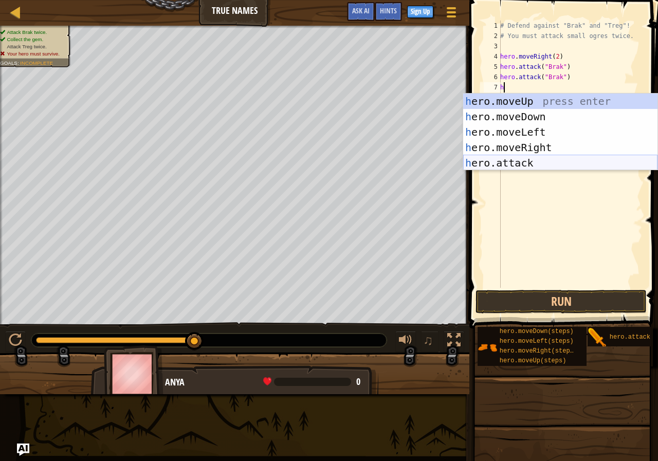
click at [513, 161] on div "h ero.moveUp press enter h ero.moveDown press enter h ero.moveLeft press enter …" at bounding box center [560, 148] width 194 height 108
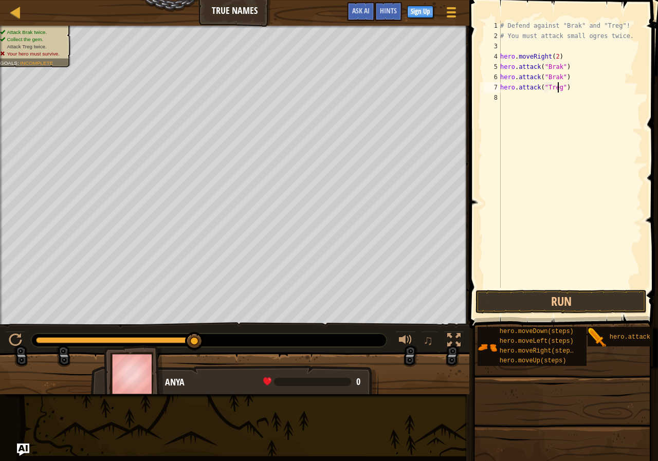
scroll to position [5, 5]
click at [563, 300] on button "Run" at bounding box center [561, 302] width 171 height 24
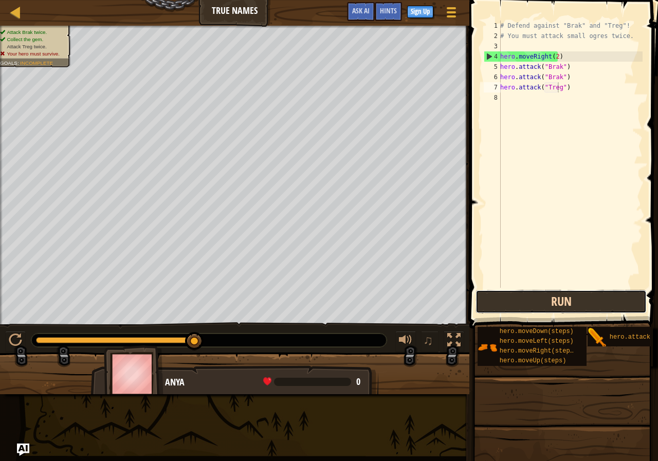
click at [584, 302] on button "Run" at bounding box center [561, 302] width 171 height 24
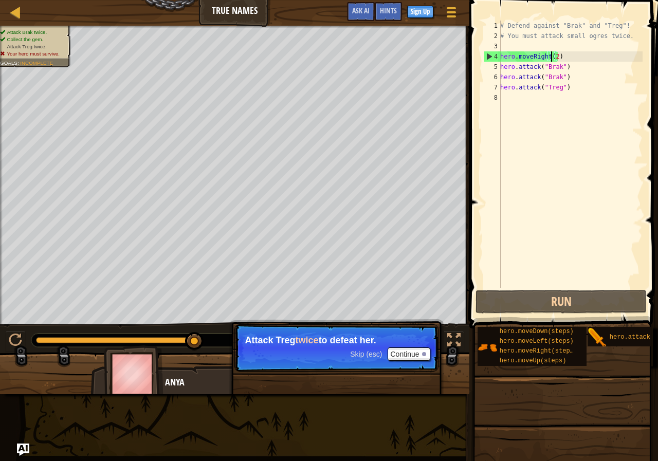
click at [552, 56] on div "# Defend against "Brak" and "Treg"! # You must attack small ogres twice. hero .…" at bounding box center [570, 165] width 145 height 288
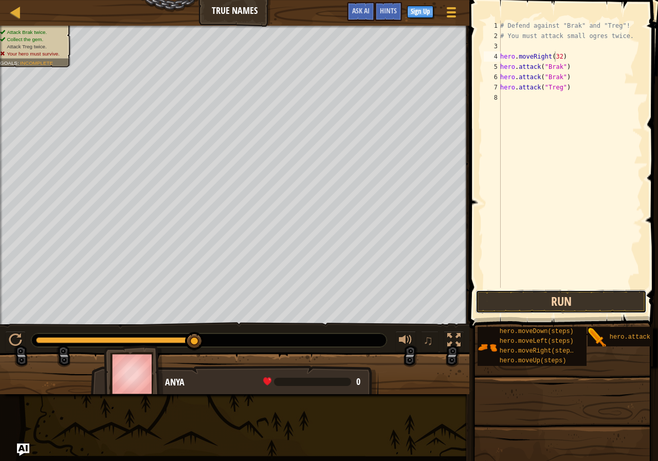
click at [563, 301] on button "Run" at bounding box center [561, 302] width 171 height 24
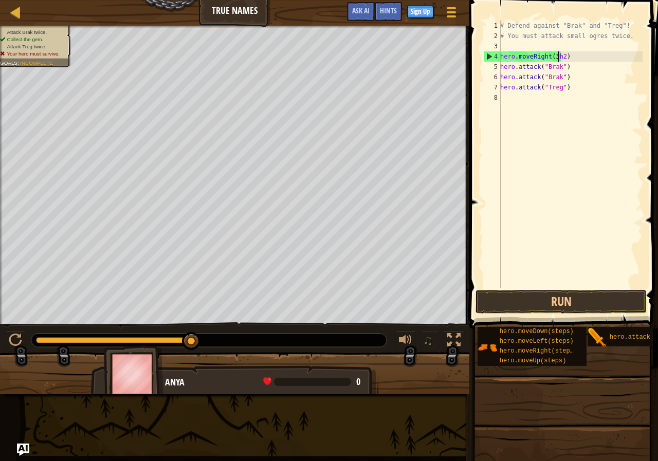
scroll to position [5, 5]
type textarea "hero.moveRight(32)"
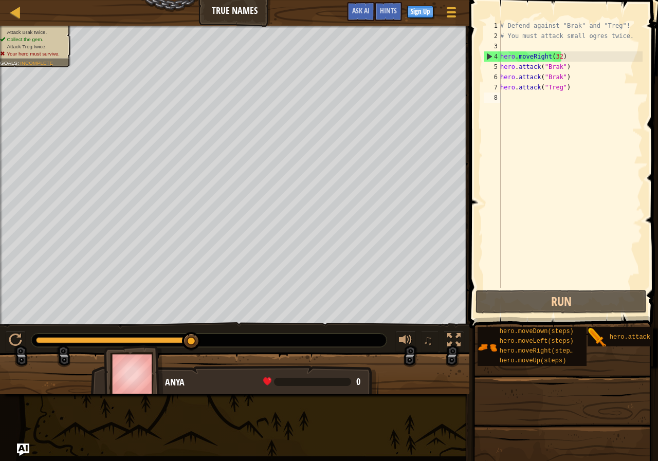
click at [511, 99] on div "# Defend against "Brak" and "Treg"! # You must attack small ogres twice. hero .…" at bounding box center [570, 165] width 145 height 288
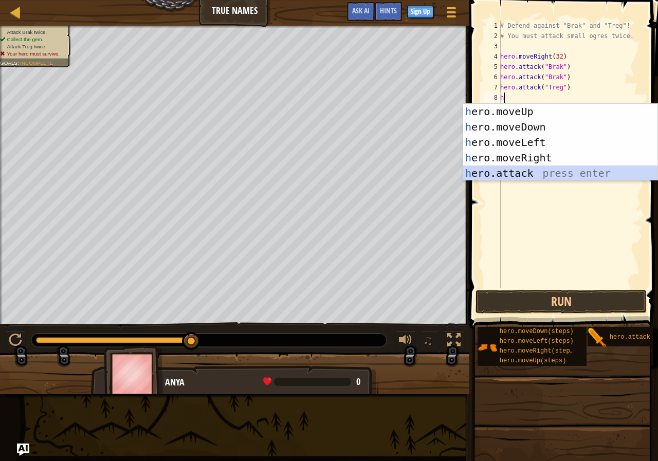
click at [497, 173] on div "h ero.moveUp press enter h ero.moveDown press enter h ero.moveLeft press enter …" at bounding box center [560, 158] width 194 height 108
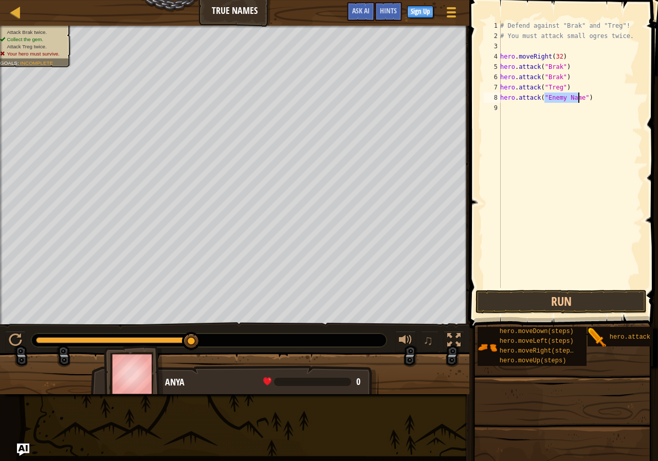
click at [548, 96] on div "# Defend against "Brak" and "Treg"! # You must attack small ogres twice. hero .…" at bounding box center [570, 154] width 145 height 267
click at [570, 96] on div "# Defend against "Brak" and "Treg"! # You must attack small ogres twice. hero .…" at bounding box center [570, 165] width 145 height 288
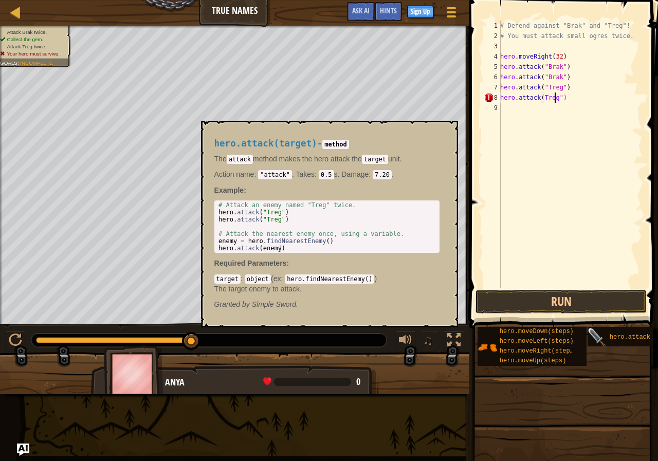
click at [600, 340] on img at bounding box center [598, 338] width 20 height 20
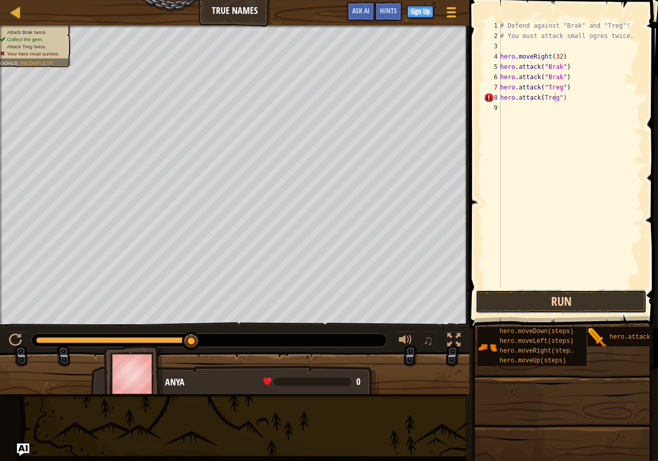
click at [561, 301] on button "Run" at bounding box center [561, 302] width 171 height 24
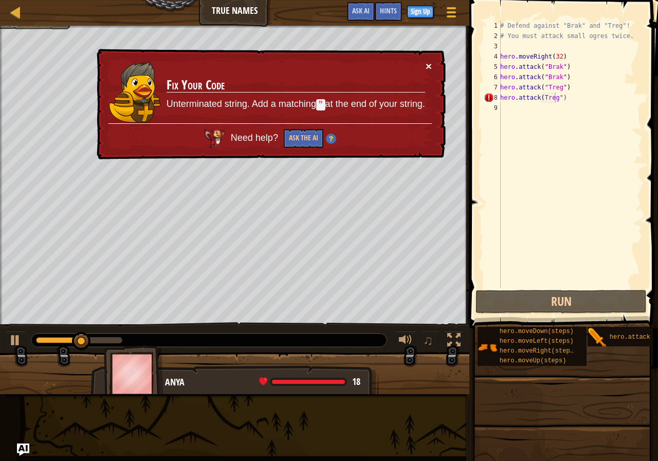
click at [426, 66] on button "×" at bounding box center [429, 66] width 6 height 11
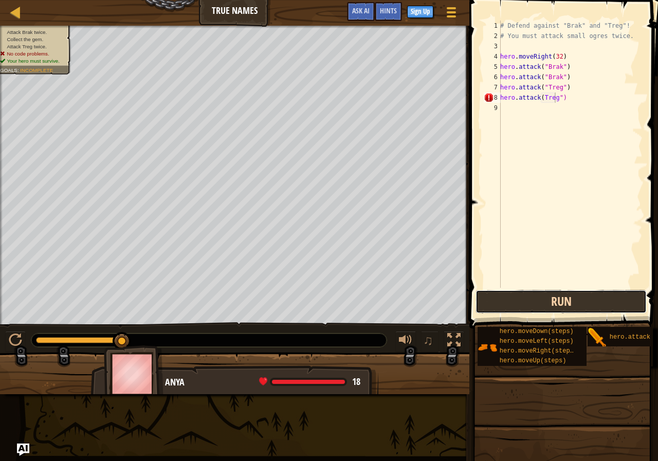
drag, startPoint x: 539, startPoint y: 303, endPoint x: 573, endPoint y: 307, distance: 33.6
click at [573, 308] on button "Run" at bounding box center [561, 302] width 171 height 24
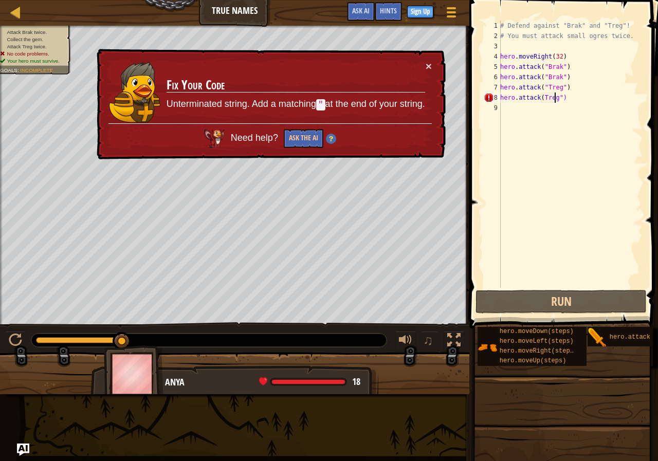
click at [425, 59] on div "× Fix Your Code Unterminated string. Add a matching " at the end of your string…" at bounding box center [270, 104] width 351 height 111
drag, startPoint x: 422, startPoint y: 52, endPoint x: 428, endPoint y: 69, distance: 17.9
click at [427, 65] on div "× Fix Your Code Unterminated string. Add a matching " at the end of your string…" at bounding box center [270, 104] width 351 height 111
click at [428, 67] on button "×" at bounding box center [429, 66] width 6 height 11
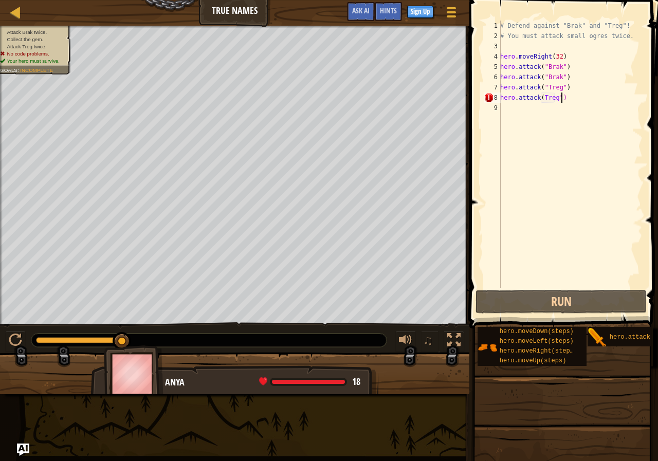
click at [563, 100] on div "# Defend against "Brak" and "Treg"! # You must attack small ogres twice. hero .…" at bounding box center [570, 165] width 145 height 288
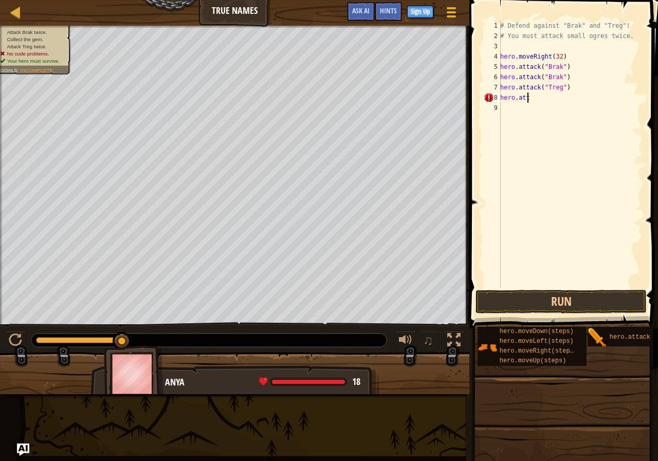
scroll to position [5, 0]
type textarea "h"
click at [574, 297] on button "Run" at bounding box center [561, 302] width 171 height 24
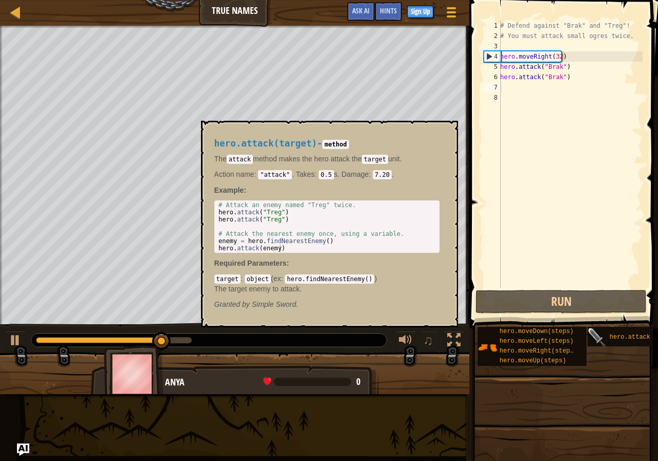
click at [591, 333] on img at bounding box center [598, 338] width 20 height 20
drag, startPoint x: 592, startPoint y: 333, endPoint x: 645, endPoint y: 335, distance: 53.0
click at [616, 335] on div "hero.attack(target)" at bounding box center [642, 337] width 109 height 20
click at [618, 341] on div "hero.attack(target)" at bounding box center [648, 337] width 83 height 20
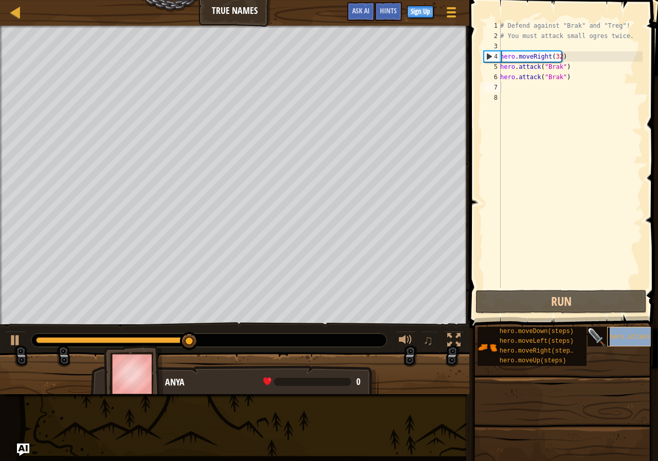
drag, startPoint x: 618, startPoint y: 341, endPoint x: 616, endPoint y: 332, distance: 9.0
click at [618, 339] on div "hero.attack(target)" at bounding box center [648, 337] width 83 height 20
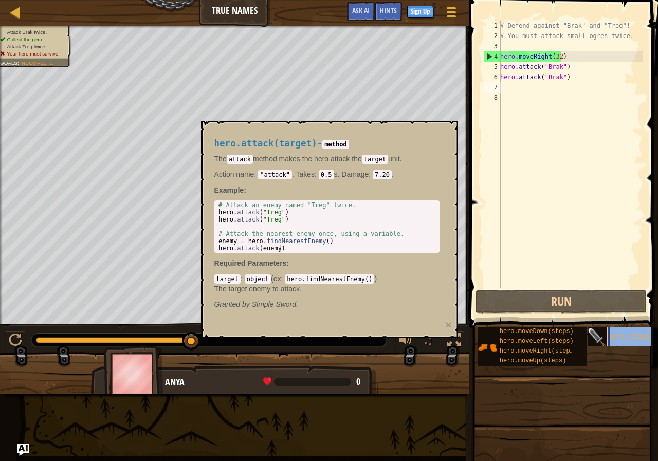
click at [616, 333] on div "hero.attack(target)" at bounding box center [648, 337] width 83 height 20
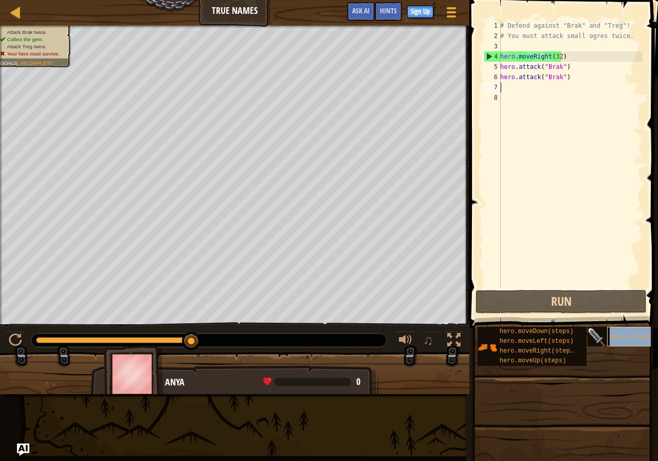
click at [615, 333] on div "hero.attack(target)" at bounding box center [648, 337] width 83 height 20
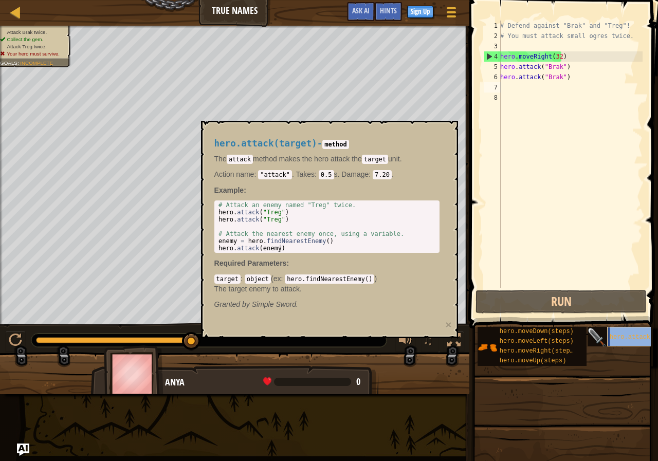
click at [615, 333] on div "hero.attack(target)" at bounding box center [648, 337] width 83 height 20
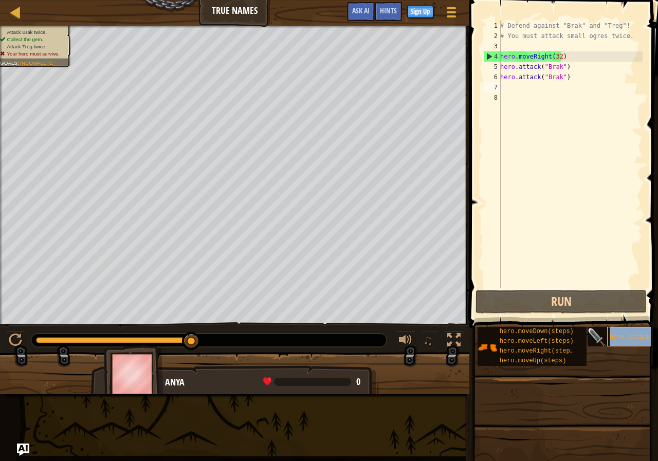
click at [615, 333] on div "hero.attack(target)" at bounding box center [648, 337] width 83 height 20
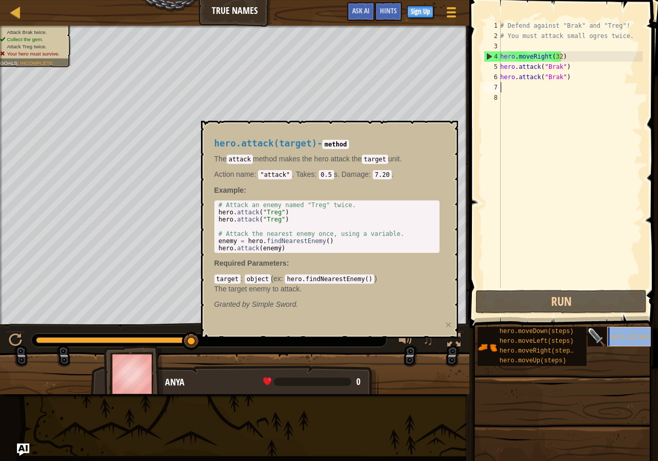
click at [615, 333] on div "hero.attack(target)" at bounding box center [648, 337] width 83 height 20
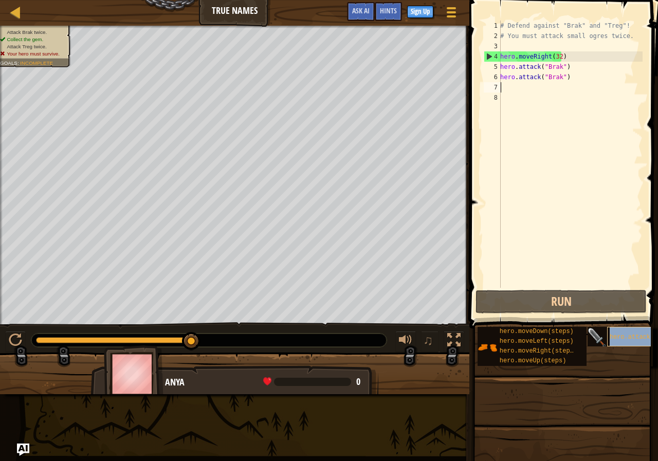
click at [615, 333] on div "hero.attack(target)" at bounding box center [648, 337] width 83 height 20
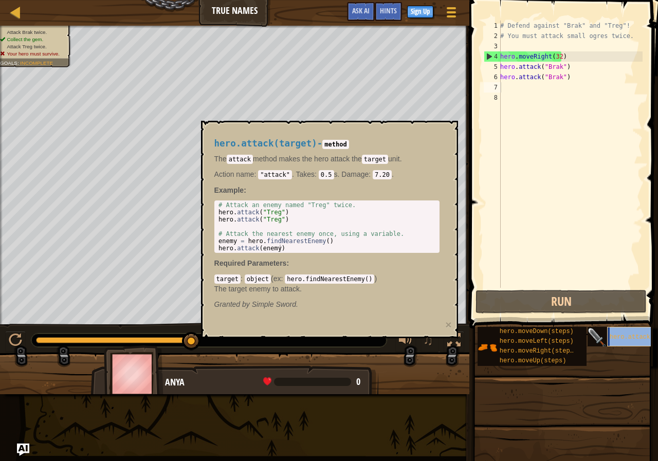
click at [618, 334] on div "hero.attack(target)" at bounding box center [648, 337] width 83 height 20
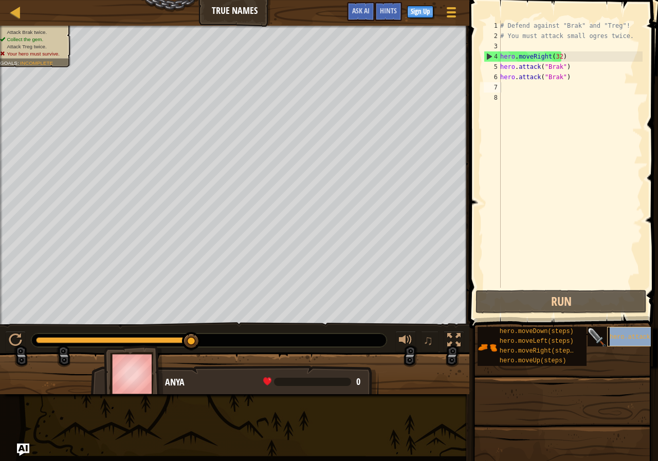
click at [618, 333] on div "hero.attack(target)" at bounding box center [648, 337] width 83 height 20
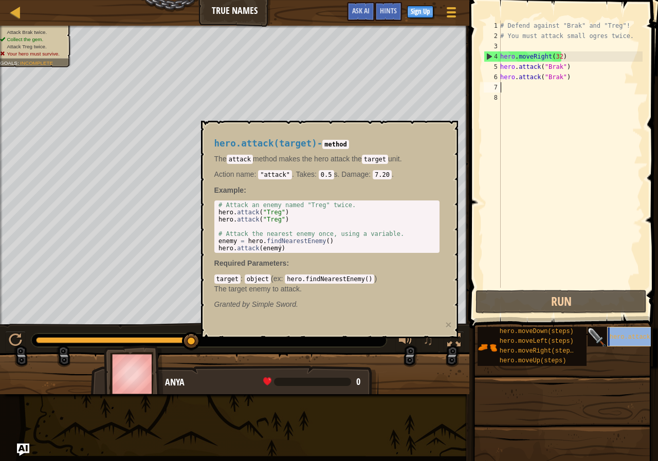
click at [619, 333] on div "hero.attack(target)" at bounding box center [648, 337] width 83 height 20
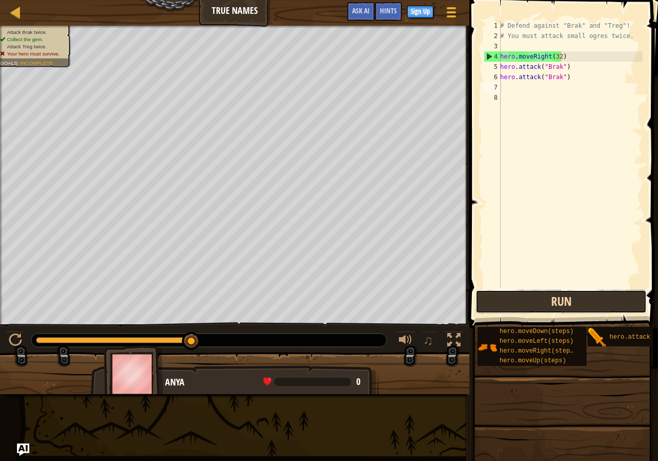
click at [561, 310] on button "Run" at bounding box center [561, 302] width 171 height 24
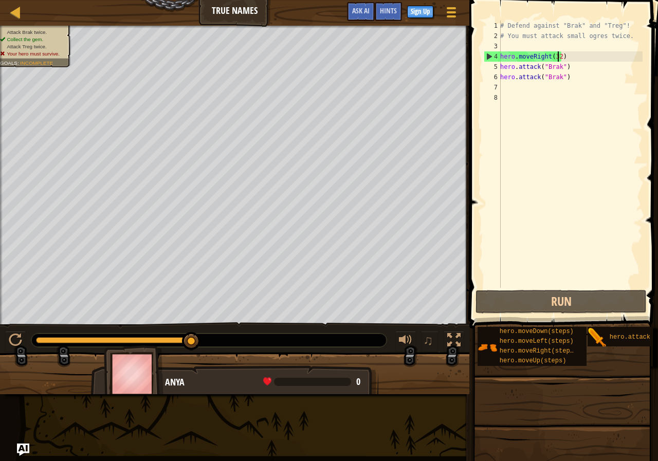
click at [557, 58] on div "# Defend against "Brak" and "Treg"! # You must attack small ogres twice. hero .…" at bounding box center [570, 165] width 145 height 288
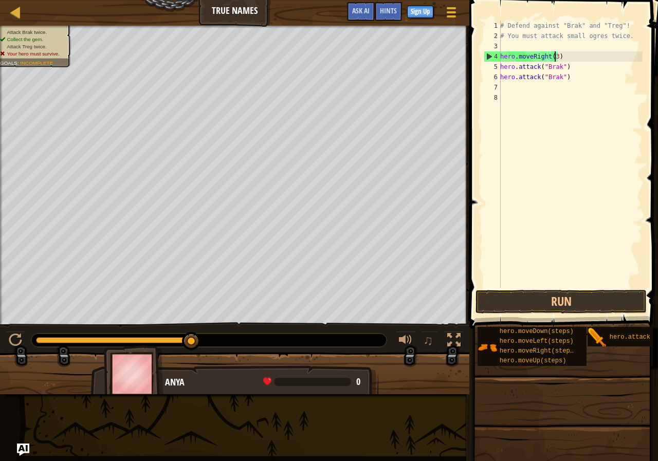
type textarea "hero.moveRight()"
click at [504, 85] on div "# Defend against "Brak" and "Treg"! # You must attack small ogres twice. hero .…" at bounding box center [570, 165] width 145 height 288
click at [550, 56] on div "# Defend against "Brak" and "Treg"! # You must attack small ogres twice. hero .…" at bounding box center [570, 165] width 145 height 288
type textarea "hero.moveRight(5)"
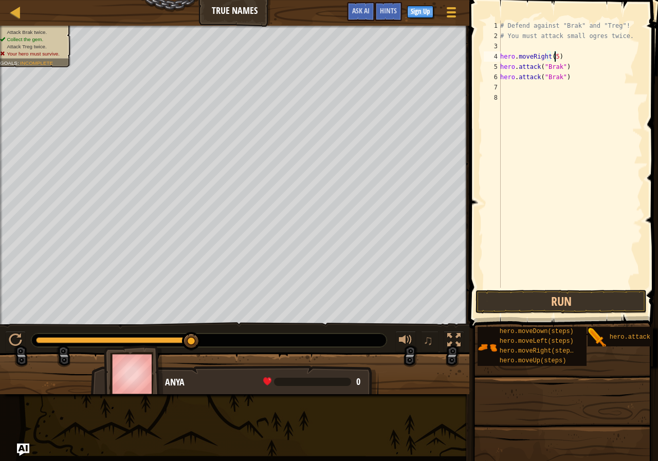
click at [500, 85] on div "7" at bounding box center [492, 87] width 17 height 10
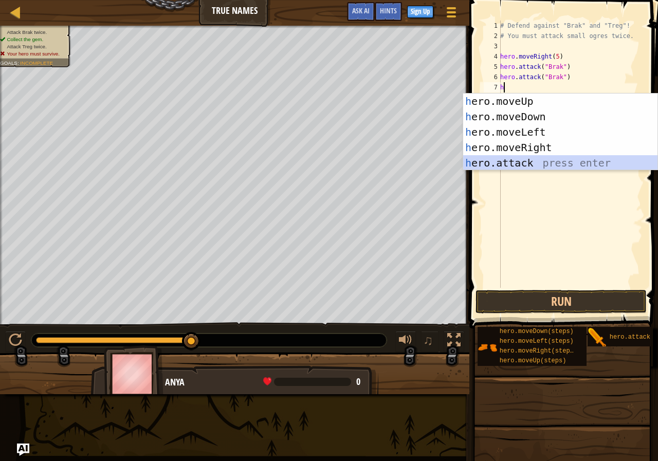
click at [519, 164] on div "h ero.moveUp press enter h ero.moveDown press enter h ero.moveLeft press enter …" at bounding box center [560, 148] width 194 height 108
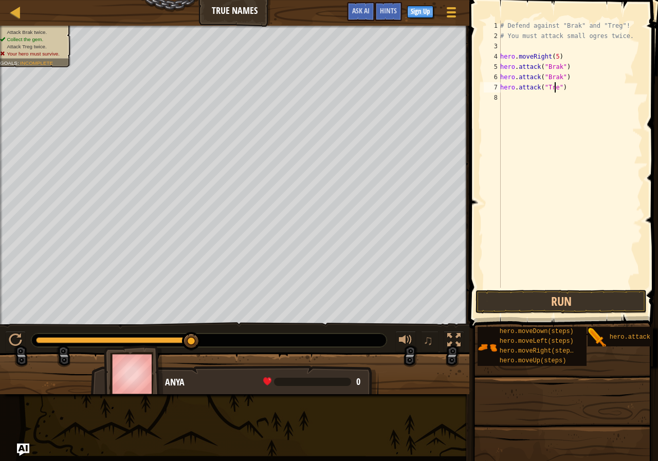
scroll to position [5, 5]
click at [583, 300] on button "Run" at bounding box center [561, 302] width 171 height 24
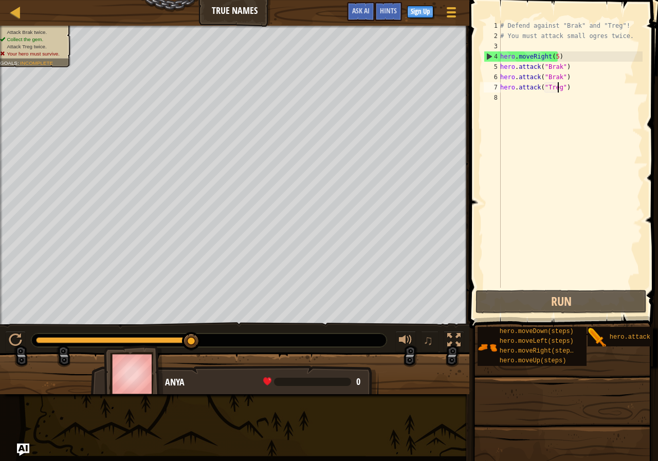
click at [557, 86] on div "# Defend against "Brak" and "Treg"! # You must attack small ogres twice. hero .…" at bounding box center [570, 165] width 145 height 288
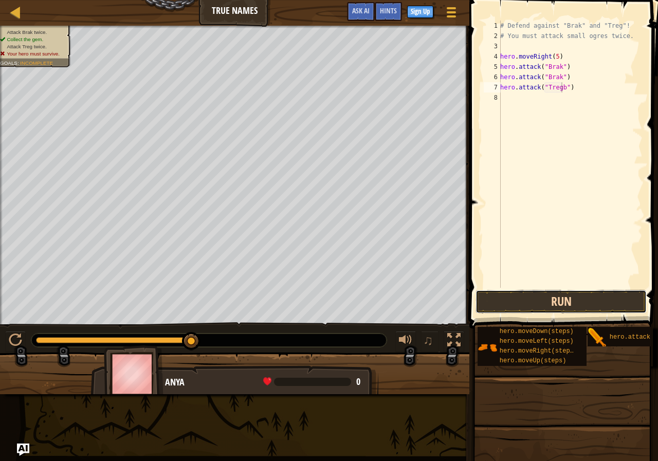
click at [556, 292] on button "Run" at bounding box center [561, 302] width 171 height 24
click at [506, 87] on div "# Defend against "Brak" and "Treg"! # You must attack small ogres twice. hero .…" at bounding box center [570, 165] width 145 height 288
click at [553, 54] on div "# Defend against "Brak" and "Treg"! # You must attack small ogres twice. hero .…" at bounding box center [570, 165] width 145 height 288
click at [517, 291] on button "Run" at bounding box center [561, 302] width 171 height 24
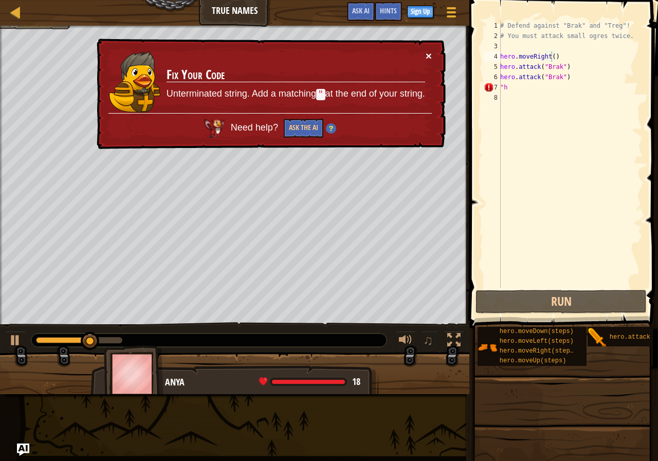
click at [429, 51] on button "×" at bounding box center [429, 55] width 6 height 11
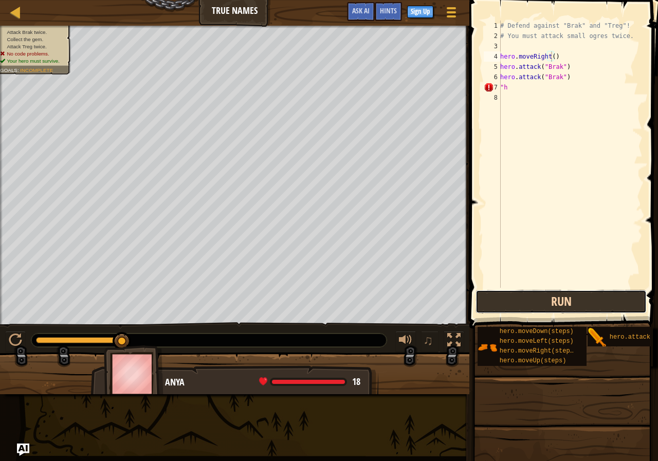
click at [578, 297] on button "Run" at bounding box center [561, 302] width 171 height 24
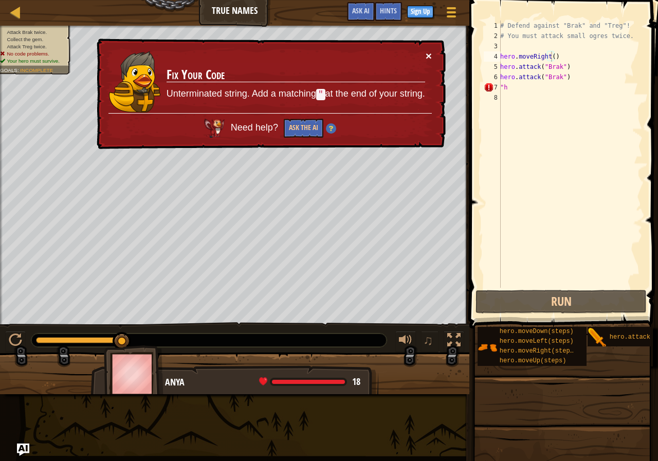
click at [427, 51] on div "× Fix Your Code Unterminated string. Add a matching " at the end of your string…" at bounding box center [270, 94] width 351 height 111
click at [427, 52] on button "×" at bounding box center [429, 55] width 6 height 11
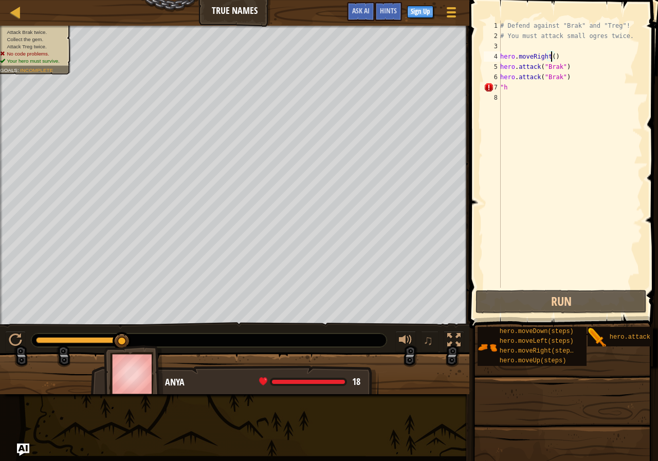
scroll to position [5, 4]
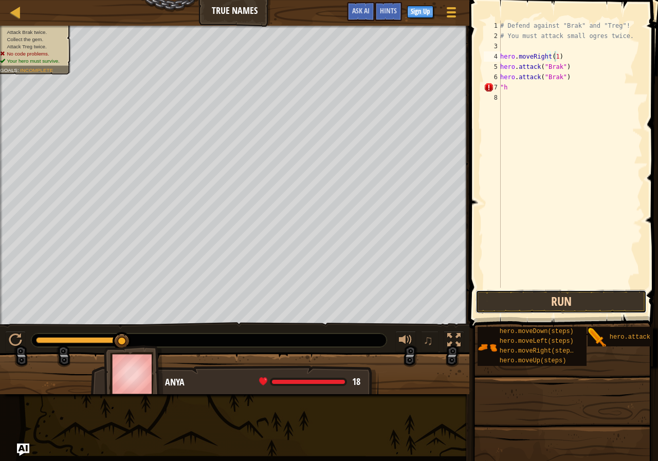
click at [572, 293] on button "Run" at bounding box center [561, 302] width 171 height 24
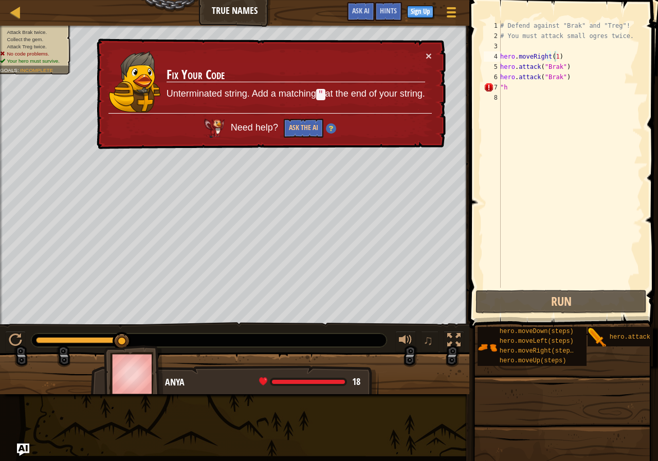
click at [434, 50] on div "× Fix Your Code Unterminated string. Add a matching " at the end of your string…" at bounding box center [270, 94] width 351 height 111
drag, startPoint x: 430, startPoint y: 46, endPoint x: 432, endPoint y: 58, distance: 11.5
click at [430, 49] on div "× Fix Your Code Unterminated string. Add a matching " at the end of your string…" at bounding box center [270, 94] width 351 height 111
click at [600, 88] on div "# Defend against "Brak" and "Treg"! # You must attack small ogres twice. hero .…" at bounding box center [570, 165] width 145 height 288
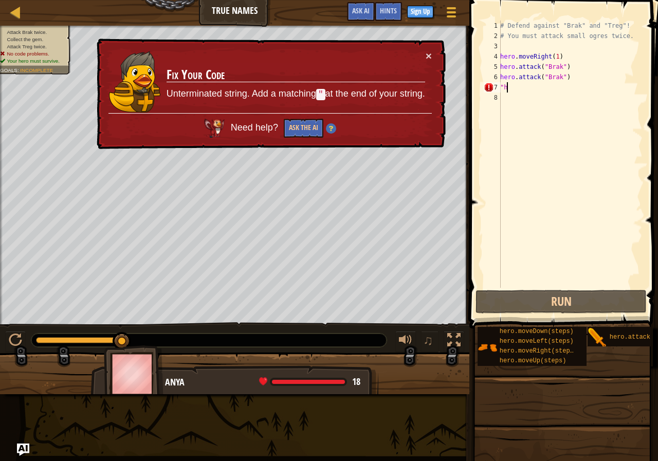
type textarea """
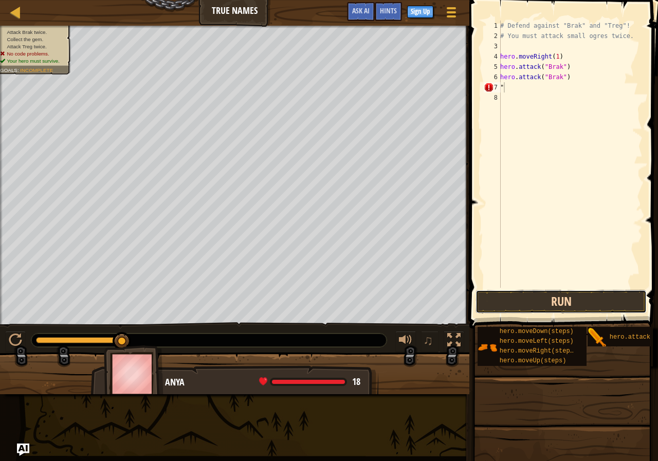
click at [536, 295] on button "Run" at bounding box center [561, 302] width 171 height 24
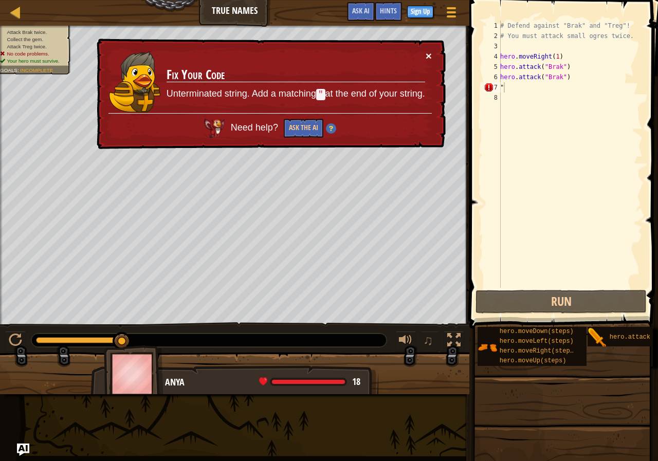
click at [430, 55] on button "×" at bounding box center [429, 58] width 7 height 11
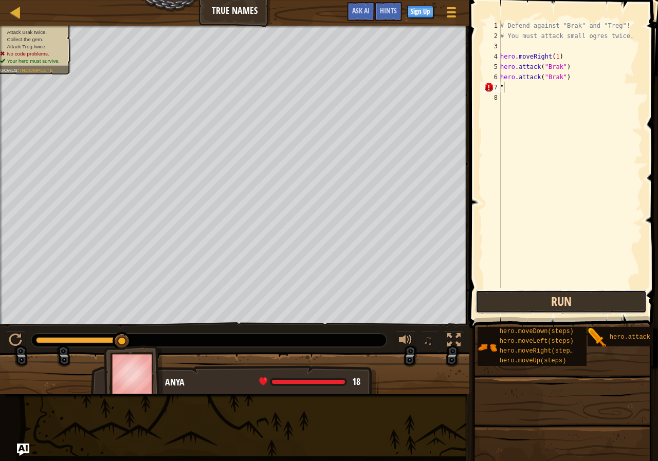
click at [559, 311] on button "Run" at bounding box center [561, 302] width 171 height 24
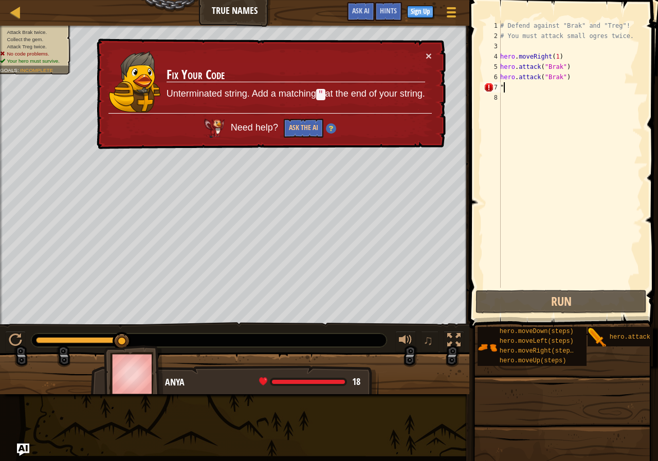
drag, startPoint x: 118, startPoint y: 339, endPoint x: 233, endPoint y: 357, distance: 116.0
click at [249, 354] on div "Attack Brak twice. Collect the gem. Attack Treg twice. No code problems. Your h…" at bounding box center [329, 210] width 658 height 369
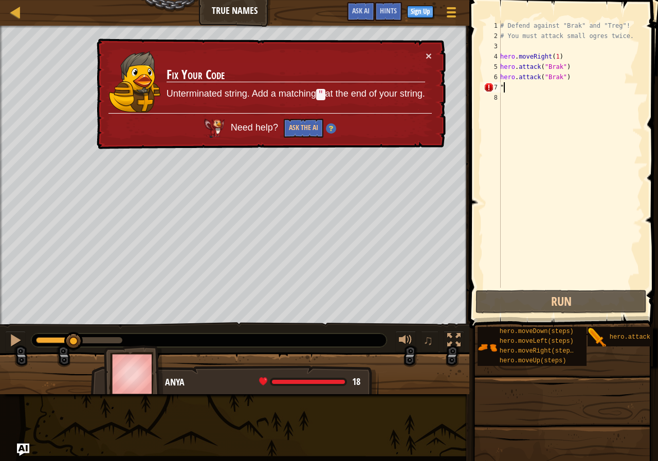
drag, startPoint x: 128, startPoint y: 337, endPoint x: 74, endPoint y: 353, distance: 56.3
click at [74, 353] on div "Attack Brak twice. Collect the gem. Attack Treg twice. No code problems. Your h…" at bounding box center [329, 210] width 658 height 369
drag, startPoint x: 430, startPoint y: 42, endPoint x: 431, endPoint y: 58, distance: 16.0
click at [431, 52] on div "× Fix Your Code Unterminated string. Add a matching " at the end of your string…" at bounding box center [270, 94] width 352 height 112
click at [431, 52] on button "×" at bounding box center [428, 53] width 7 height 11
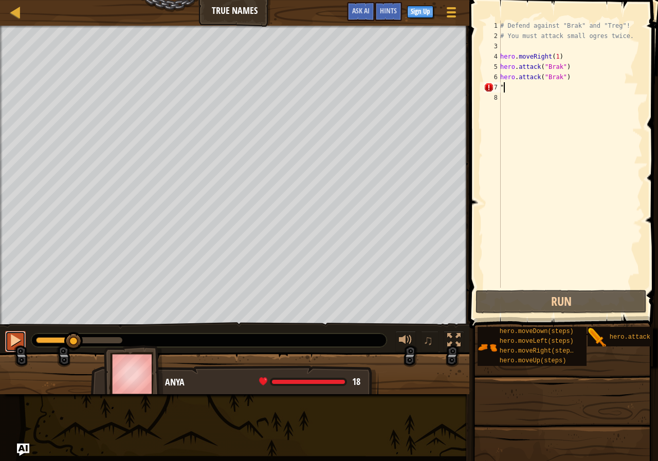
click at [23, 333] on button at bounding box center [15, 341] width 21 height 21
drag, startPoint x: 118, startPoint y: 338, endPoint x: 32, endPoint y: 327, distance: 86.1
click at [32, 327] on div "♫" at bounding box center [235, 337] width 470 height 31
click at [9, 334] on div at bounding box center [15, 340] width 13 height 13
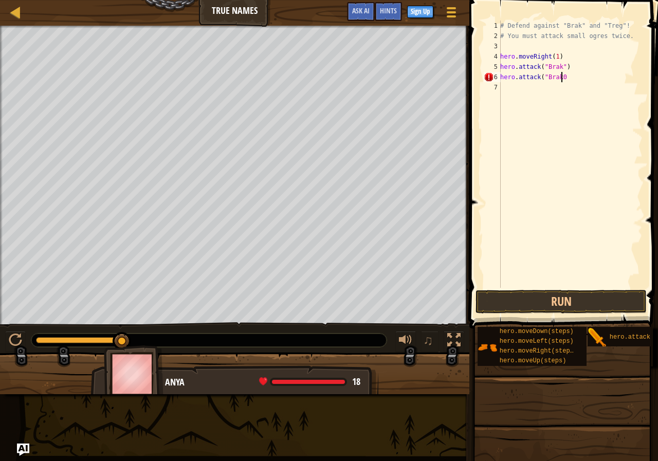
scroll to position [5, 4]
type textarea "hero.attack("Brak"
click at [561, 308] on button "Run" at bounding box center [561, 302] width 171 height 24
